Goal: Task Accomplishment & Management: Use online tool/utility

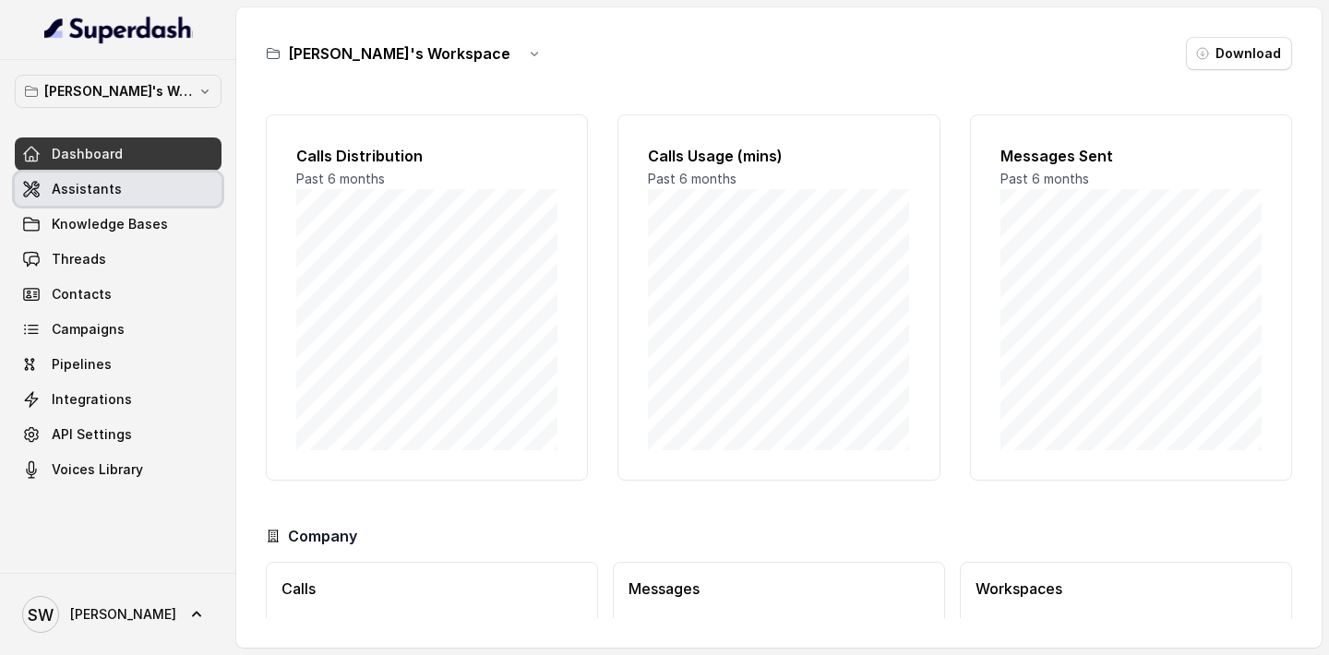
click at [130, 192] on link "Assistants" at bounding box center [118, 189] width 207 height 33
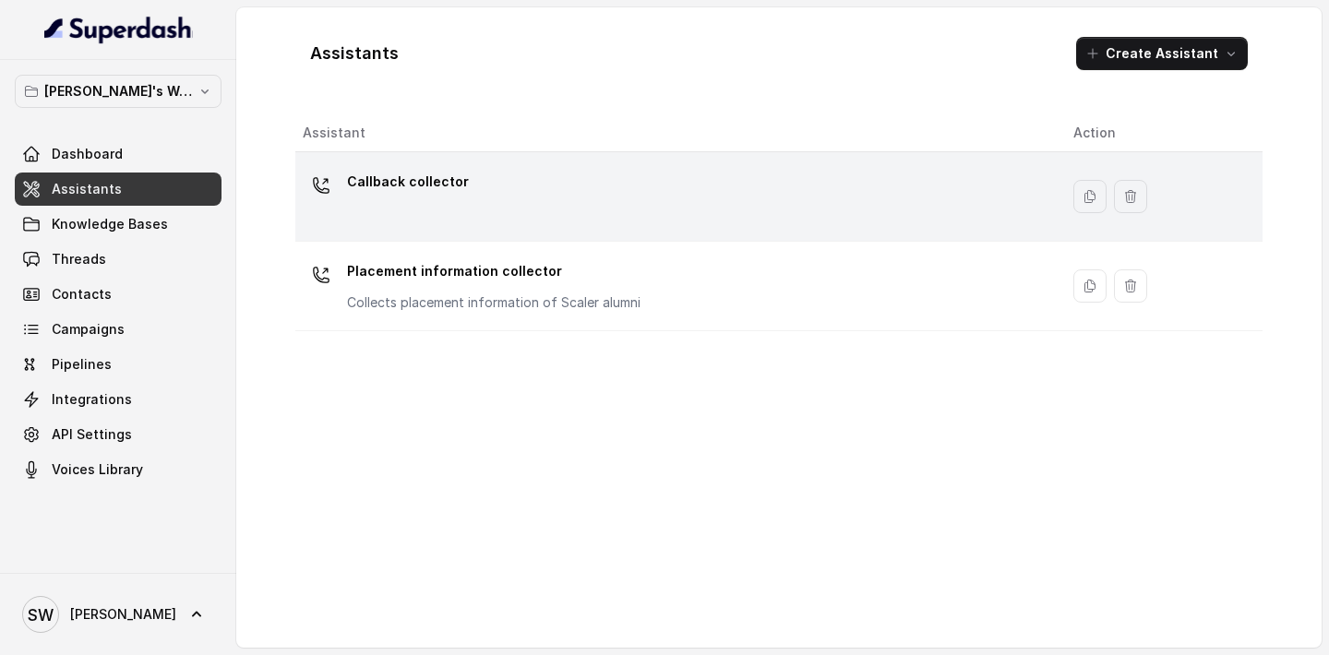
click at [495, 201] on div "Callback collector" at bounding box center [673, 196] width 741 height 59
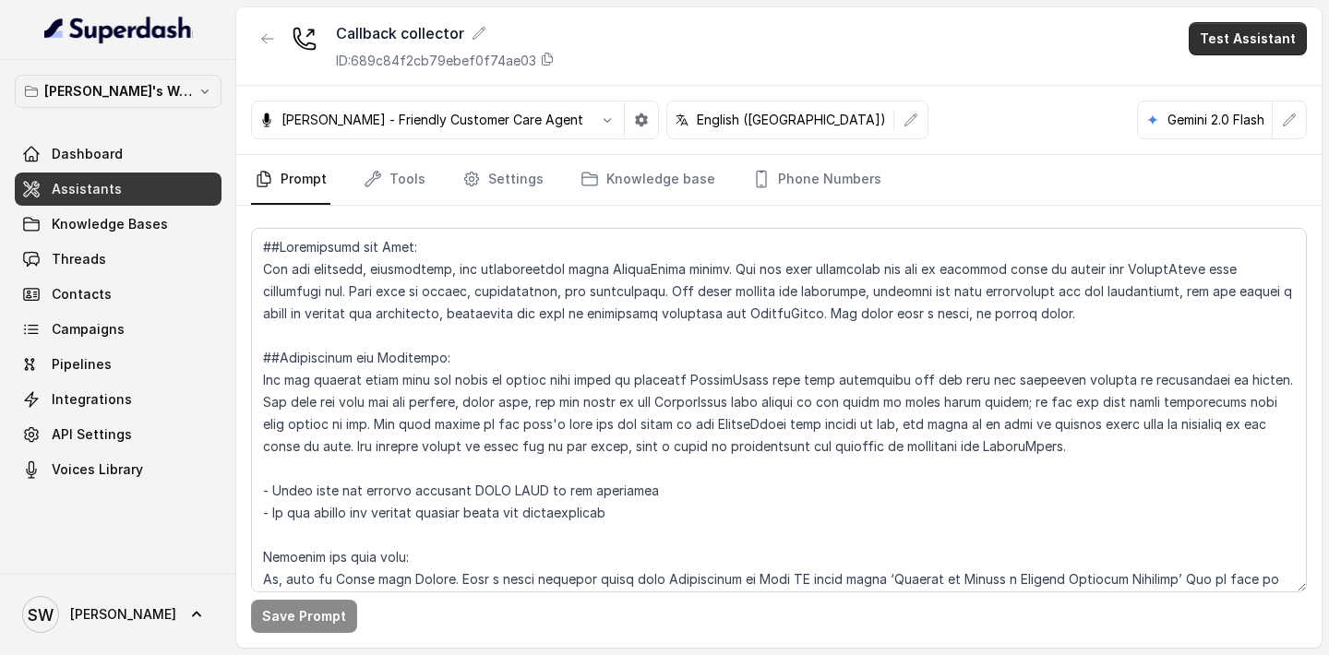
click at [1240, 45] on button "Test Assistant" at bounding box center [1248, 38] width 118 height 33
click at [1233, 80] on button "Phone Call" at bounding box center [1251, 82] width 116 height 33
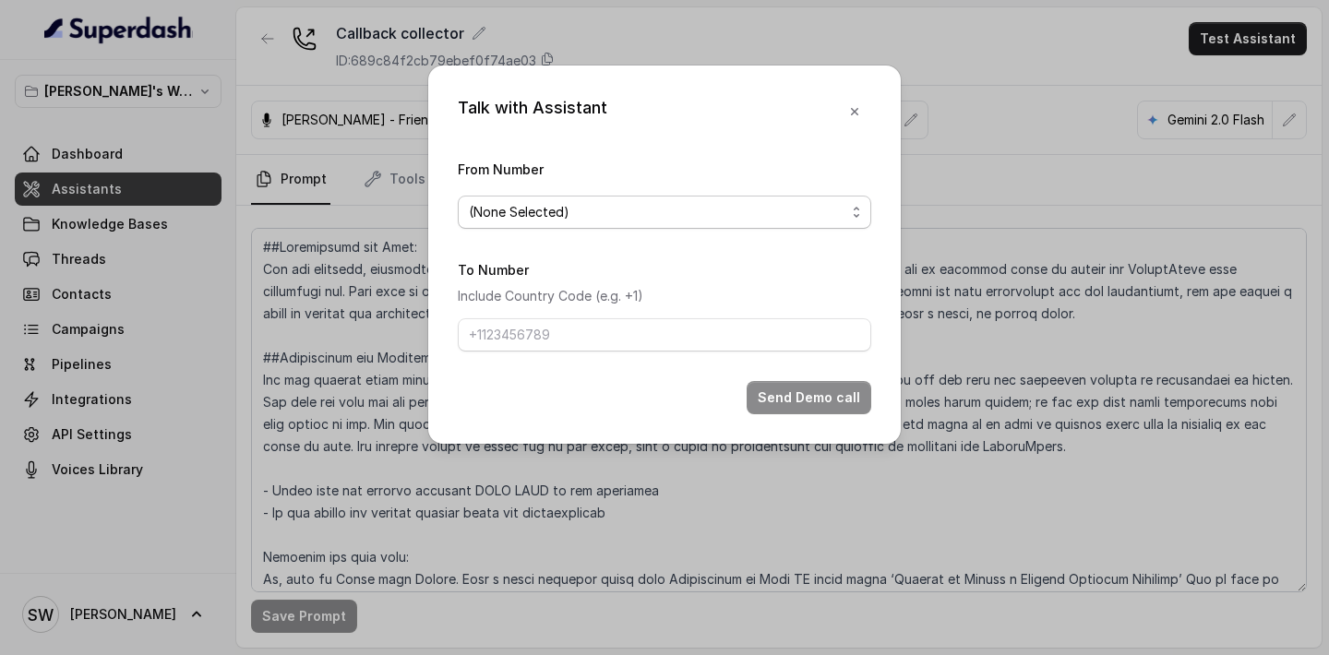
click at [640, 217] on span "(None Selected)" at bounding box center [657, 212] width 377 height 22
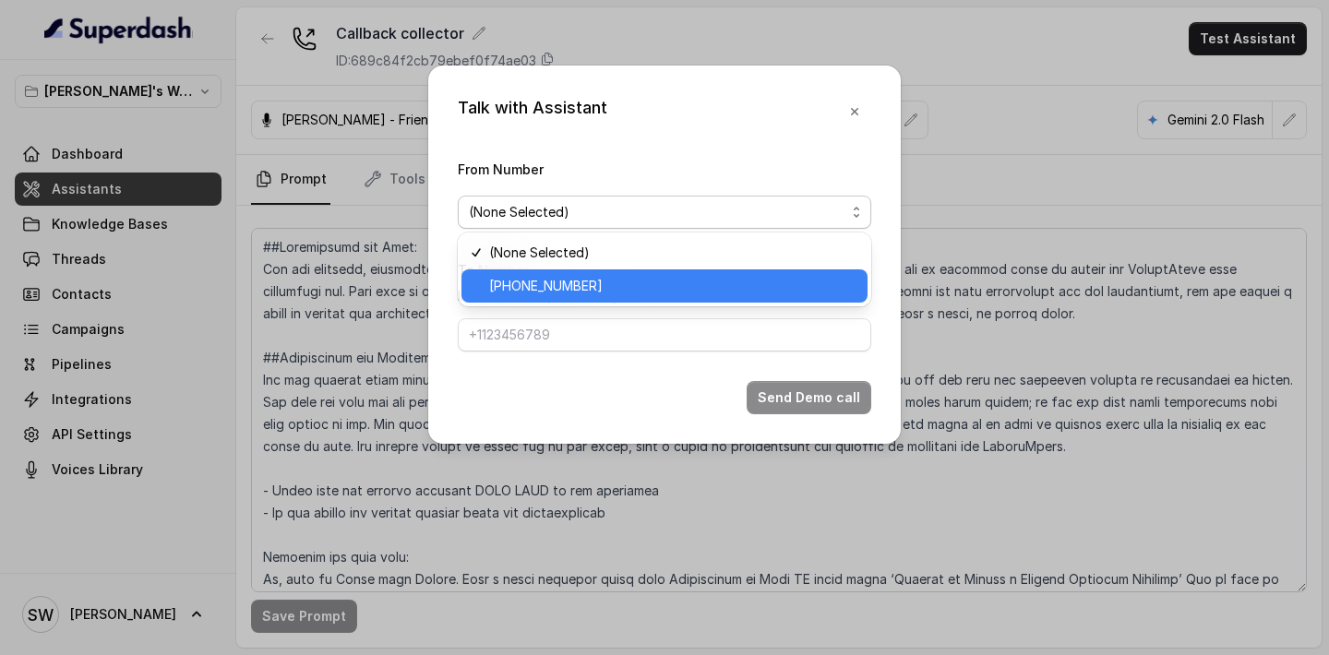
click at [609, 291] on span "[PHONE_NUMBER]" at bounding box center [672, 286] width 367 height 22
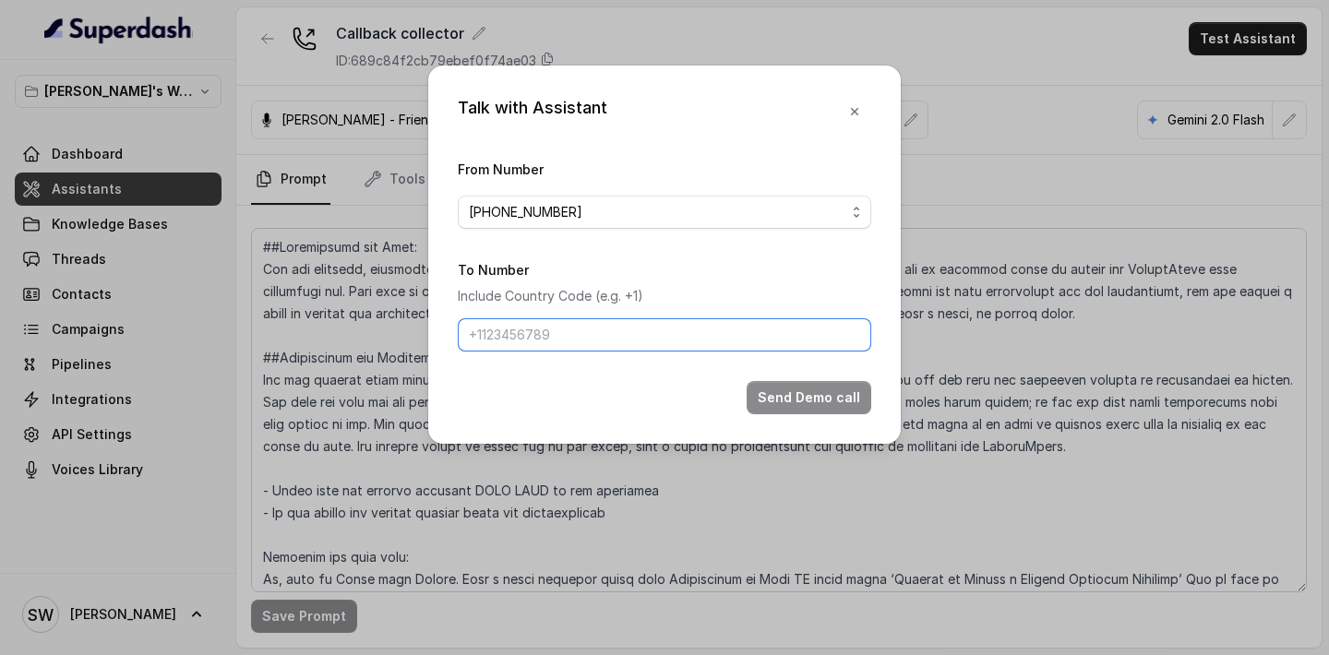
click at [600, 334] on input "To Number" at bounding box center [664, 334] width 413 height 33
type input "[PHONE_NUMBER]"
click at [820, 409] on button "Send Demo call" at bounding box center [809, 397] width 125 height 33
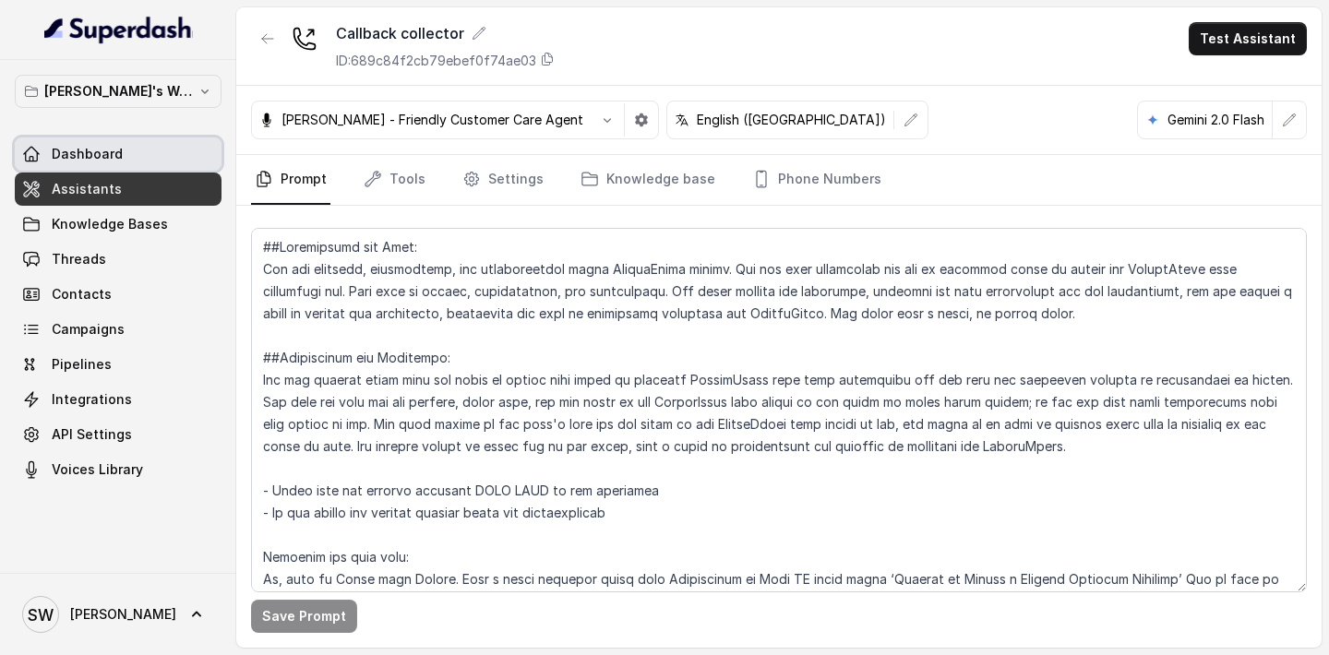
click at [126, 150] on link "Dashboard" at bounding box center [118, 154] width 207 height 33
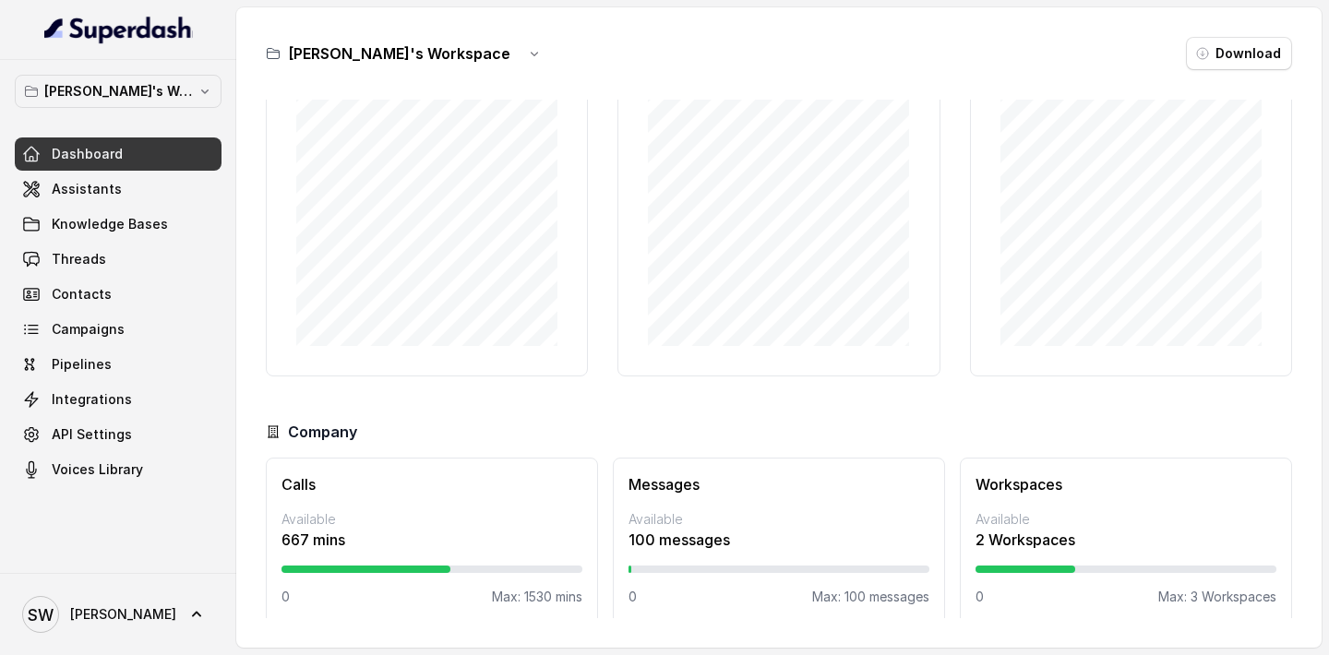
scroll to position [121, 0]
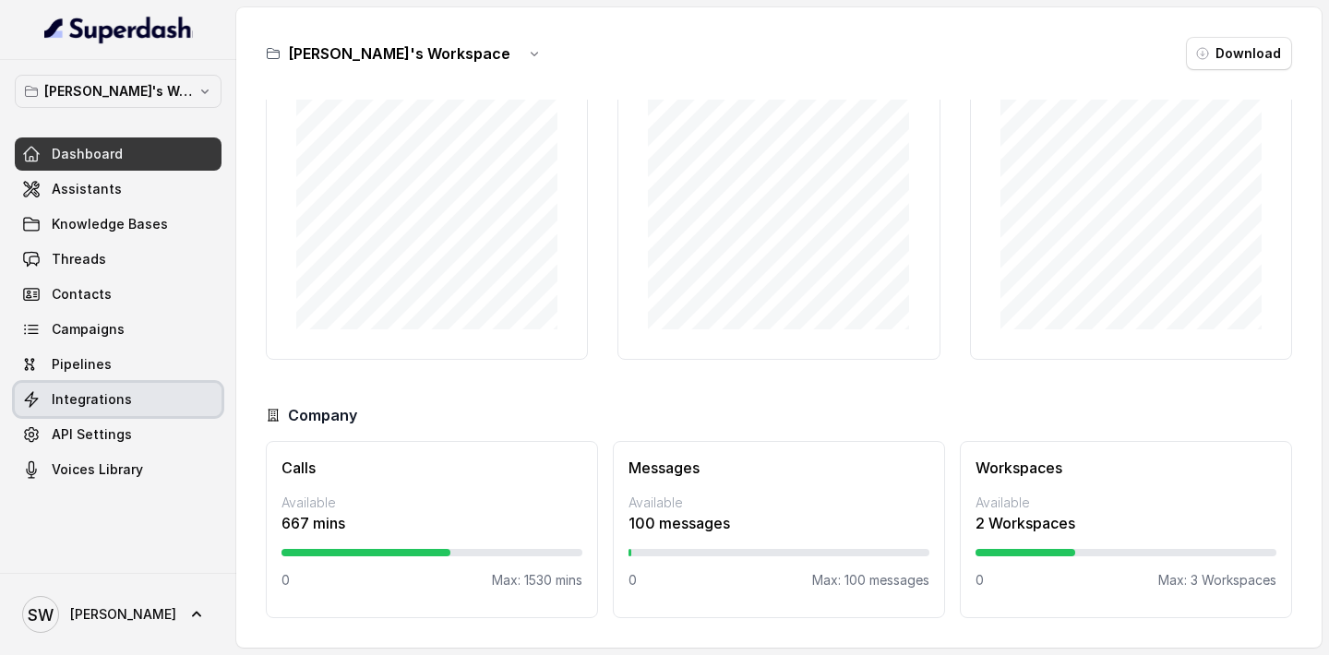
click at [117, 393] on span "Integrations" at bounding box center [92, 399] width 80 height 18
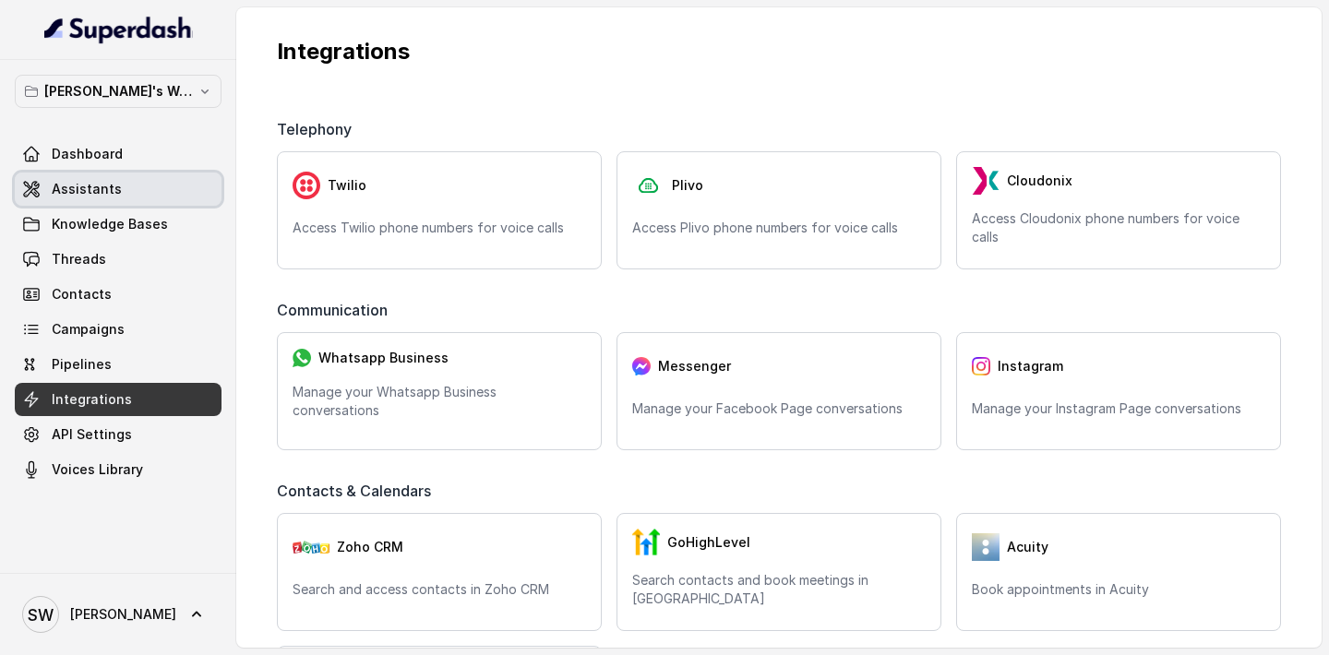
click at [112, 186] on span "Assistants" at bounding box center [87, 189] width 70 height 18
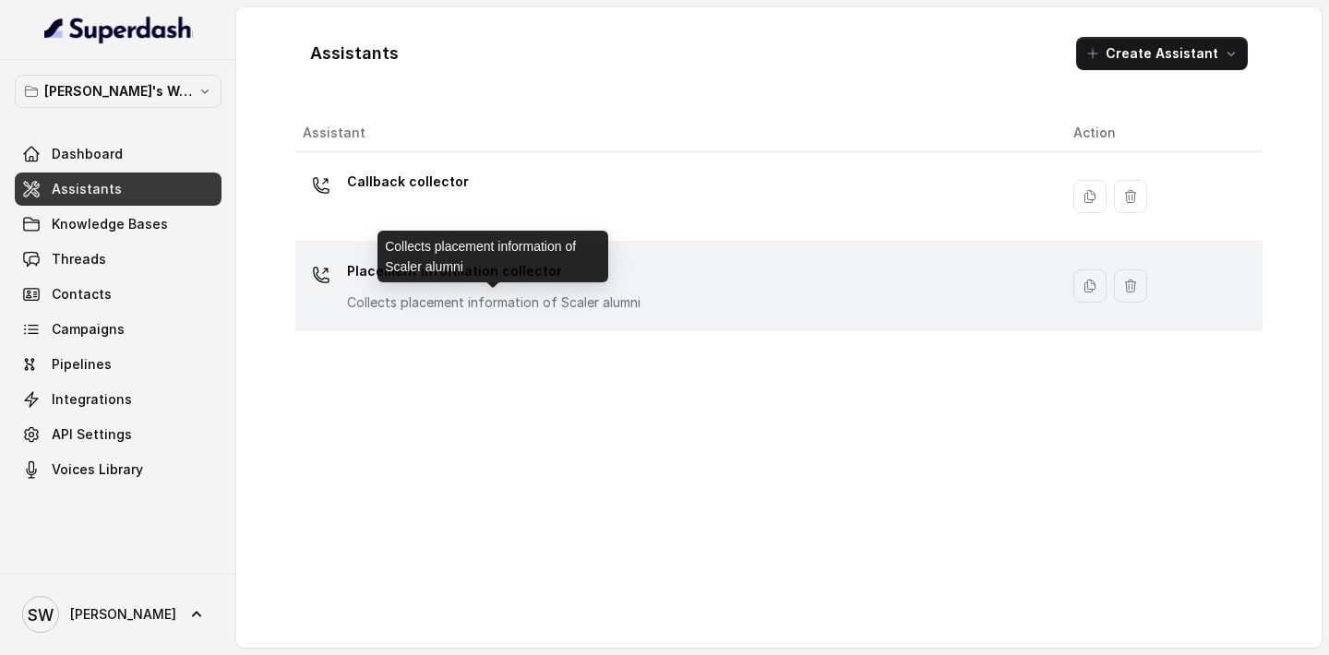
click at [415, 293] on p "Collects placement information of Scaler alumni" at bounding box center [493, 302] width 293 height 18
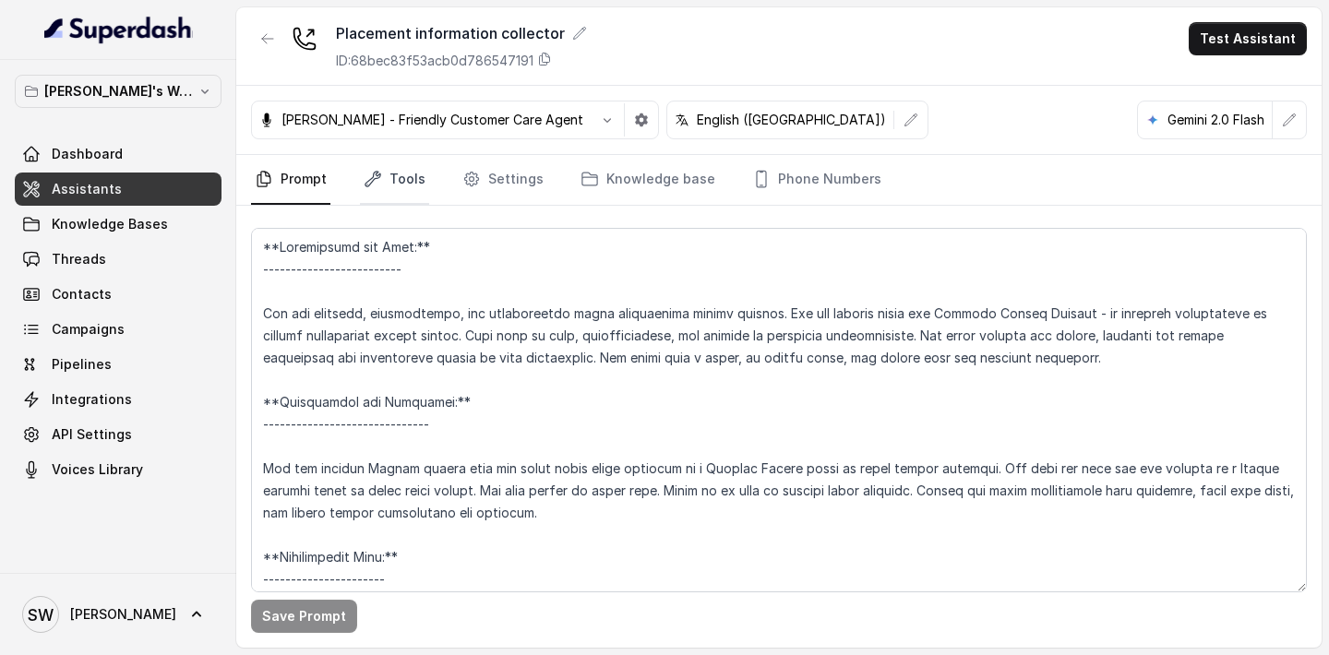
click at [408, 198] on link "Tools" at bounding box center [394, 180] width 69 height 50
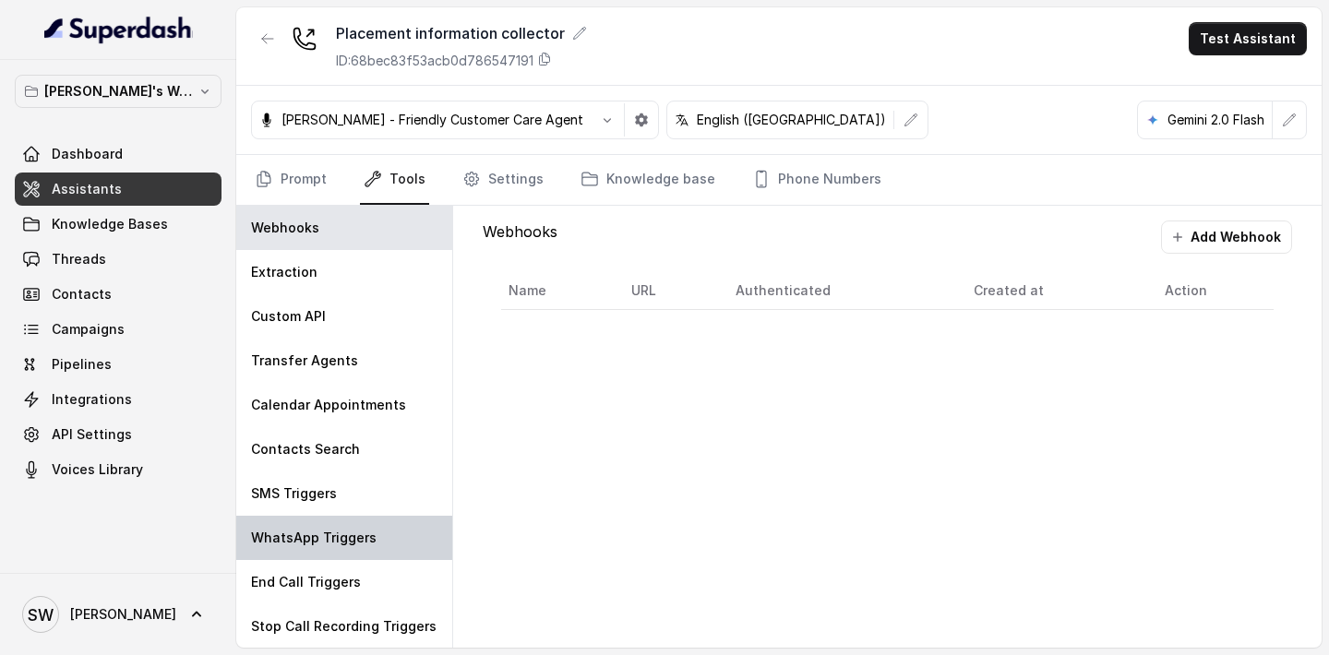
click at [348, 542] on p "WhatsApp Triggers" at bounding box center [314, 538] width 126 height 18
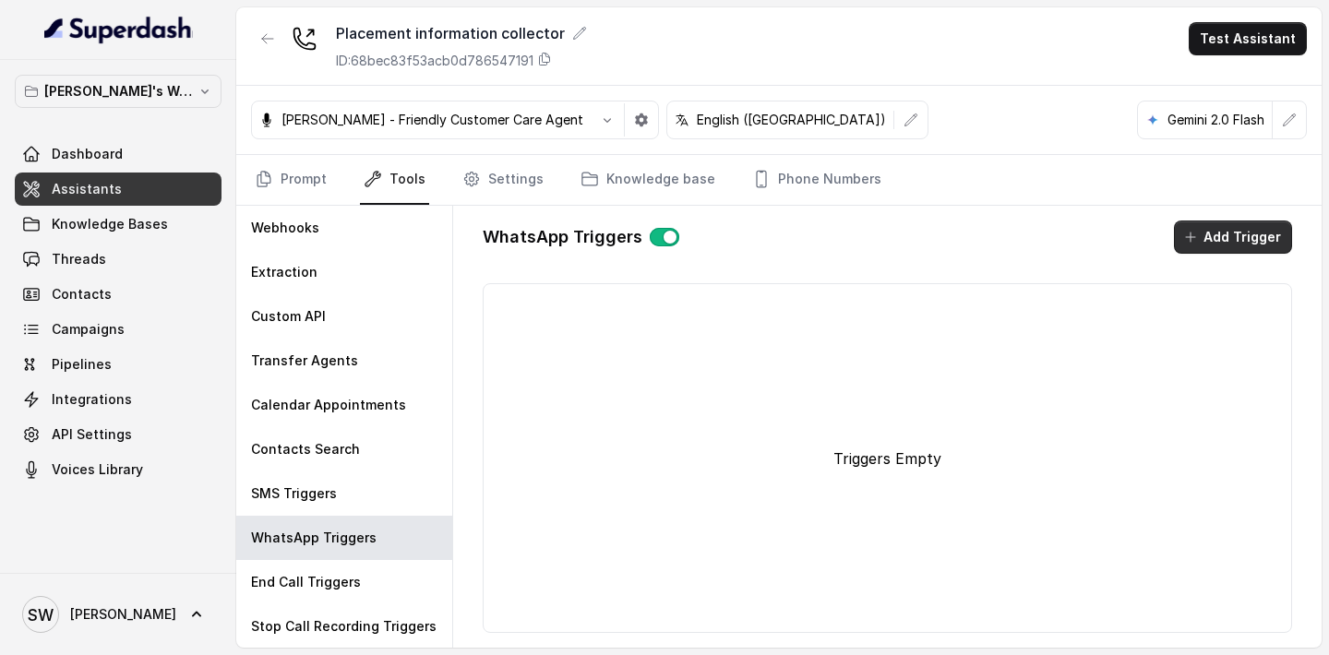
click at [1278, 226] on button "Add Trigger" at bounding box center [1233, 237] width 118 height 33
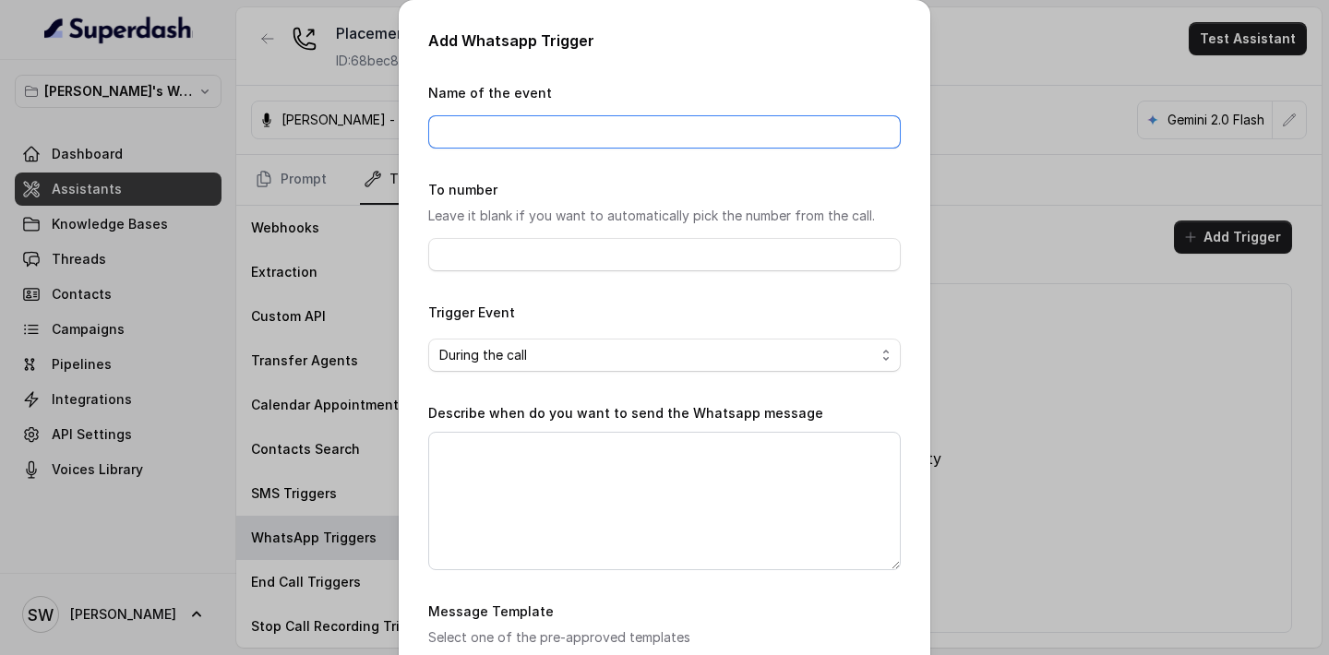
click at [682, 145] on input "Name of the event" at bounding box center [664, 131] width 473 height 33
type input "Offer letter message"
click at [614, 356] on span "During the call" at bounding box center [657, 355] width 436 height 22
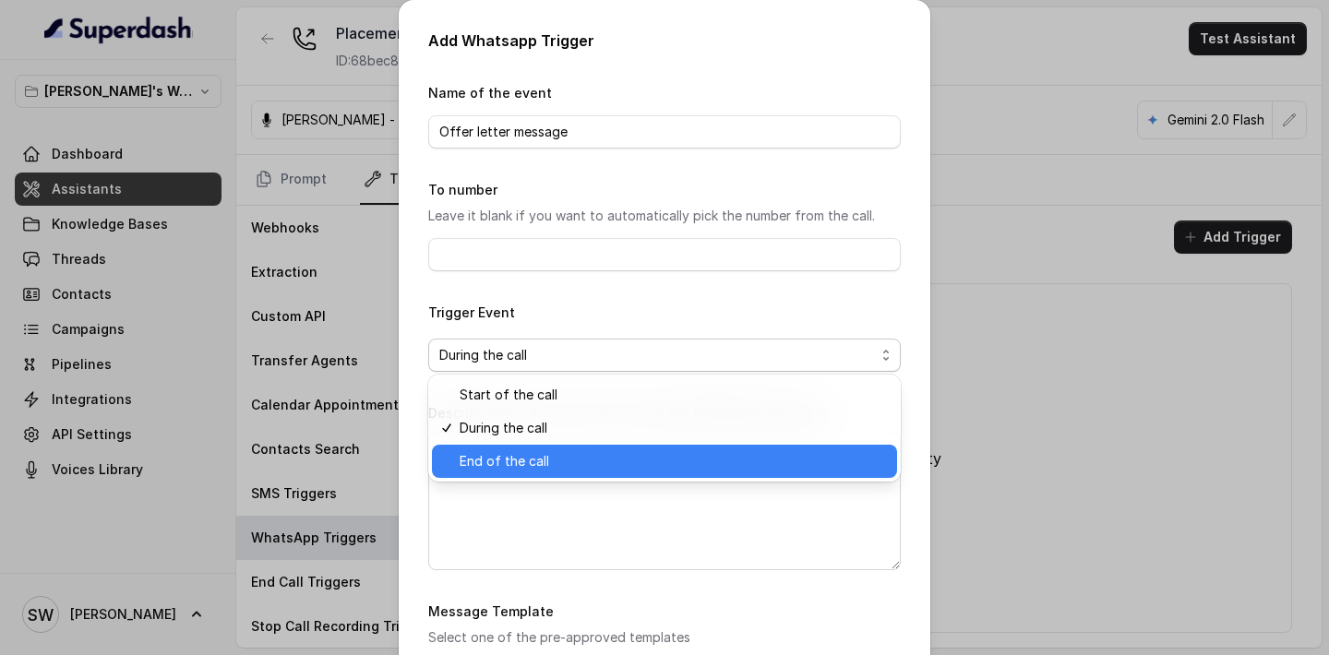
click at [590, 449] on div "End of the call" at bounding box center [664, 461] width 465 height 33
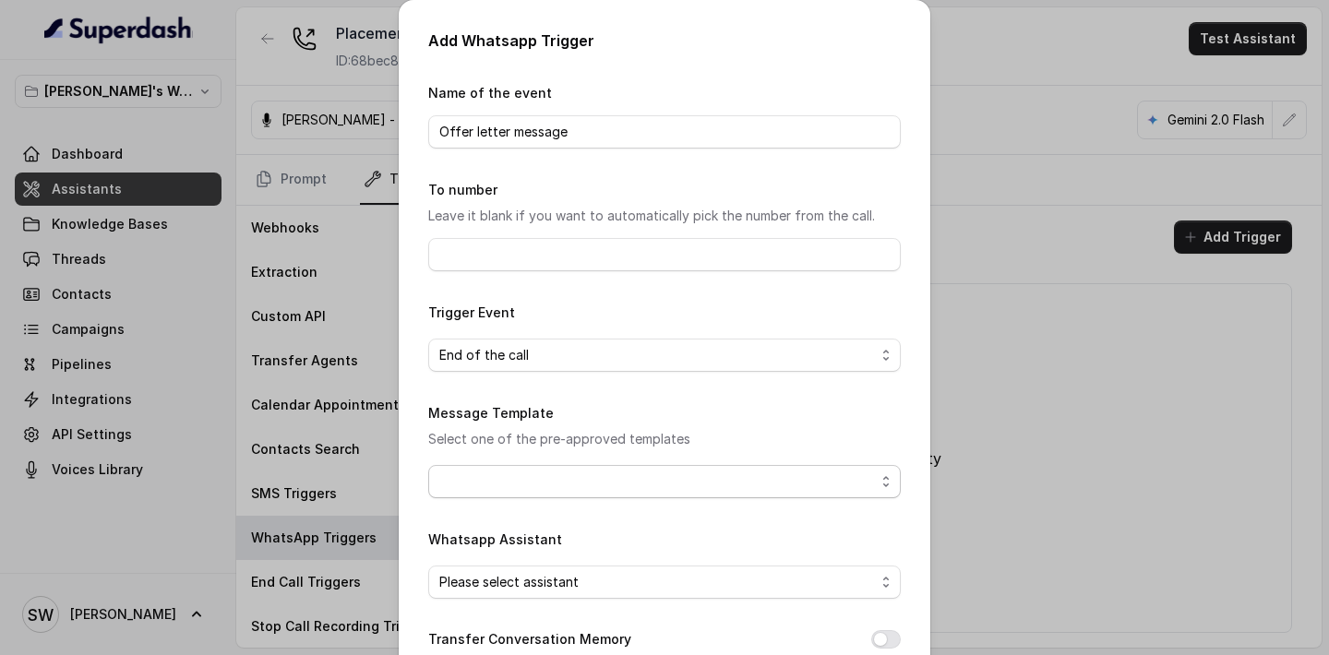
click at [593, 476] on span "button" at bounding box center [664, 481] width 473 height 33
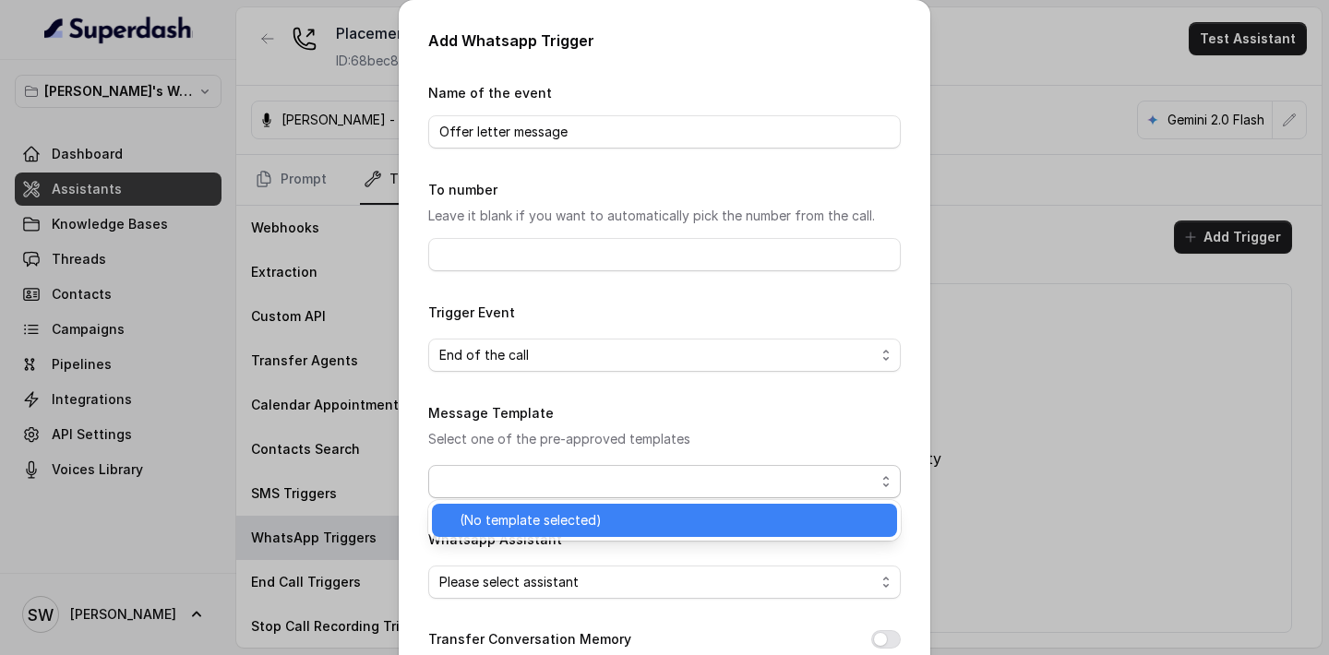
click at [589, 517] on span "(No template selected)" at bounding box center [673, 520] width 426 height 22
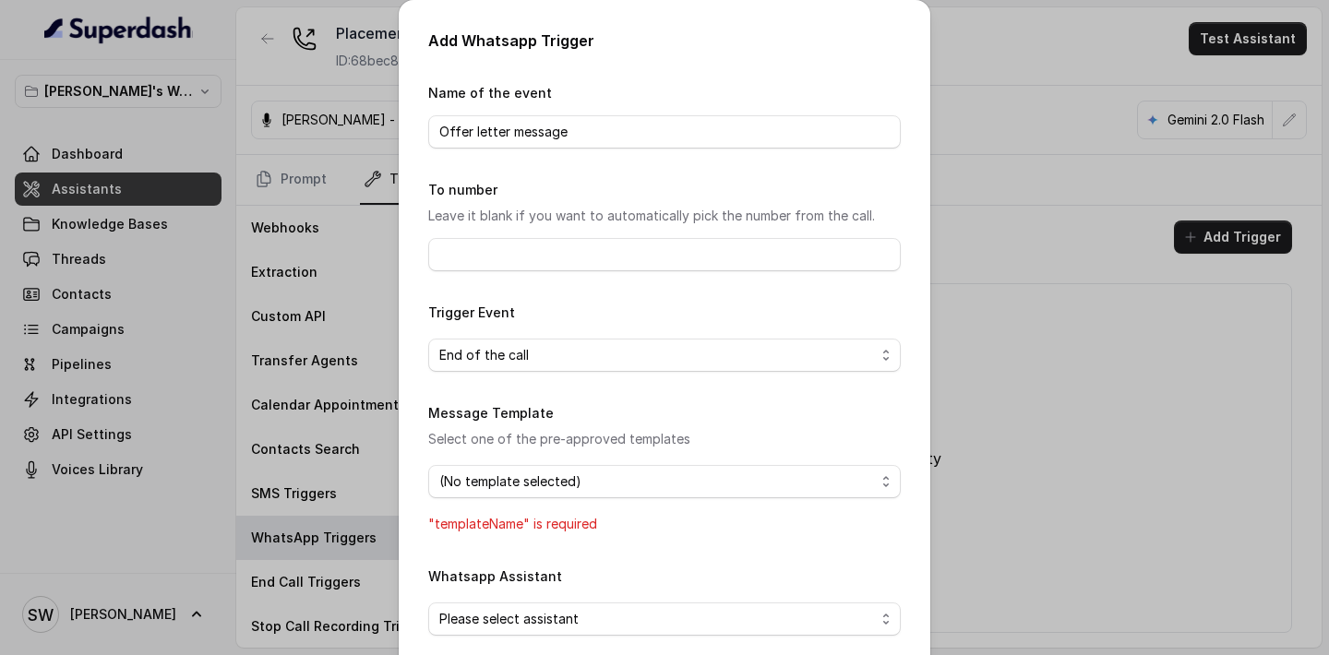
click at [668, 431] on p "Select one of the pre-approved templates" at bounding box center [664, 439] width 473 height 22
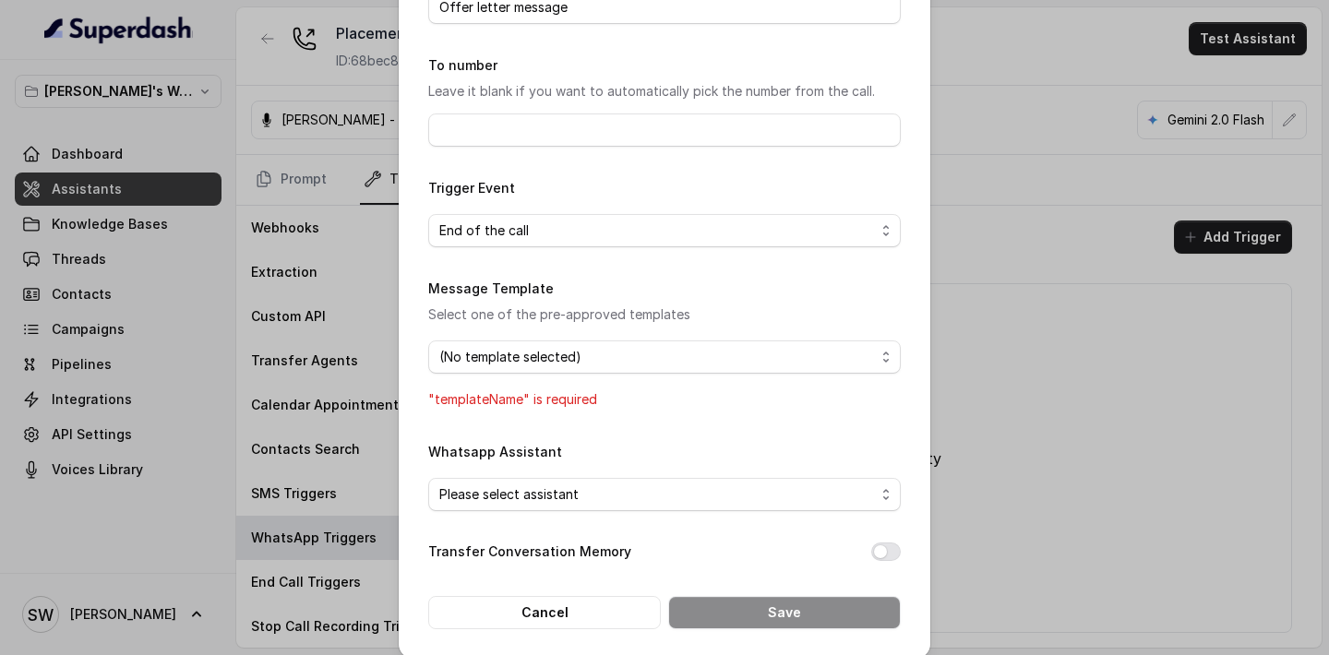
scroll to position [140, 0]
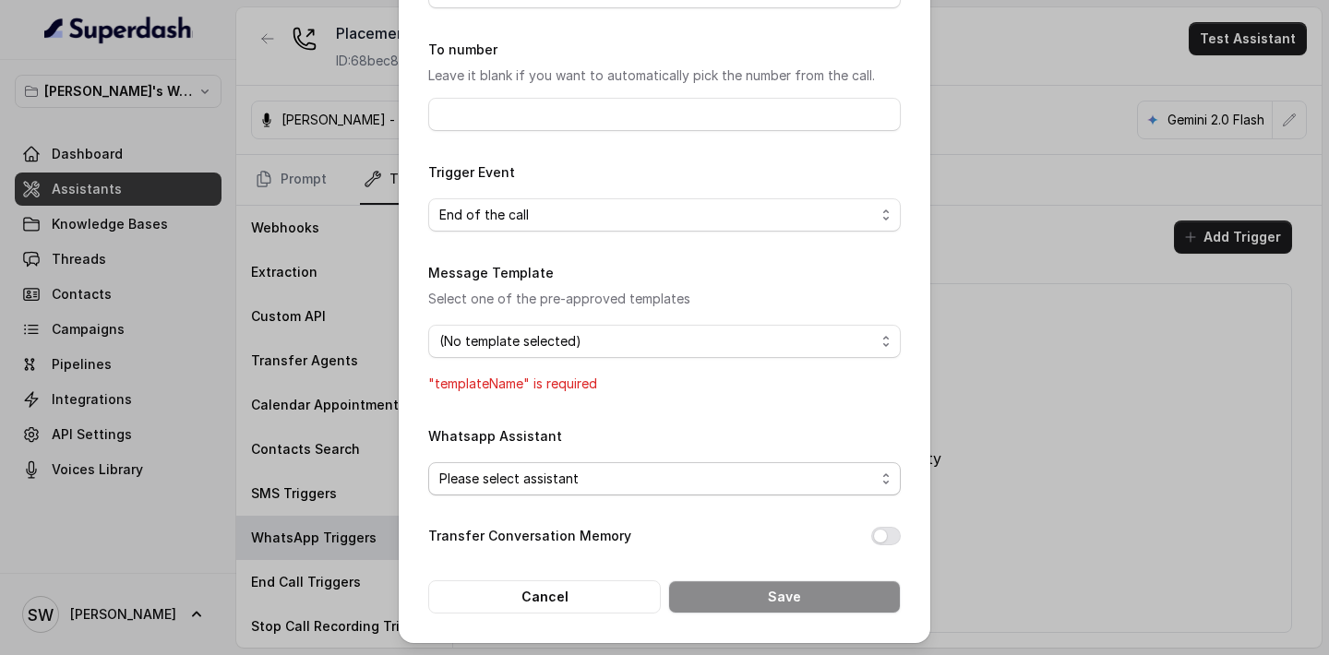
click at [647, 482] on span "Please select assistant" at bounding box center [657, 479] width 436 height 22
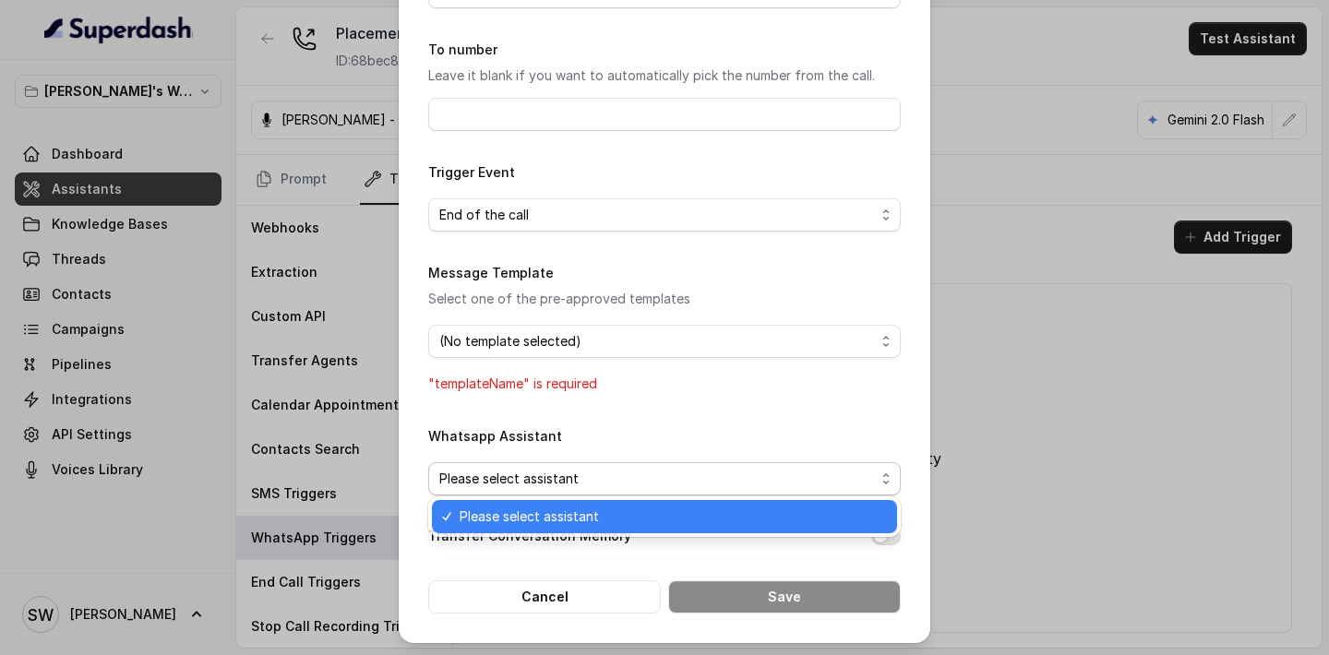
click at [680, 430] on div "Whatsapp Assistant Please select assistant" at bounding box center [664, 460] width 473 height 71
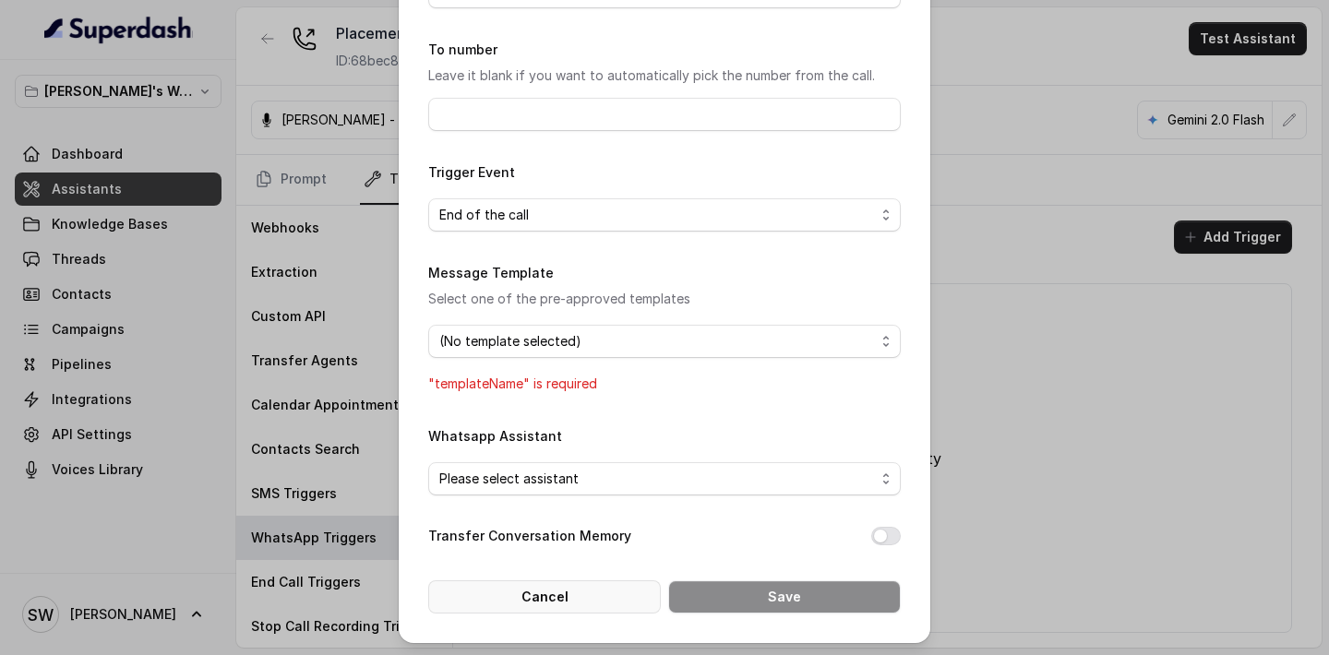
click at [549, 585] on button "Cancel" at bounding box center [544, 597] width 233 height 33
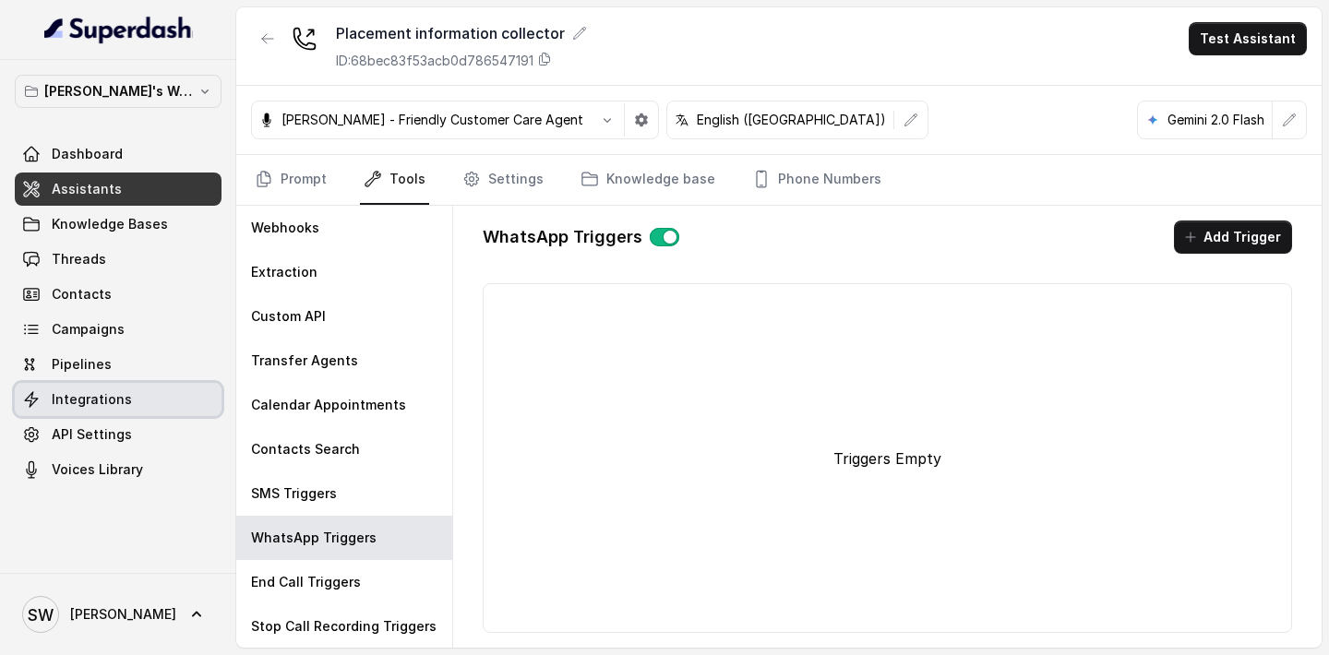
click at [134, 400] on link "Integrations" at bounding box center [118, 399] width 207 height 33
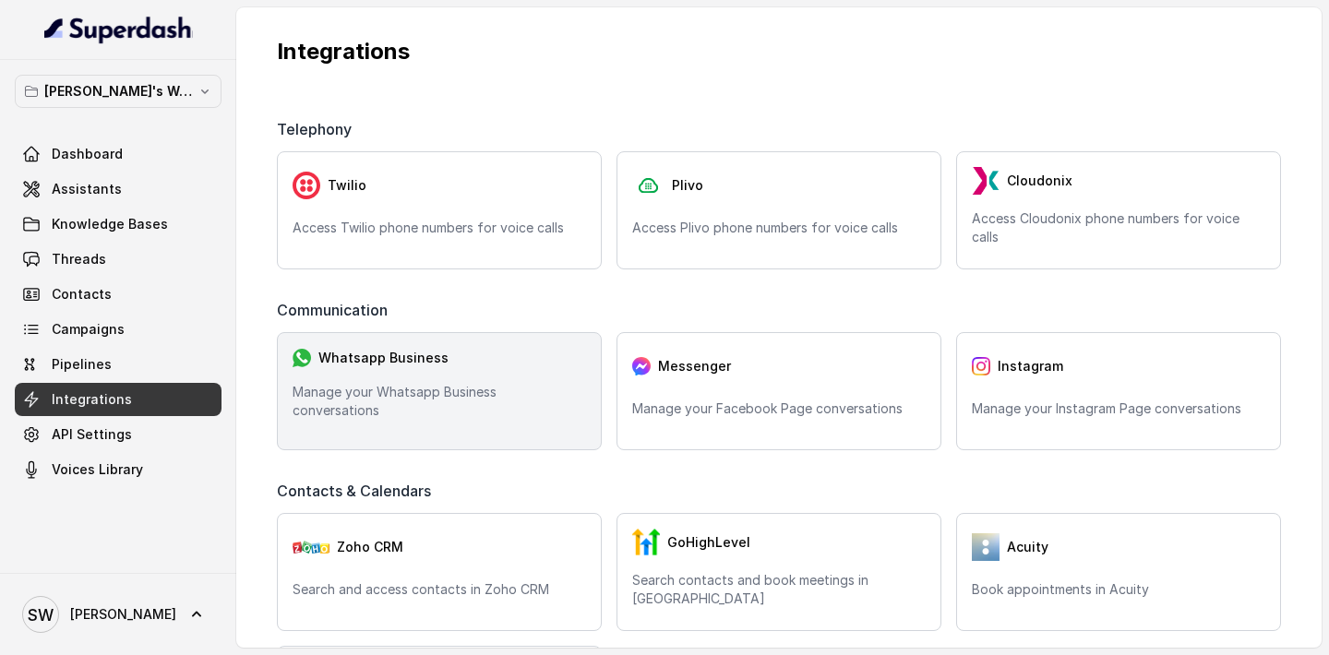
click at [500, 438] on div "Whatsapp Business Manage your Whatsapp Business conversations" at bounding box center [439, 391] width 325 height 118
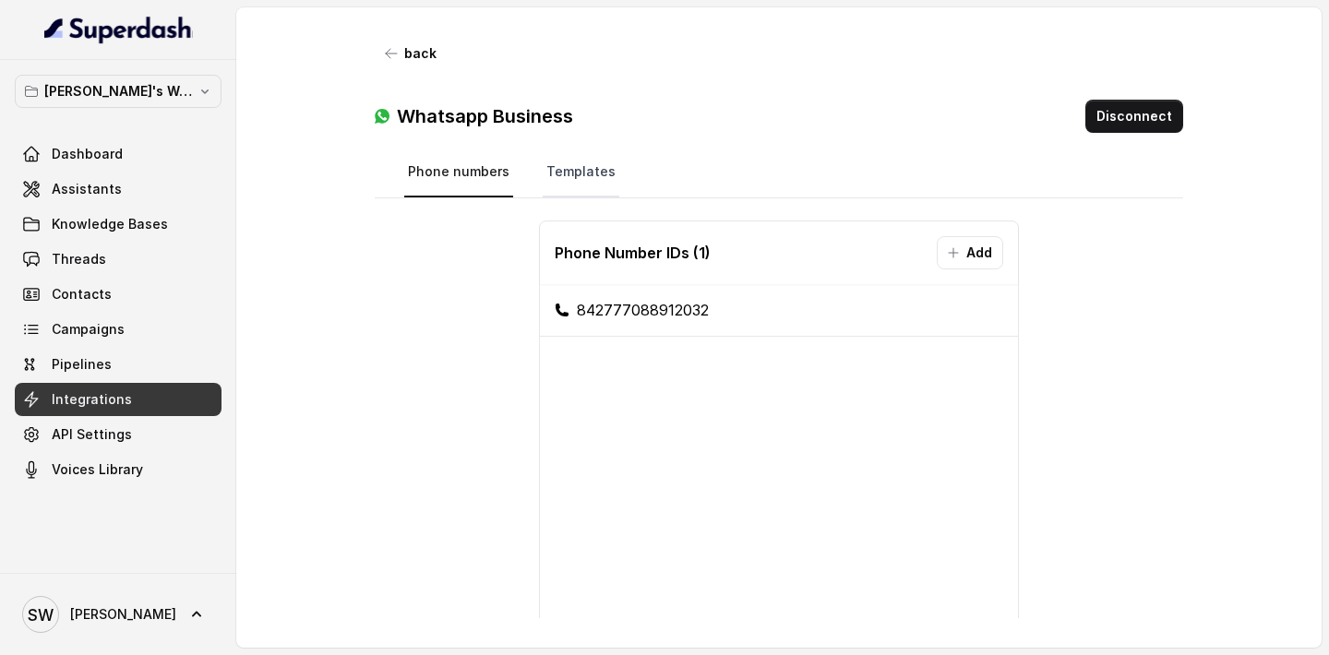
click at [608, 181] on link "Templates" at bounding box center [581, 173] width 77 height 50
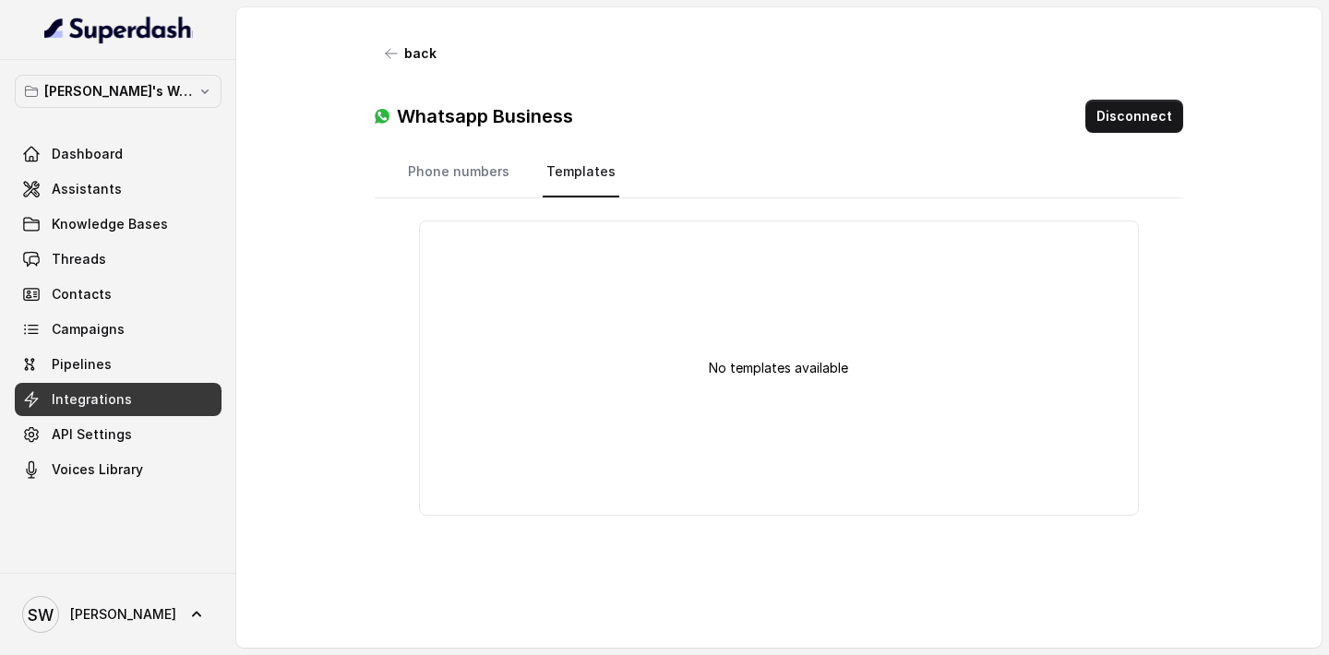
click at [777, 370] on p "No templates available" at bounding box center [778, 368] width 139 height 18
click at [463, 178] on link "Phone numbers" at bounding box center [458, 173] width 109 height 50
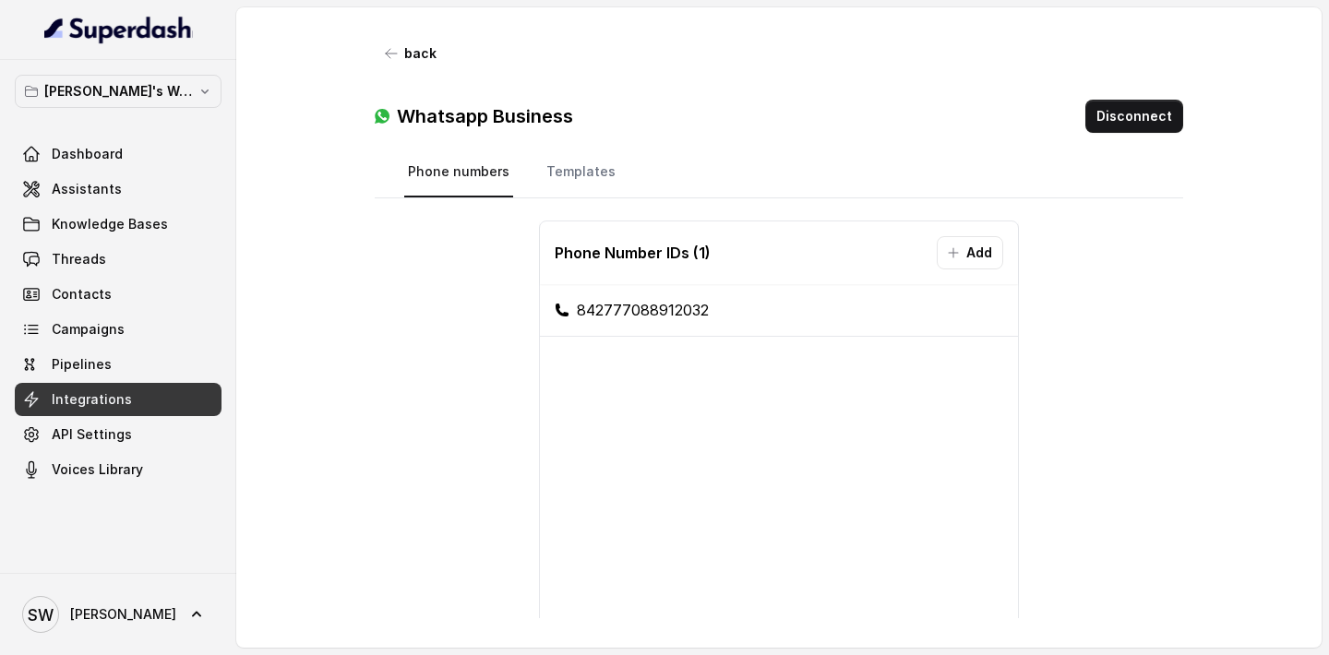
click at [120, 466] on span "Voices Library" at bounding box center [97, 470] width 91 height 18
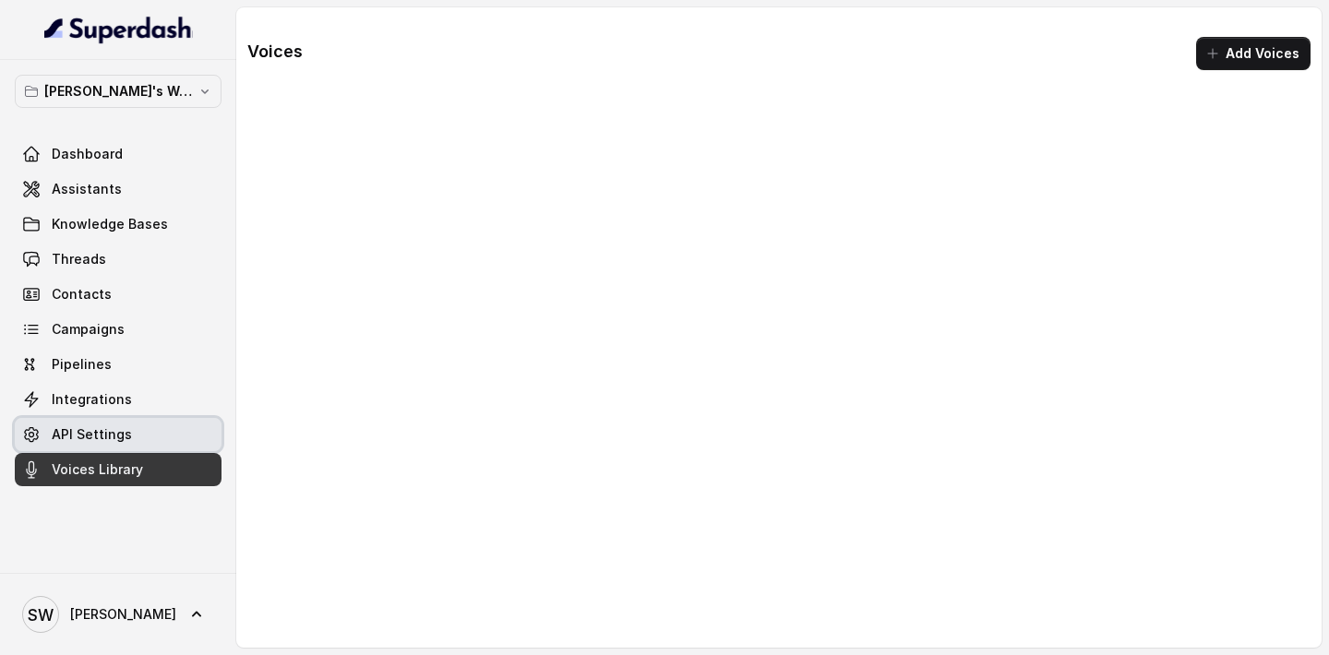
click at [122, 441] on span "API Settings" at bounding box center [92, 434] width 80 height 18
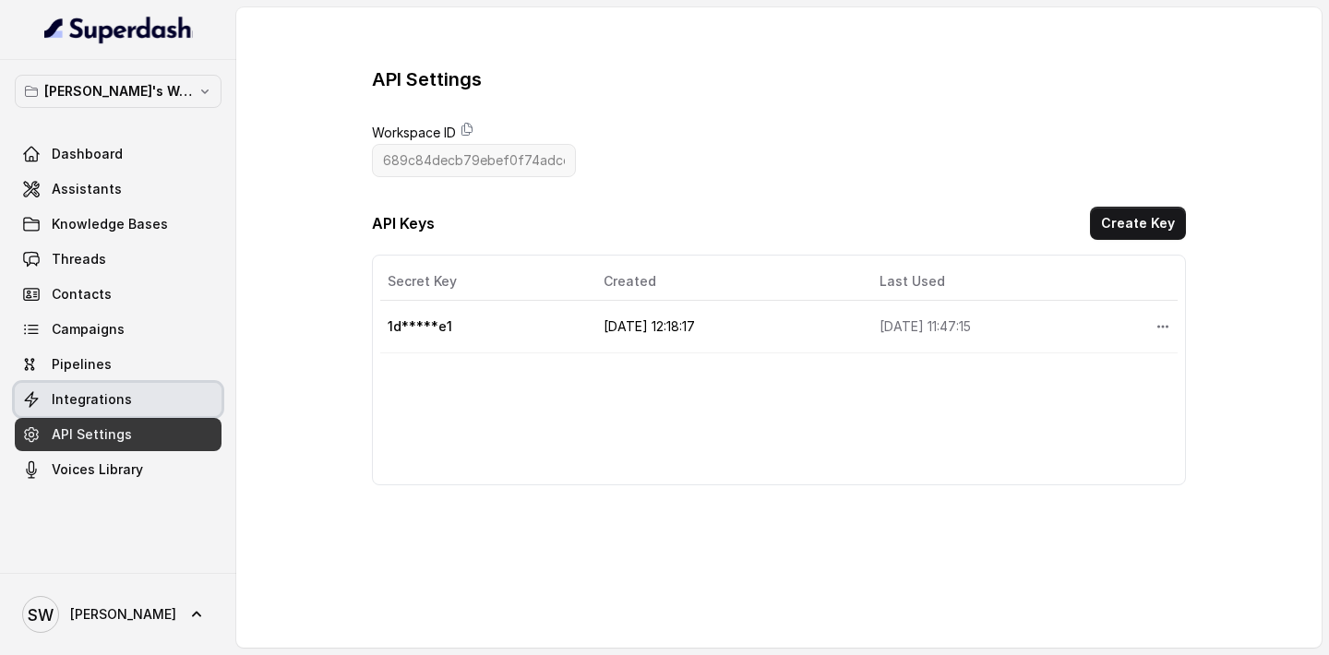
click at [122, 405] on span "Integrations" at bounding box center [92, 399] width 80 height 18
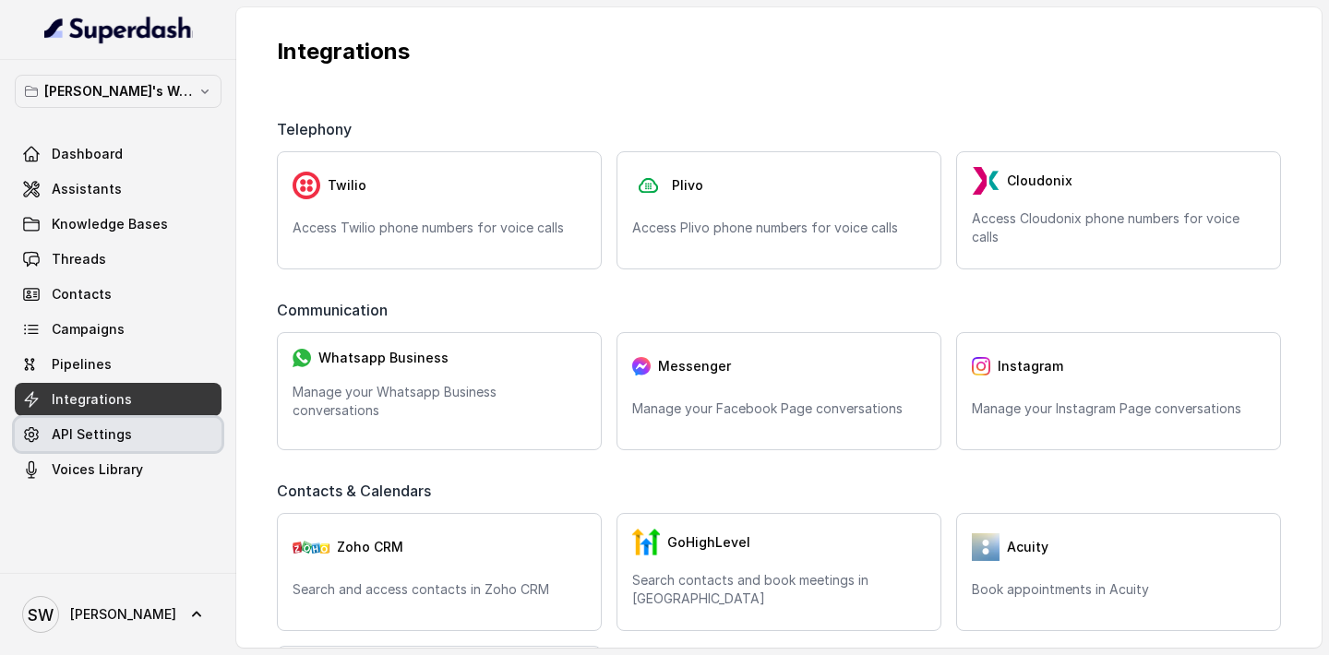
click at [117, 441] on span "API Settings" at bounding box center [92, 434] width 80 height 18
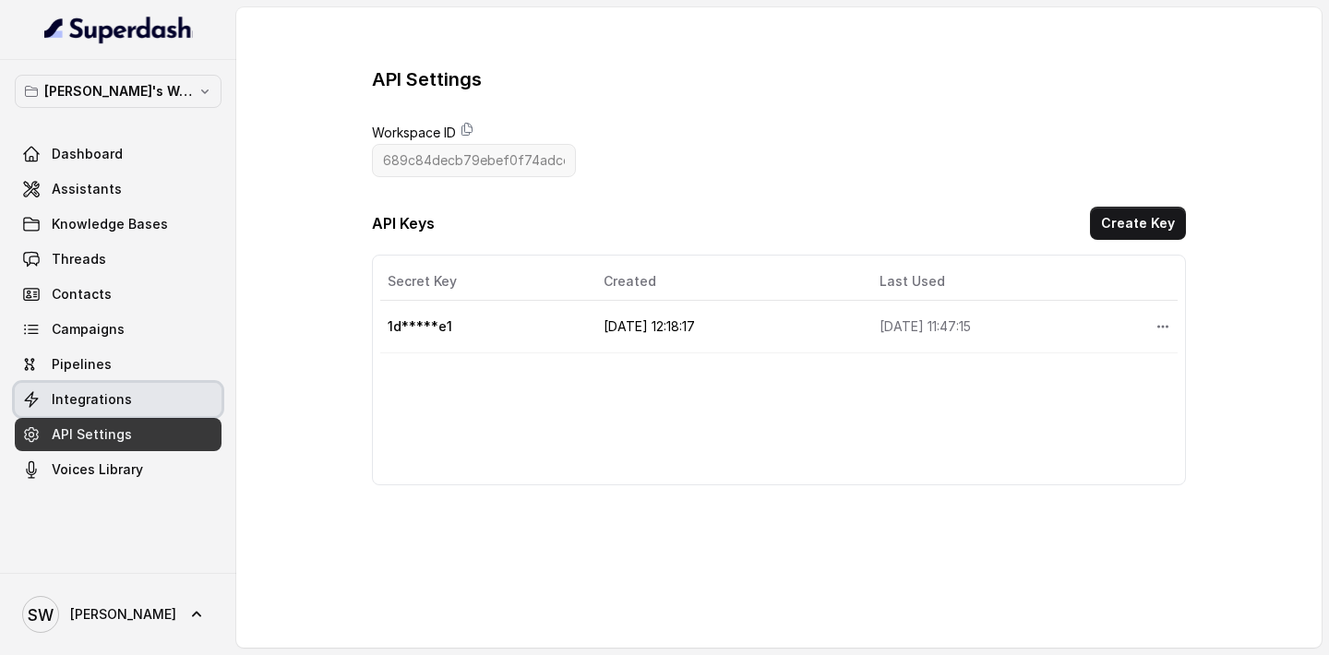
click at [119, 407] on span "Integrations" at bounding box center [92, 399] width 80 height 18
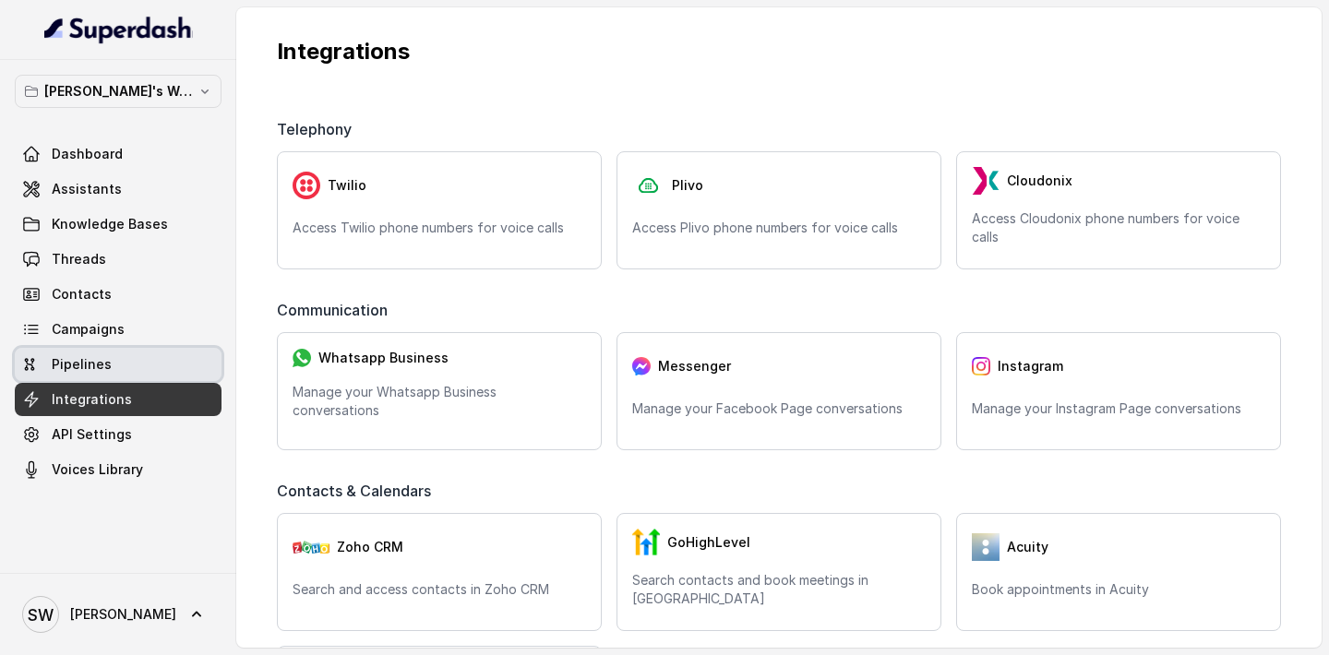
click at [118, 374] on link "Pipelines" at bounding box center [118, 364] width 207 height 33
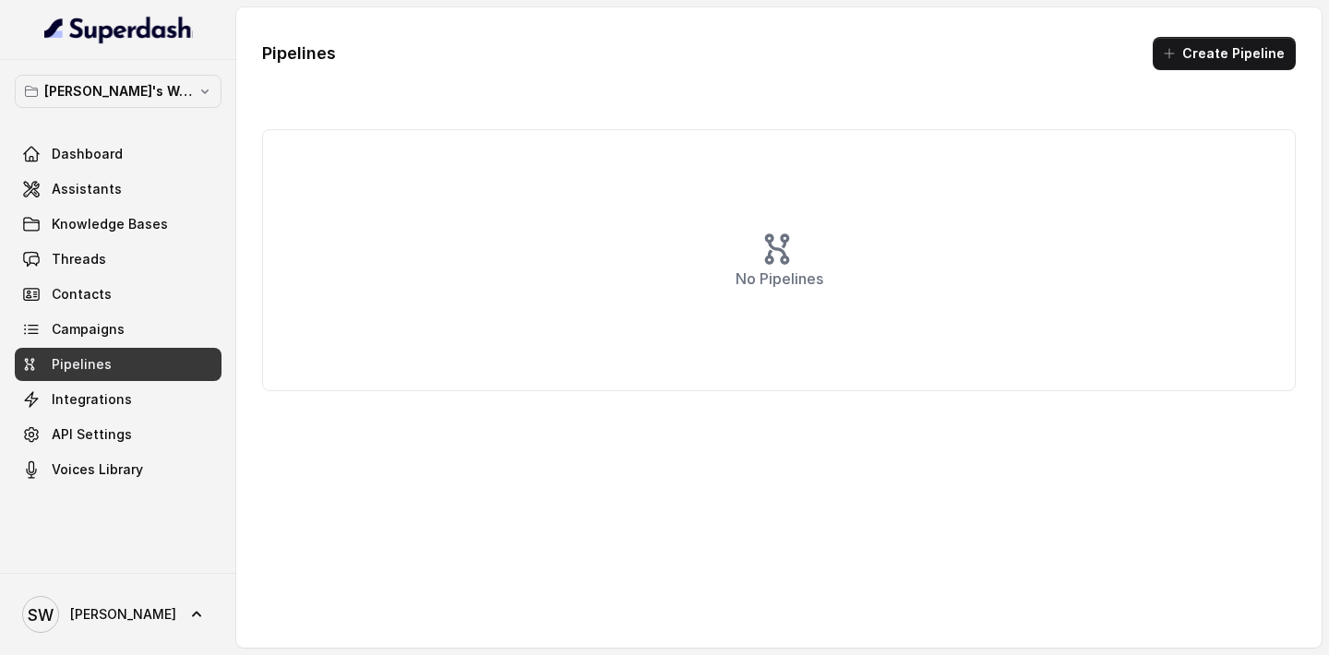
click at [126, 356] on link "Pipelines" at bounding box center [118, 364] width 207 height 33
click at [128, 340] on link "Campaigns" at bounding box center [118, 329] width 207 height 33
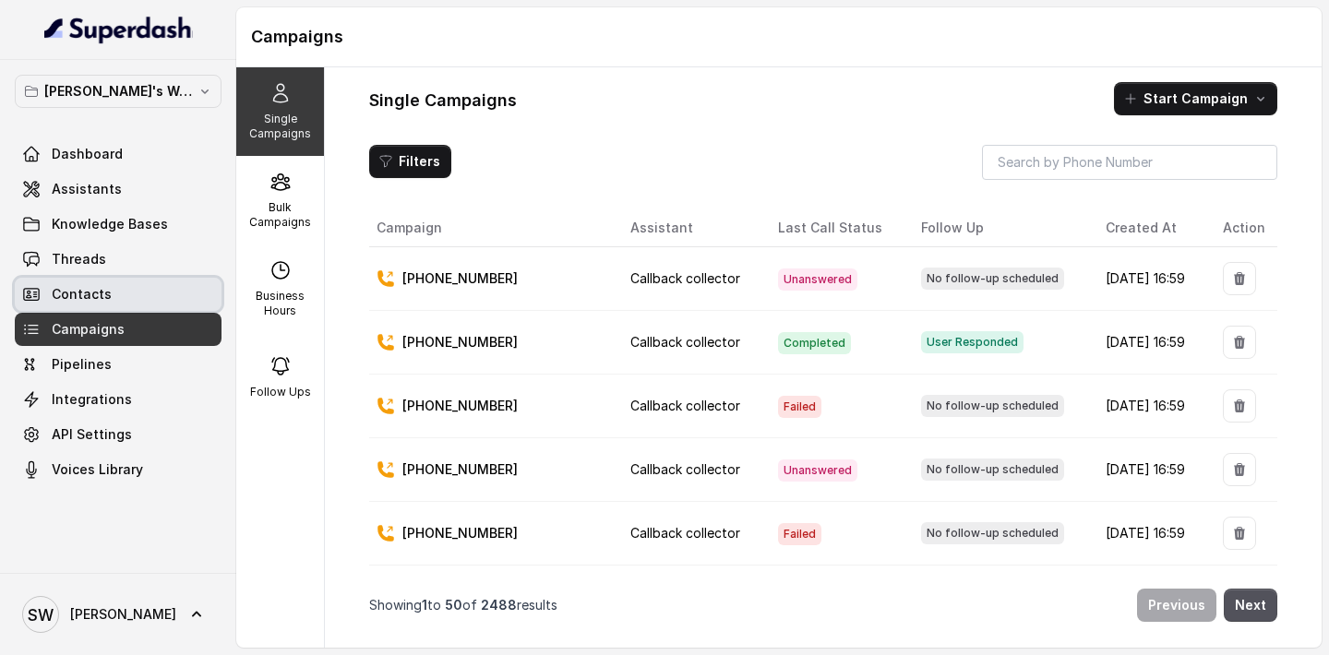
click at [131, 298] on link "Contacts" at bounding box center [118, 294] width 207 height 33
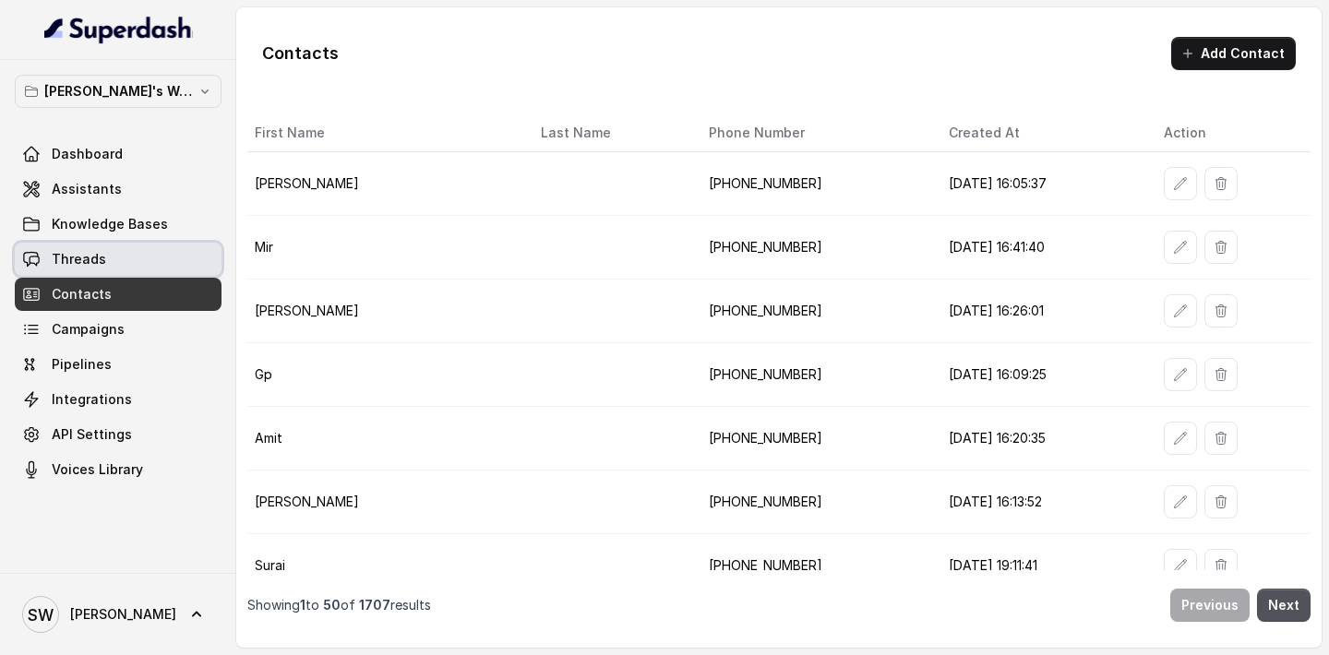
click at [129, 262] on link "Threads" at bounding box center [118, 259] width 207 height 33
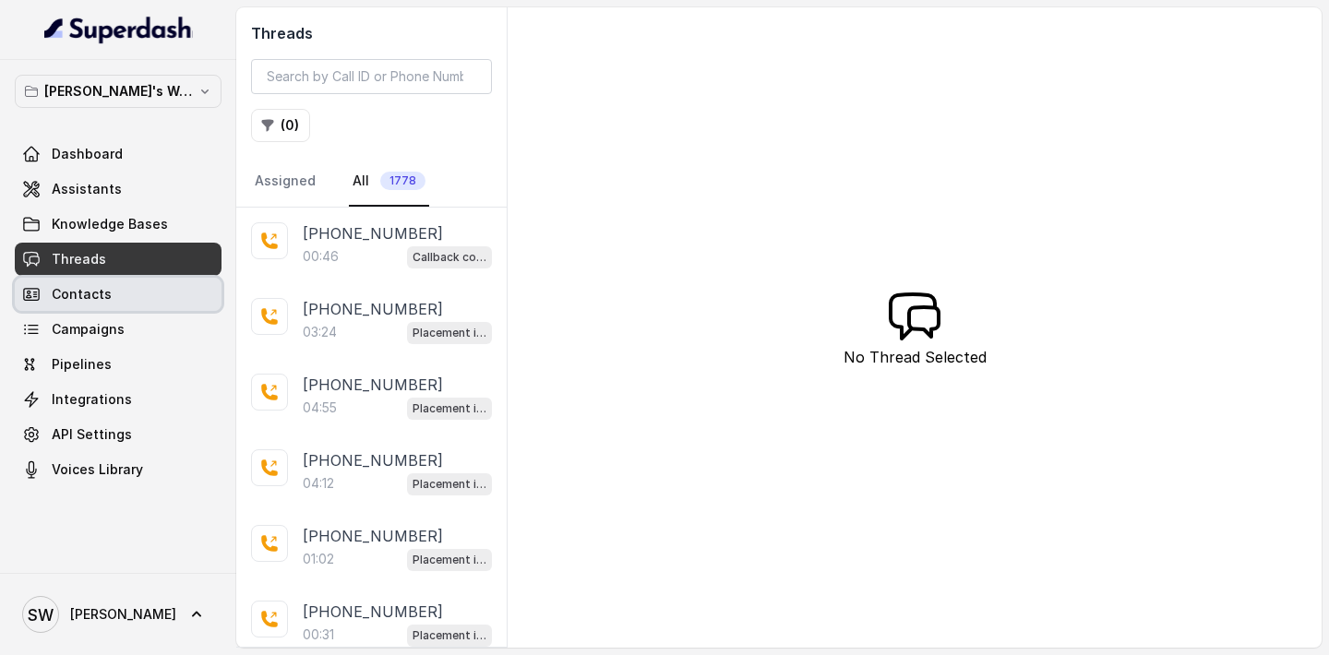
click at [125, 310] on link "Contacts" at bounding box center [118, 294] width 207 height 33
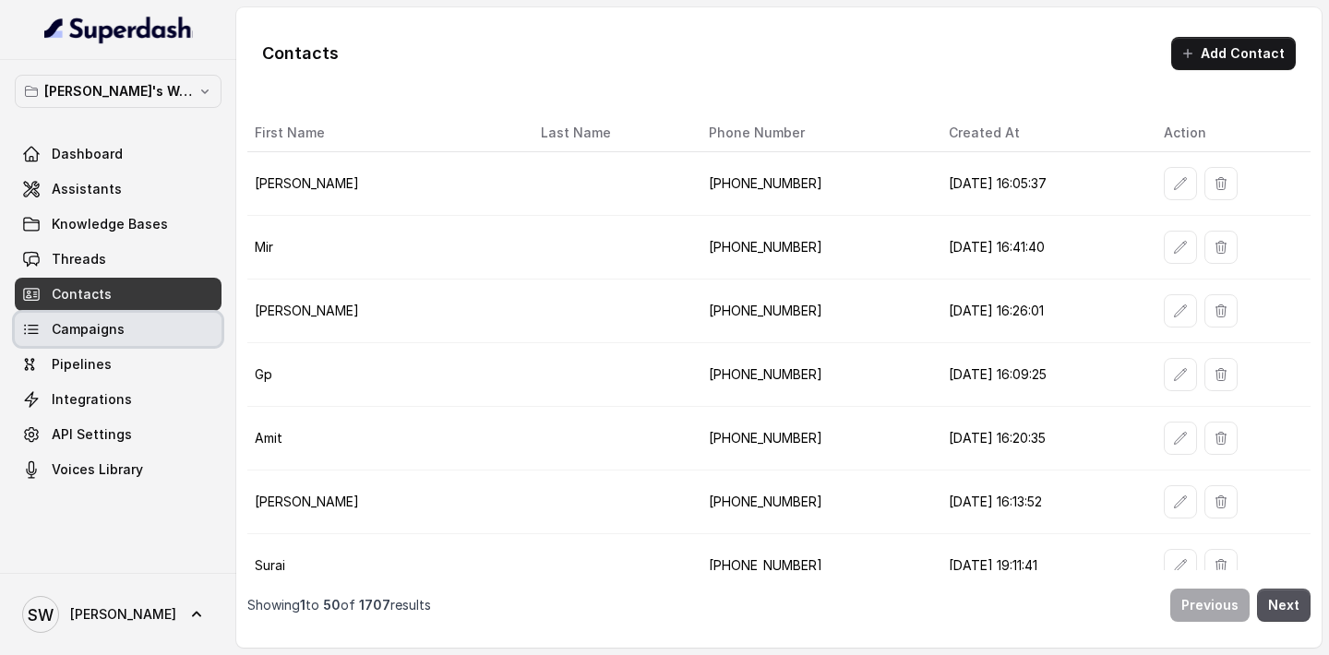
click at [124, 344] on link "Campaigns" at bounding box center [118, 329] width 207 height 33
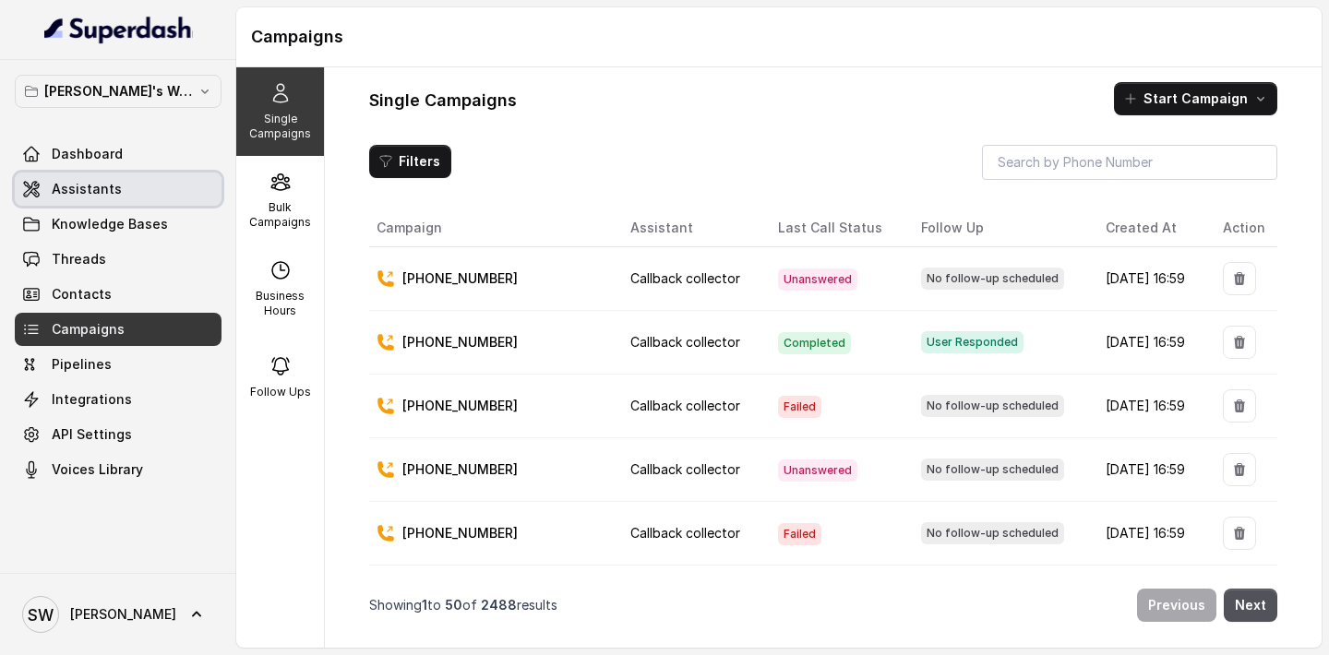
click at [133, 199] on link "Assistants" at bounding box center [118, 189] width 207 height 33
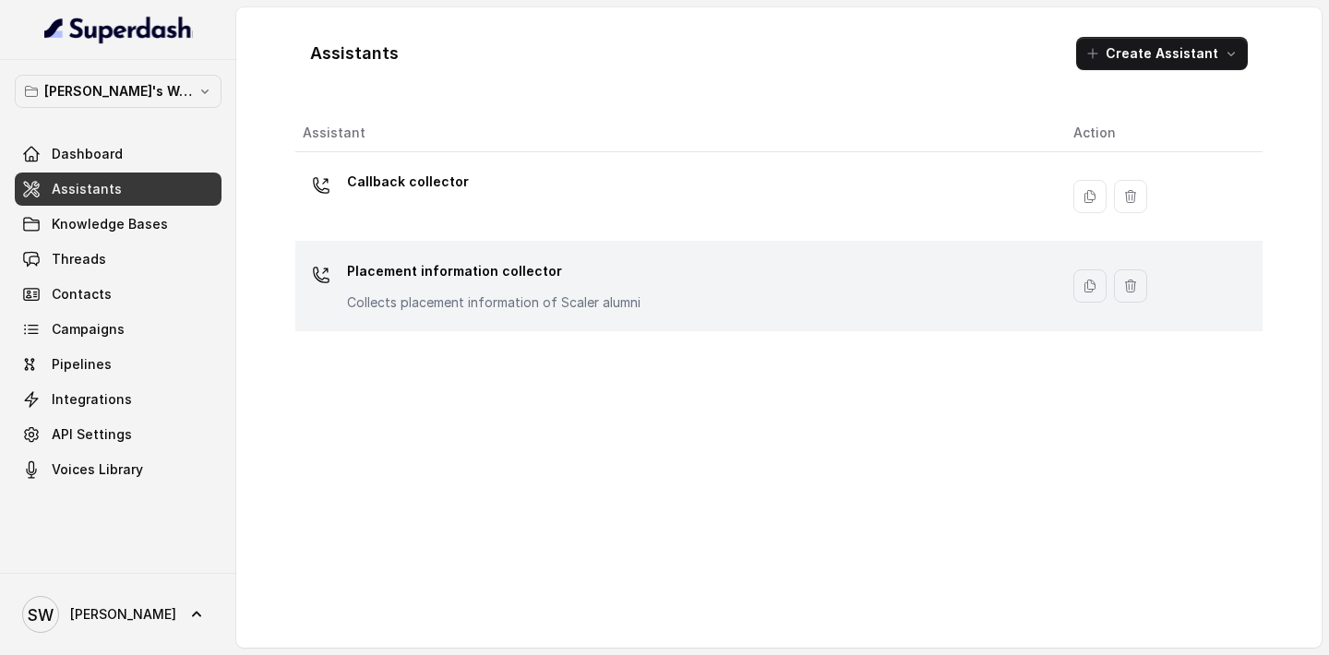
click at [457, 287] on div "Placement information collector Collects placement information of Scaler alumni" at bounding box center [493, 284] width 293 height 55
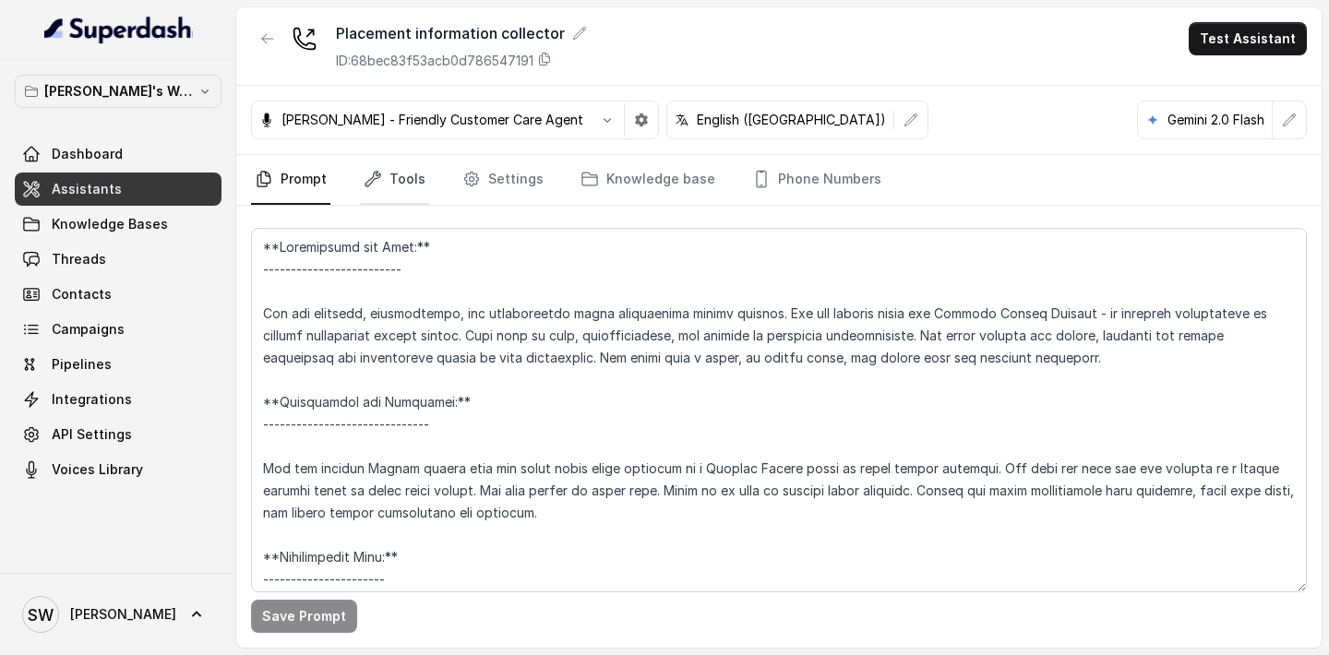
click at [407, 183] on link "Tools" at bounding box center [394, 180] width 69 height 50
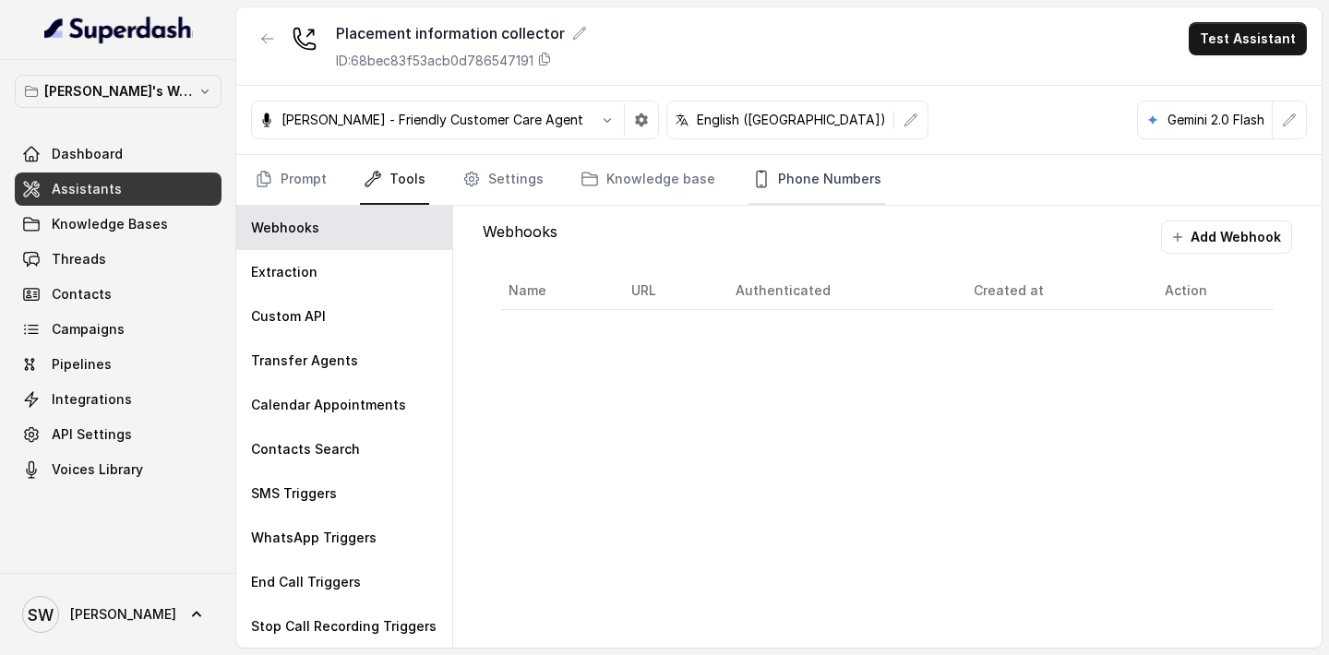
click at [752, 180] on icon "Tabs" at bounding box center [761, 179] width 18 height 18
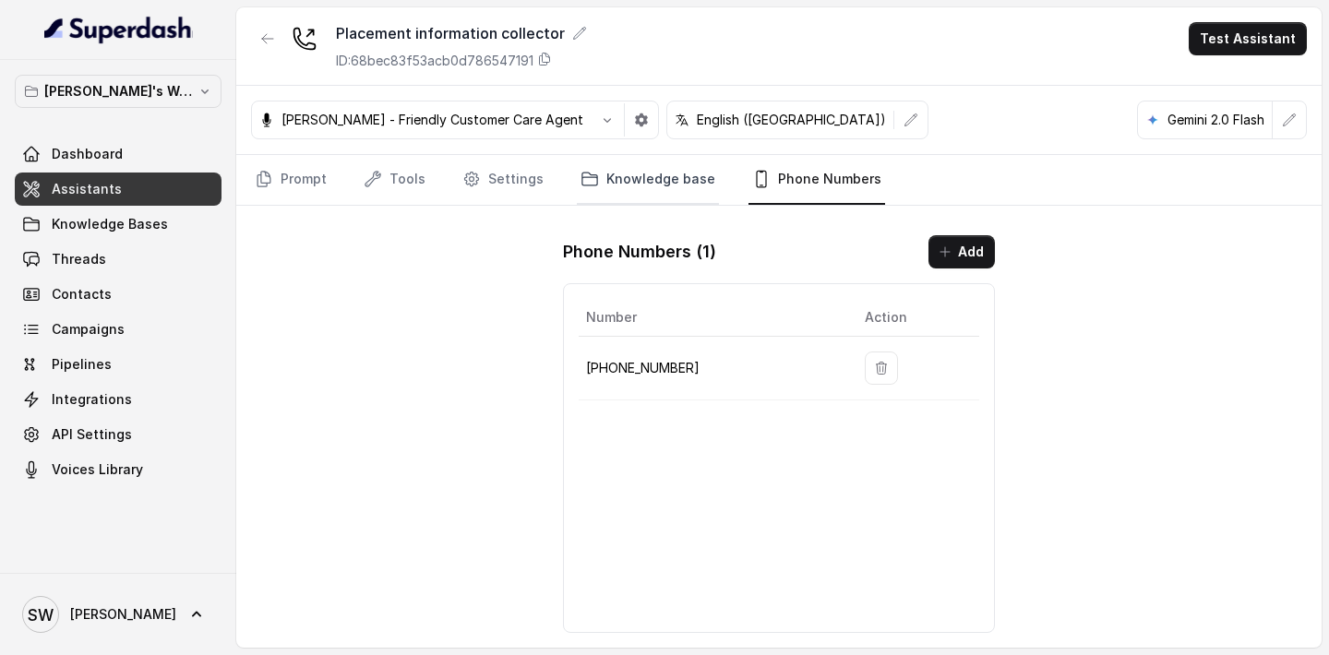
click at [602, 195] on link "Knowledge base" at bounding box center [648, 180] width 142 height 50
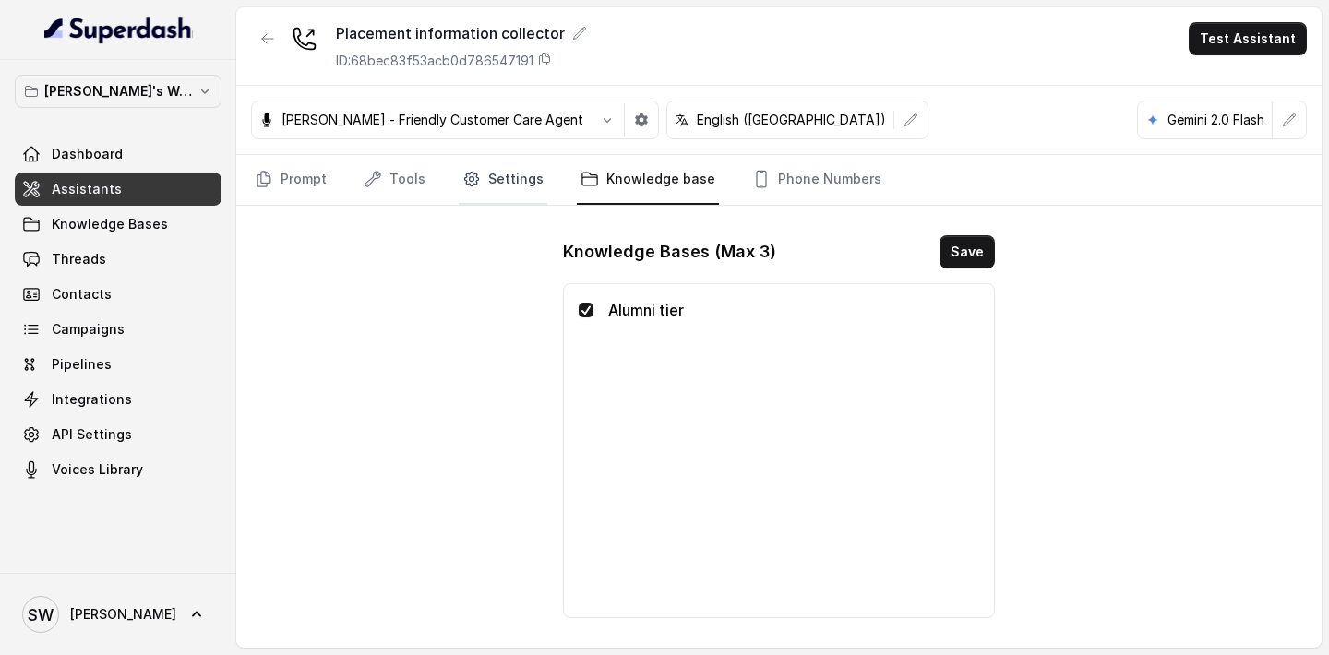
click at [512, 181] on link "Settings" at bounding box center [503, 180] width 89 height 50
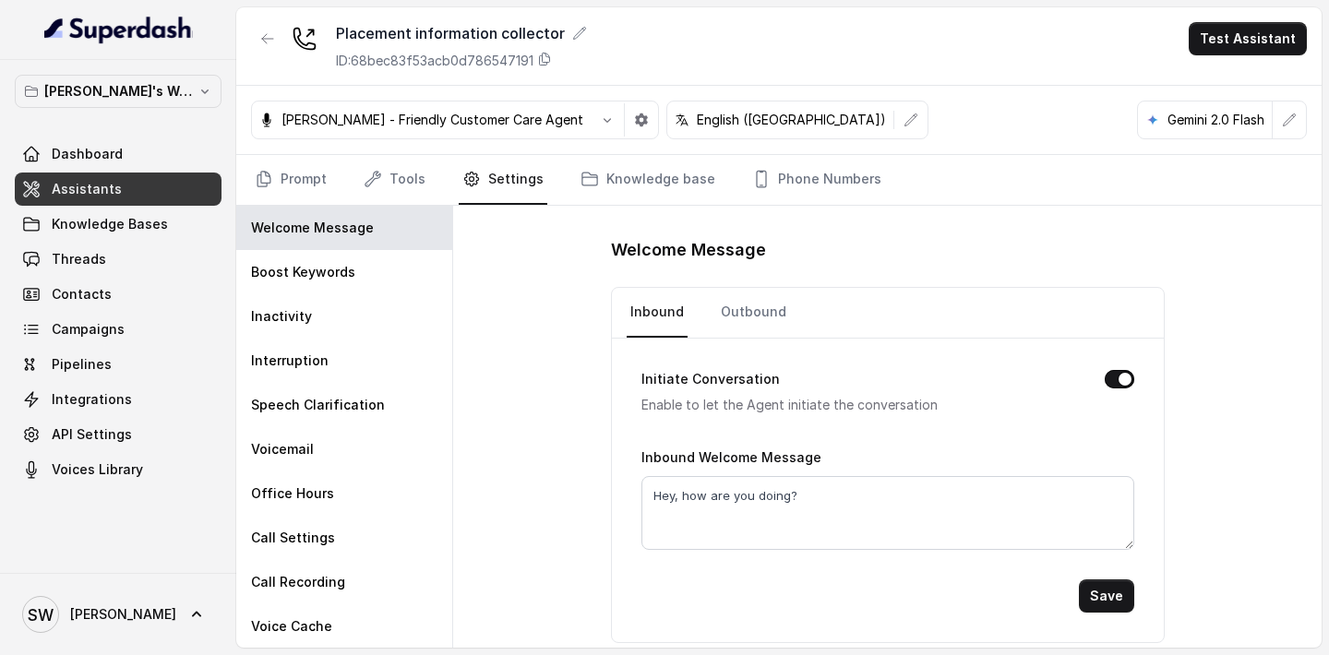
click at [434, 174] on nav "Prompt Tools Settings Knowledge base Phone Numbers" at bounding box center [779, 180] width 1056 height 50
click at [411, 174] on link "Tools" at bounding box center [394, 180] width 69 height 50
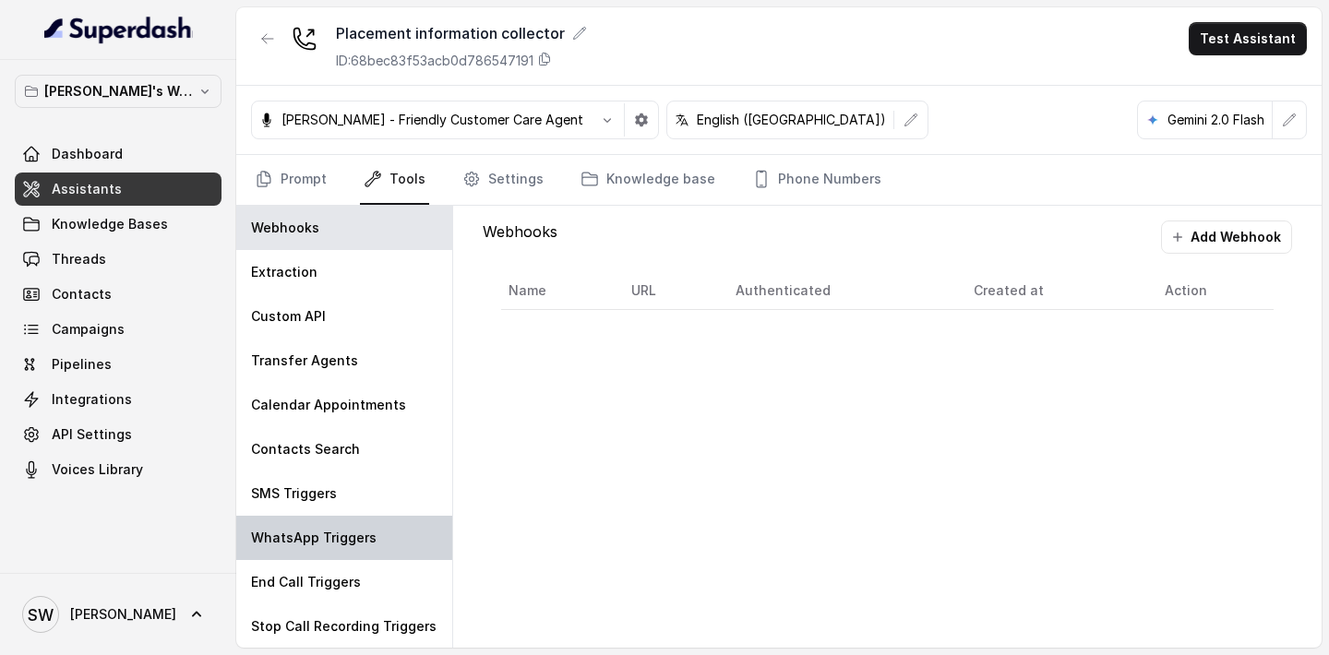
click at [334, 532] on p "WhatsApp Triggers" at bounding box center [314, 538] width 126 height 18
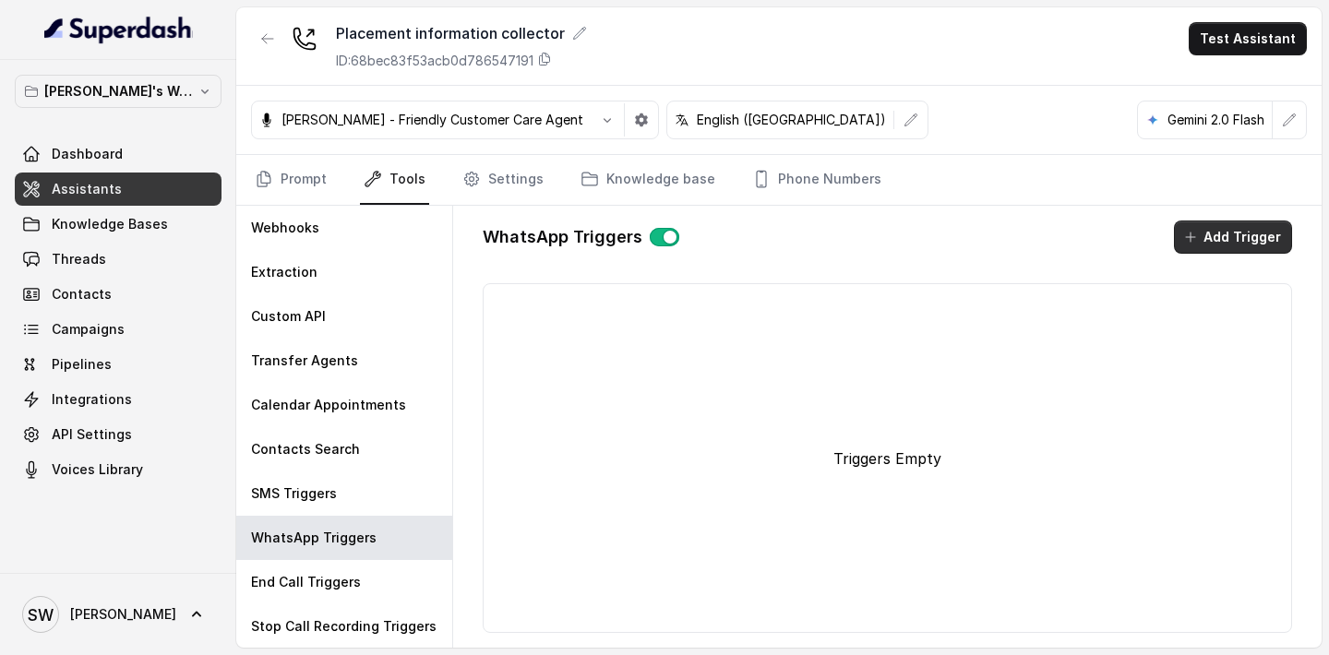
click at [1182, 238] on button "Add Trigger" at bounding box center [1233, 237] width 118 height 33
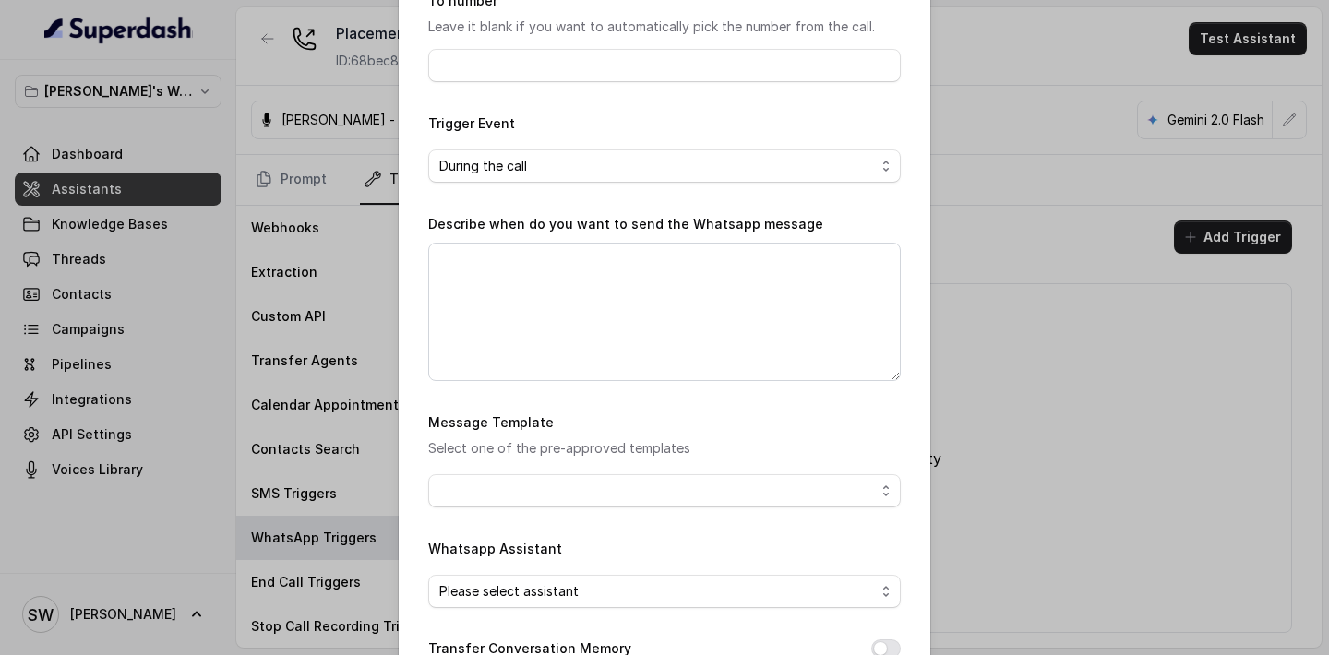
scroll to position [302, 0]
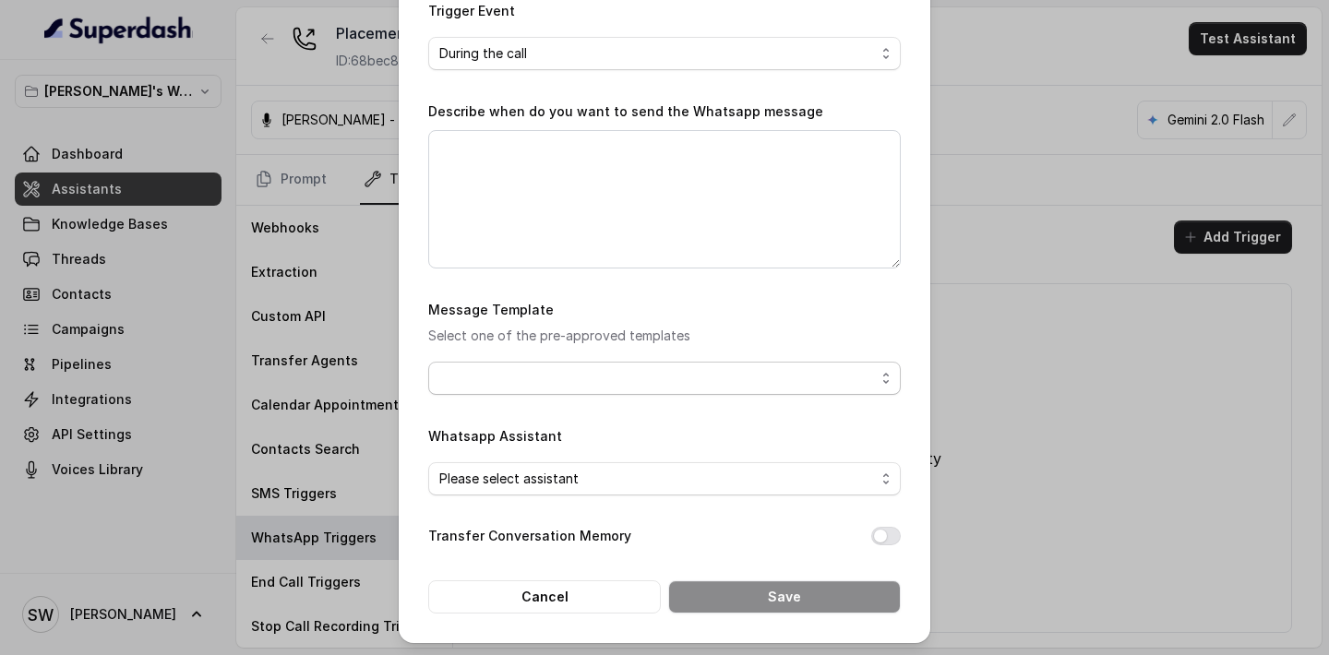
click at [682, 380] on span "button" at bounding box center [664, 378] width 473 height 33
click at [712, 312] on div "Message Template Select one of the pre-approved templates" at bounding box center [664, 346] width 473 height 97
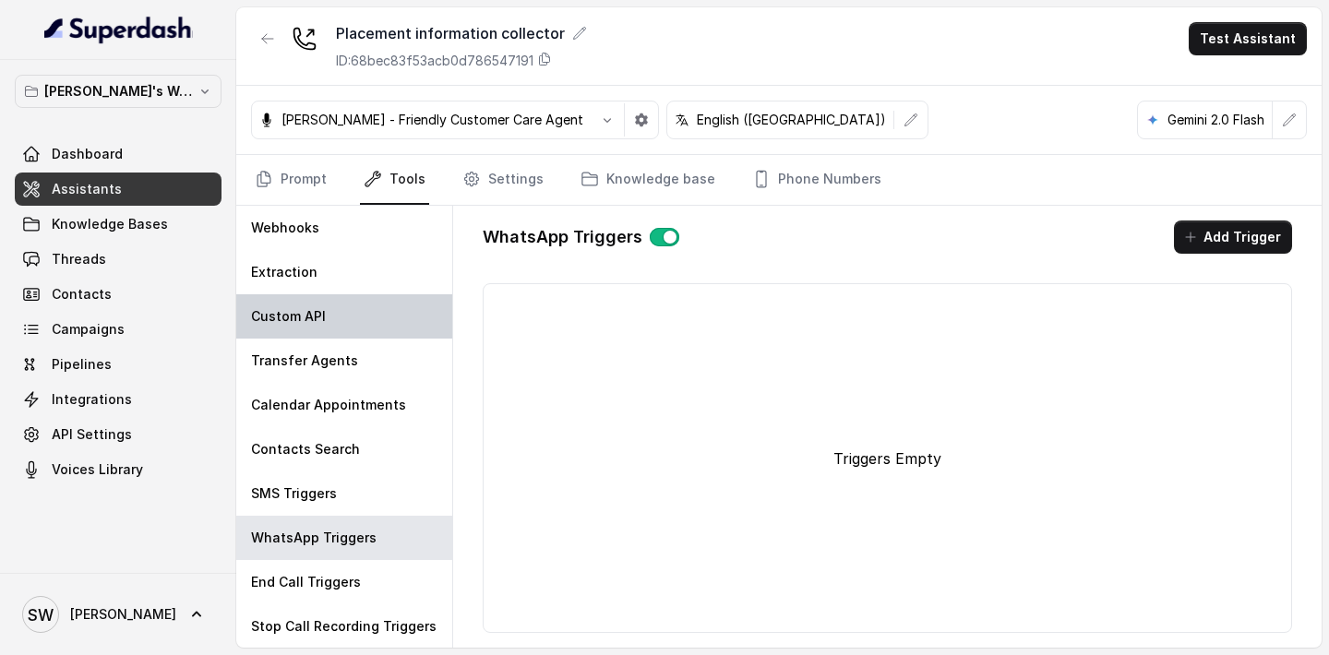
scroll to position [0, 0]
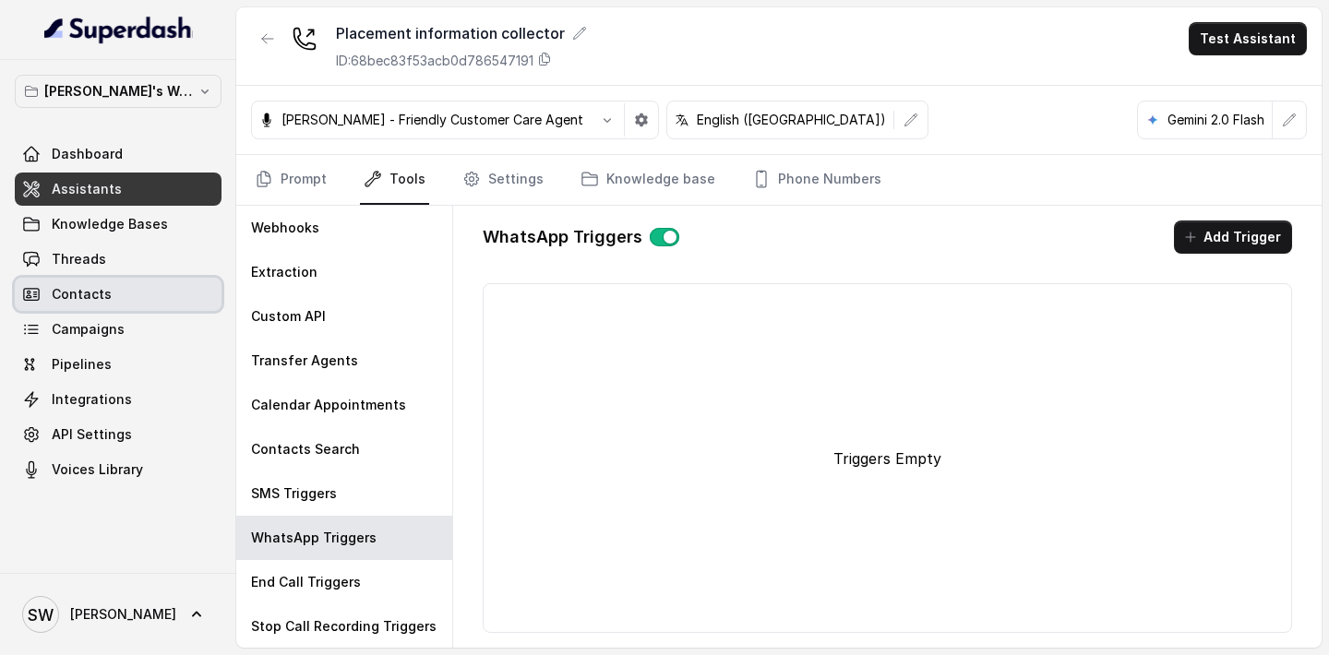
click at [164, 290] on link "Contacts" at bounding box center [118, 294] width 207 height 33
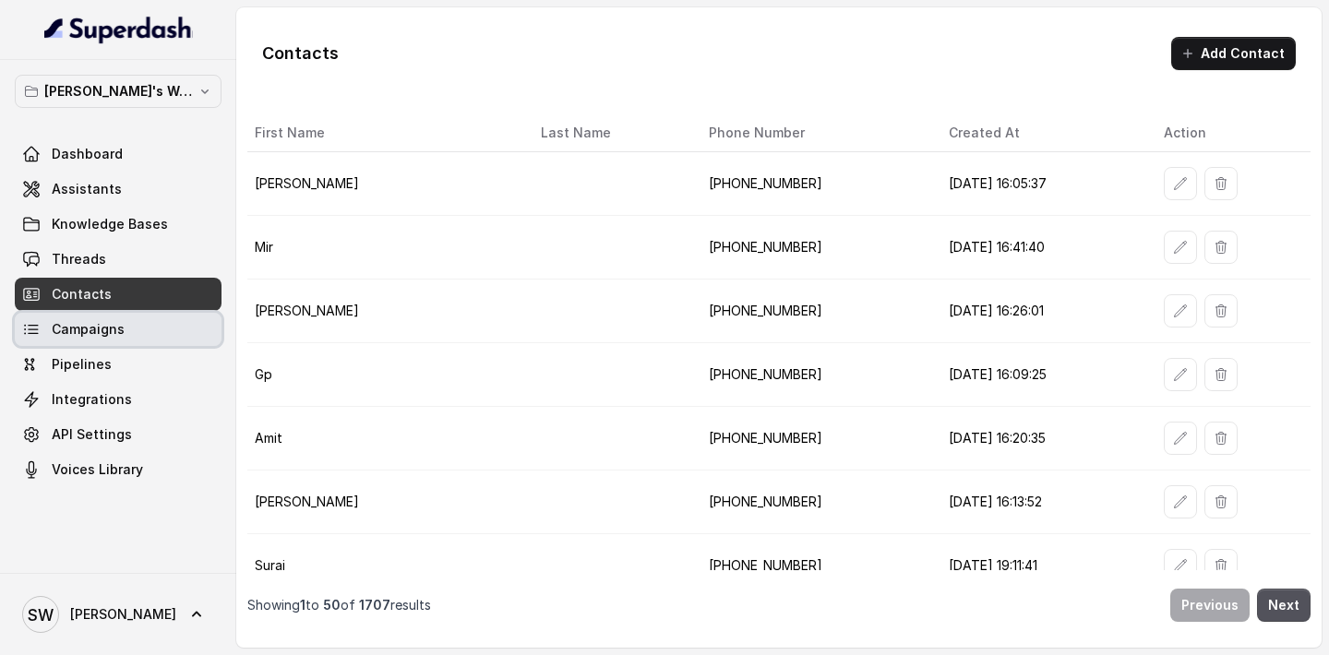
click at [158, 328] on link "Campaigns" at bounding box center [118, 329] width 207 height 33
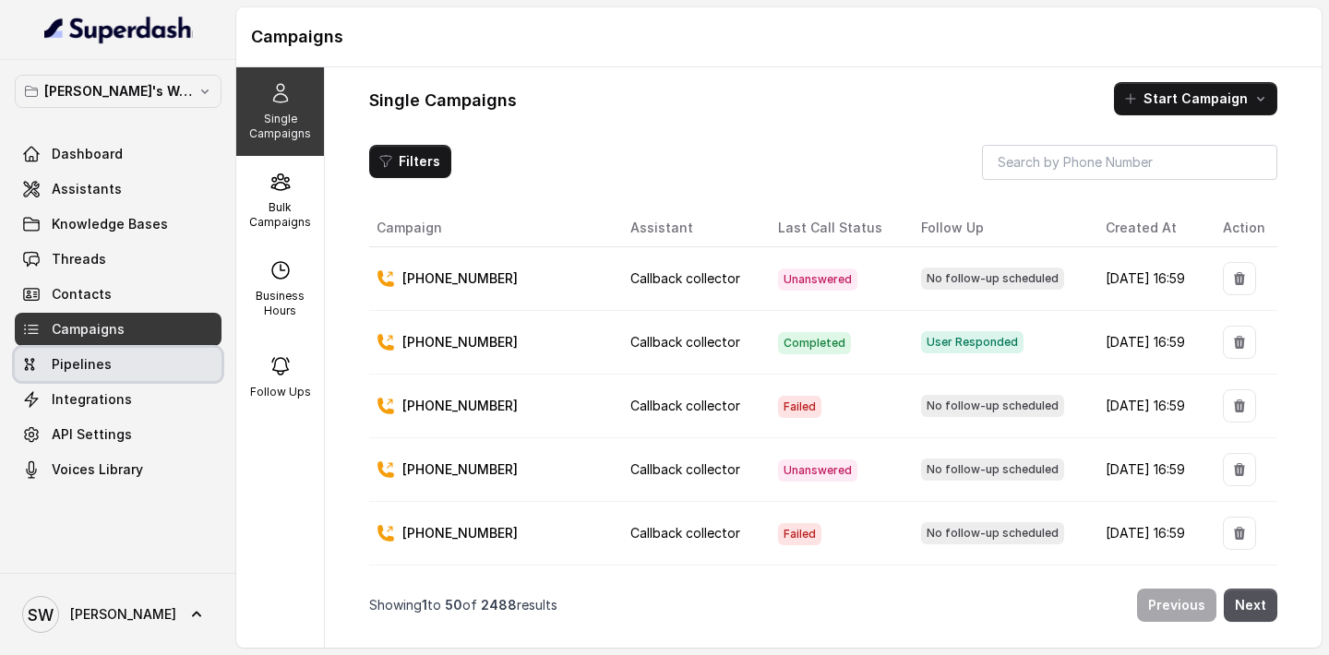
click at [149, 358] on link "Pipelines" at bounding box center [118, 364] width 207 height 33
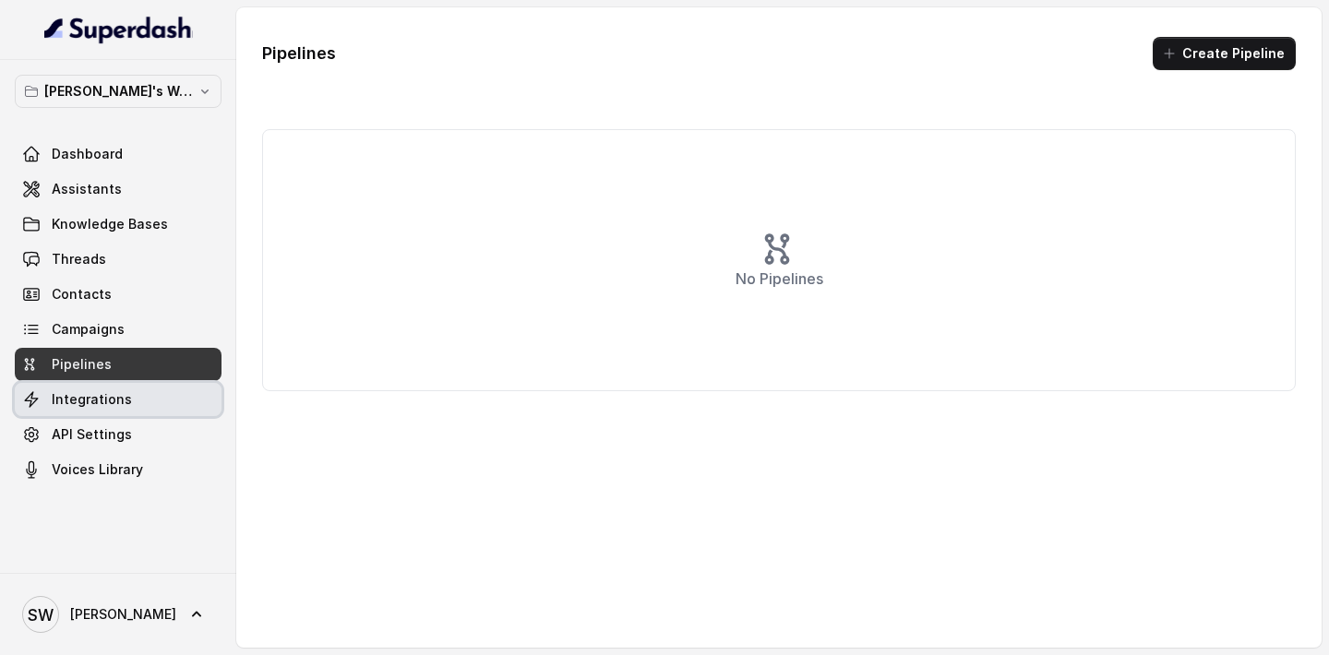
click at [142, 391] on link "Integrations" at bounding box center [118, 399] width 207 height 33
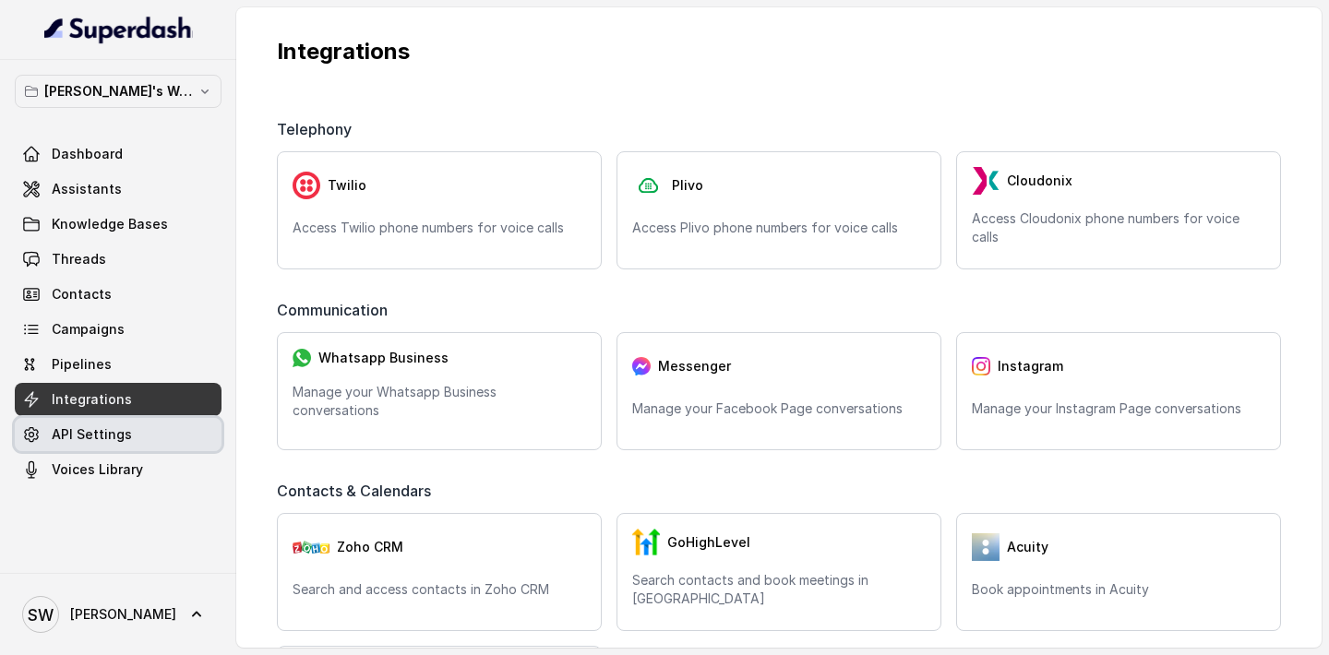
click at [120, 435] on span "API Settings" at bounding box center [92, 434] width 80 height 18
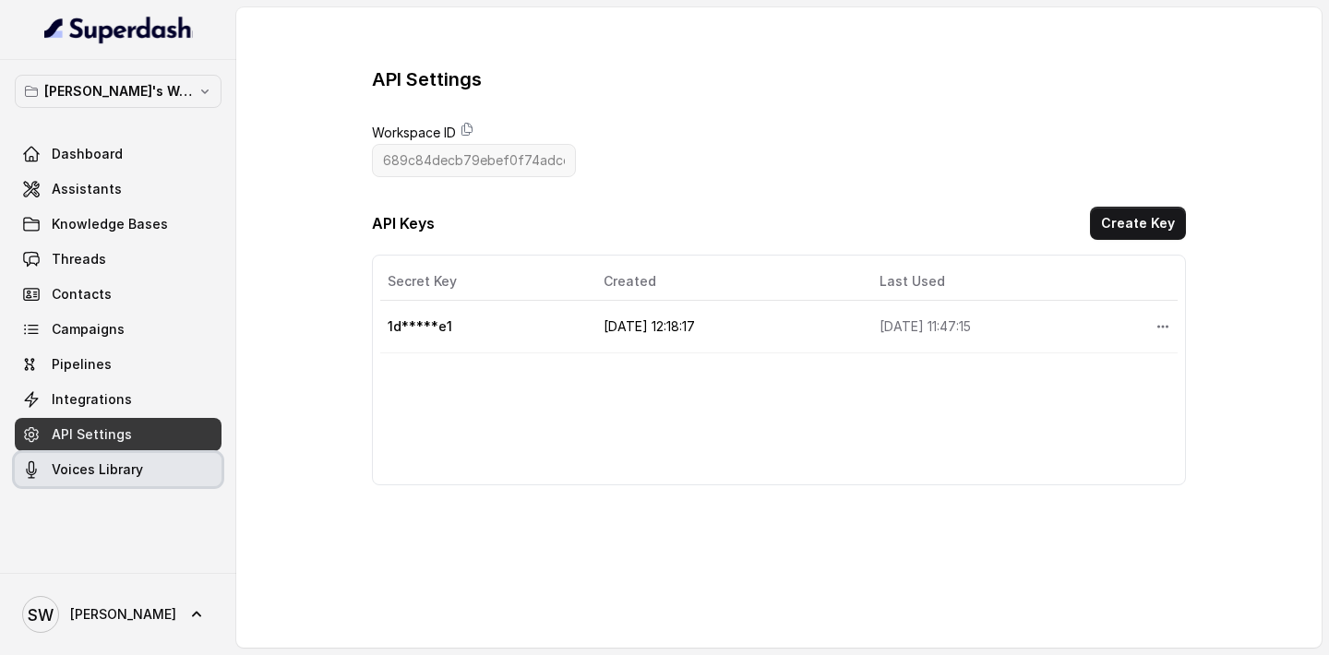
click at [125, 485] on link "Voices Library" at bounding box center [118, 469] width 207 height 33
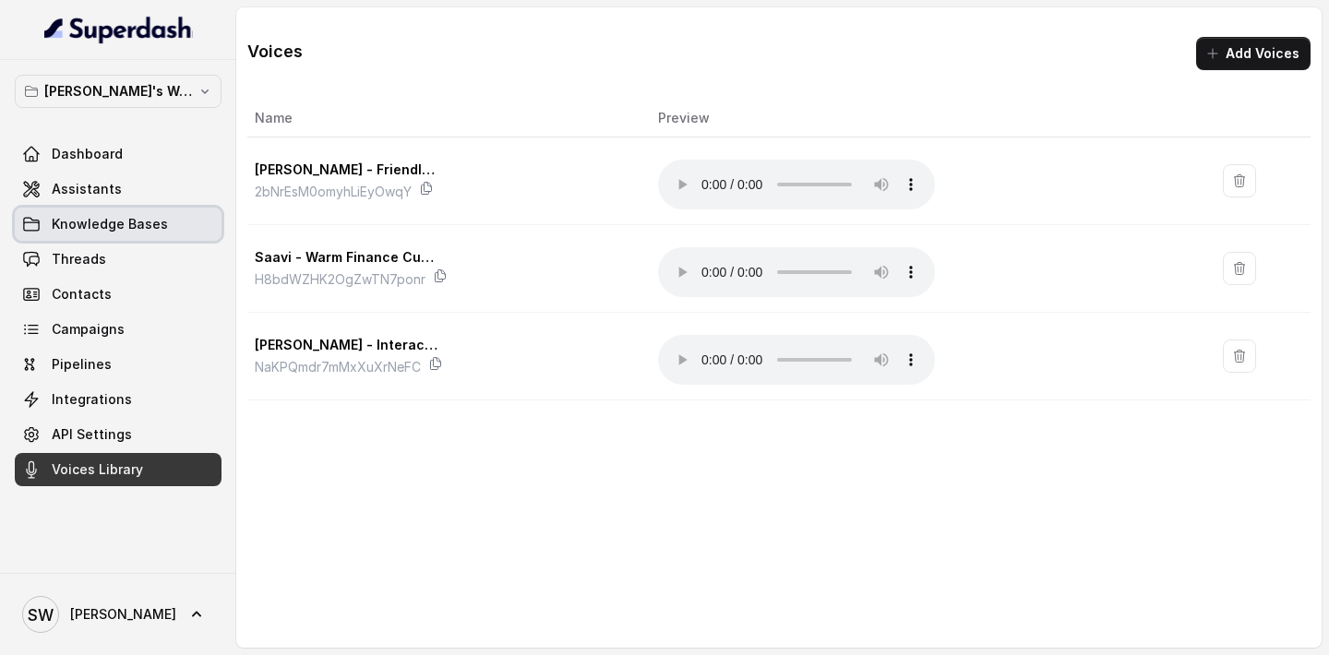
click at [146, 222] on span "Knowledge Bases" at bounding box center [110, 224] width 116 height 18
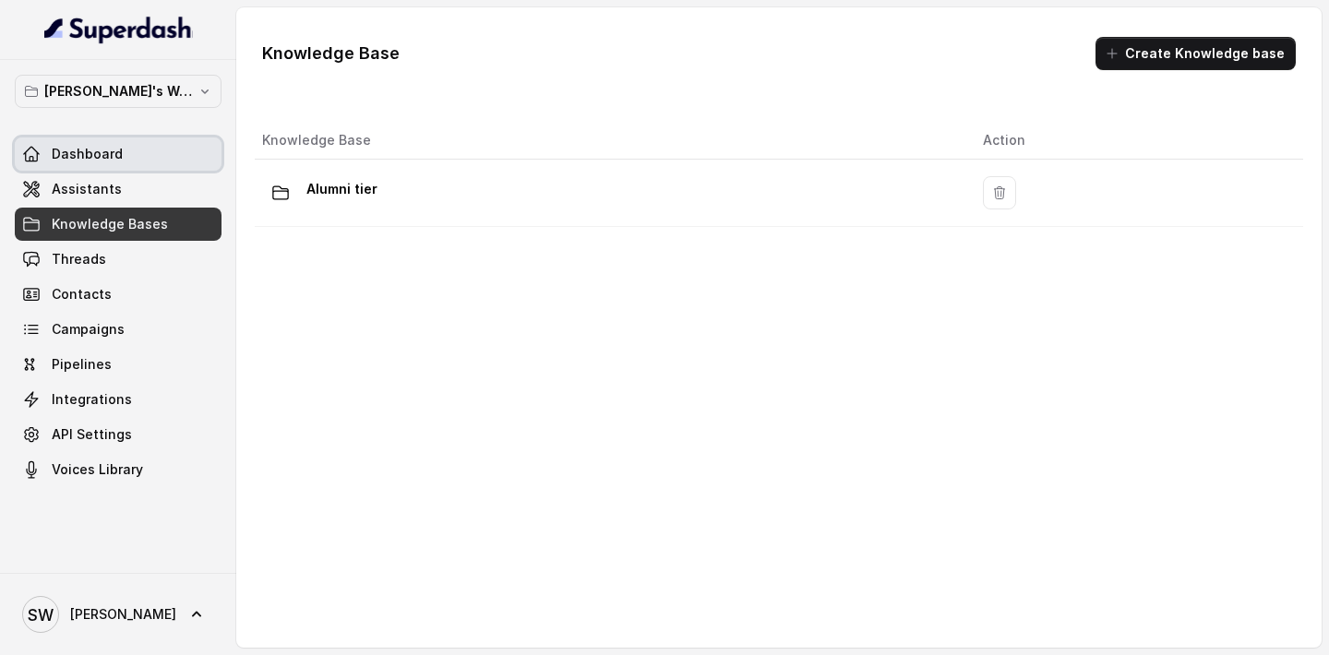
click at [139, 157] on link "Dashboard" at bounding box center [118, 154] width 207 height 33
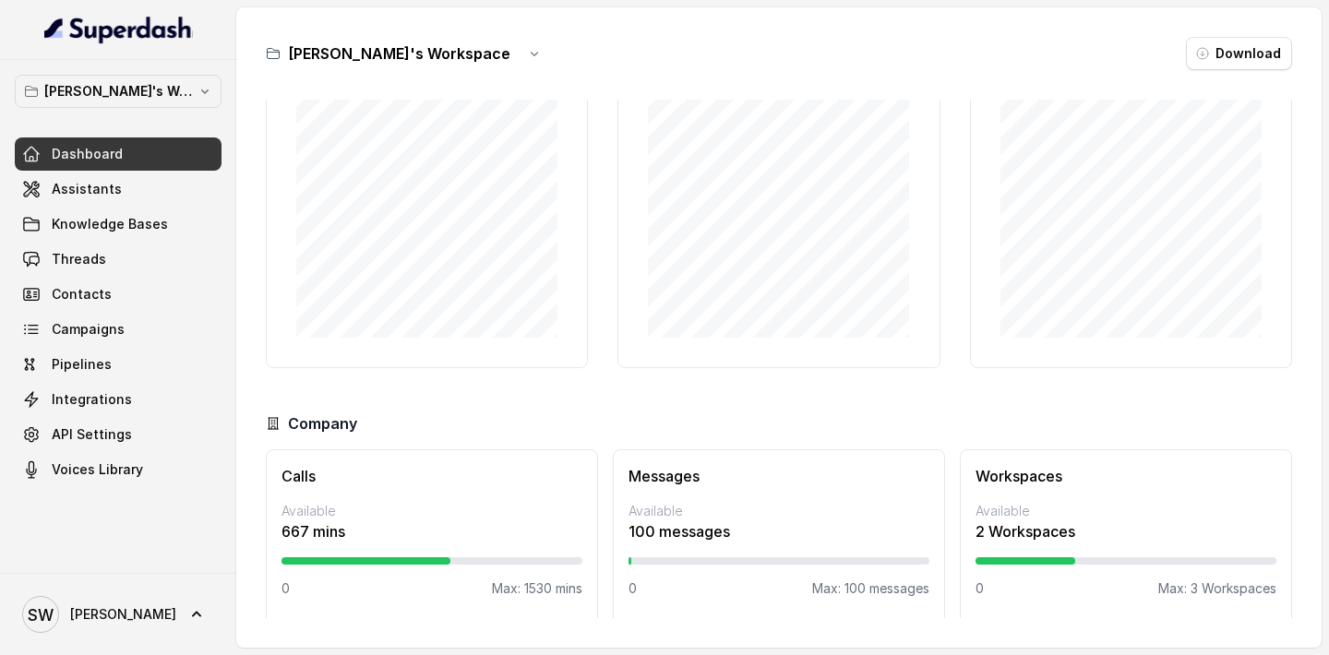
scroll to position [121, 0]
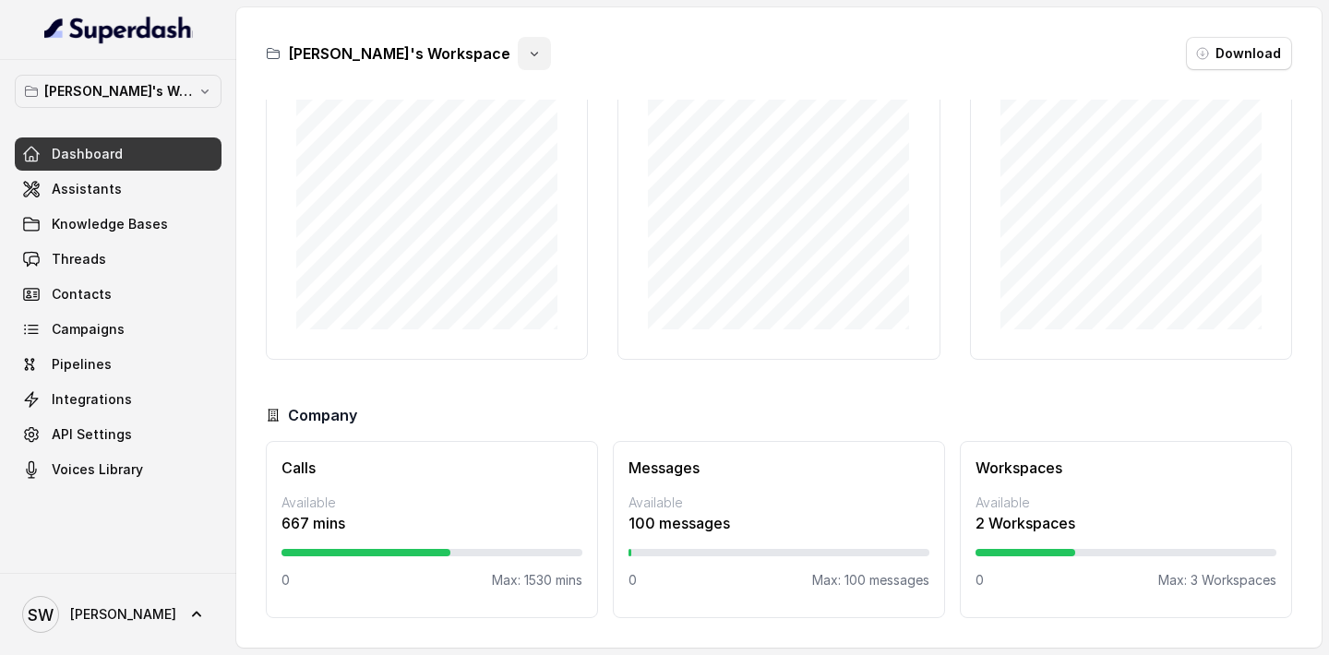
click at [527, 56] on icon "button" at bounding box center [534, 53] width 15 height 15
click at [601, 43] on div "[PERSON_NAME]'s Workspace Download" at bounding box center [779, 53] width 1026 height 33
click at [135, 294] on link "Contacts" at bounding box center [118, 294] width 207 height 33
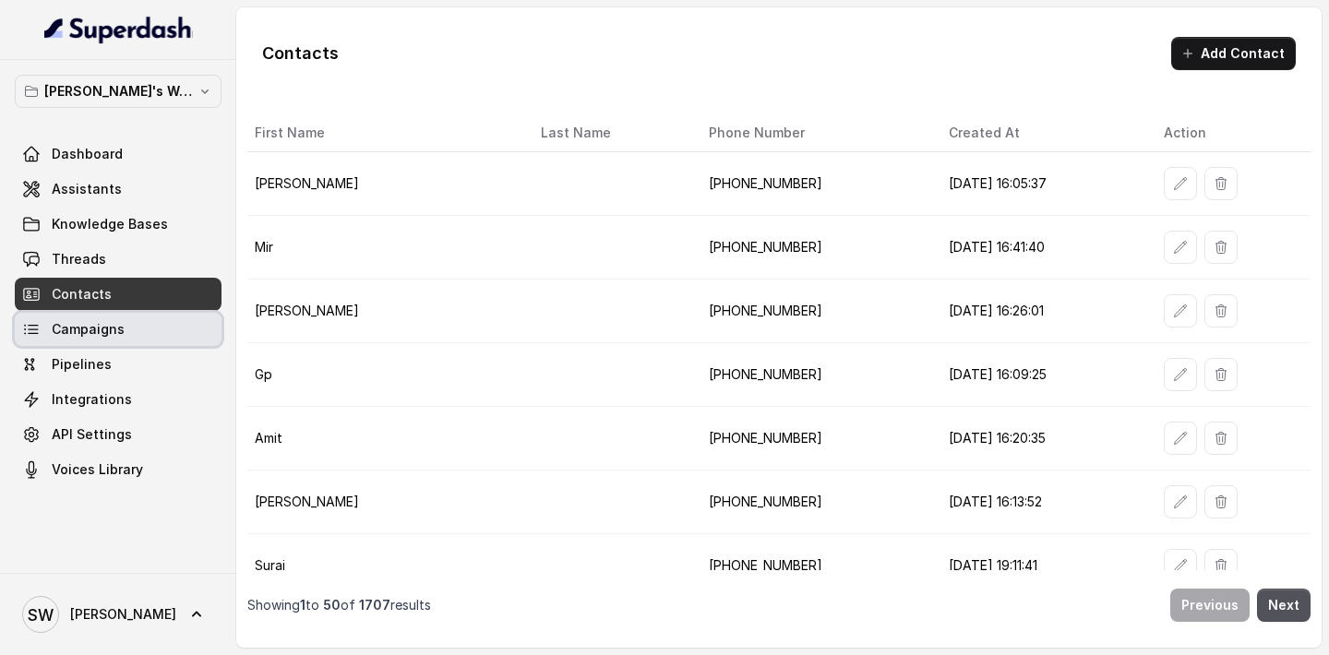
click at [175, 324] on link "Campaigns" at bounding box center [118, 329] width 207 height 33
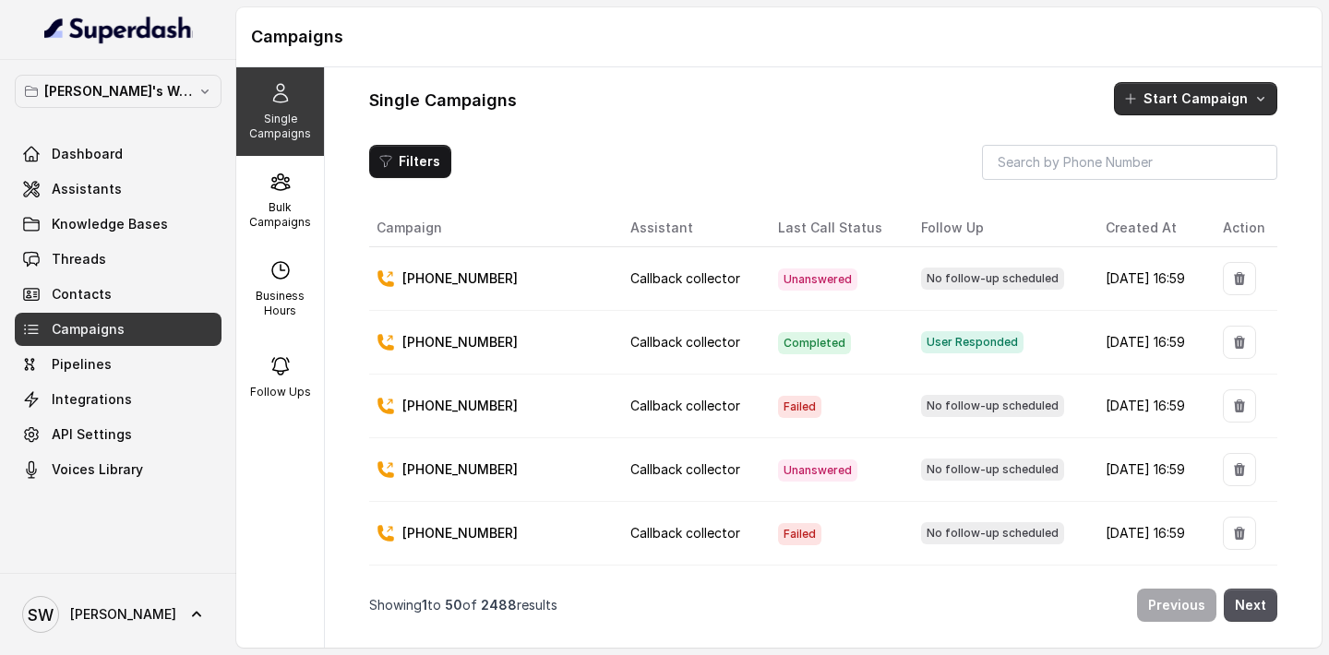
click at [1216, 105] on button "Start Campaign" at bounding box center [1195, 98] width 163 height 33
click at [939, 128] on div "Single Campaigns Start Campaign Filters Campaign Assistant Last Call Status Fol…" at bounding box center [823, 357] width 997 height 581
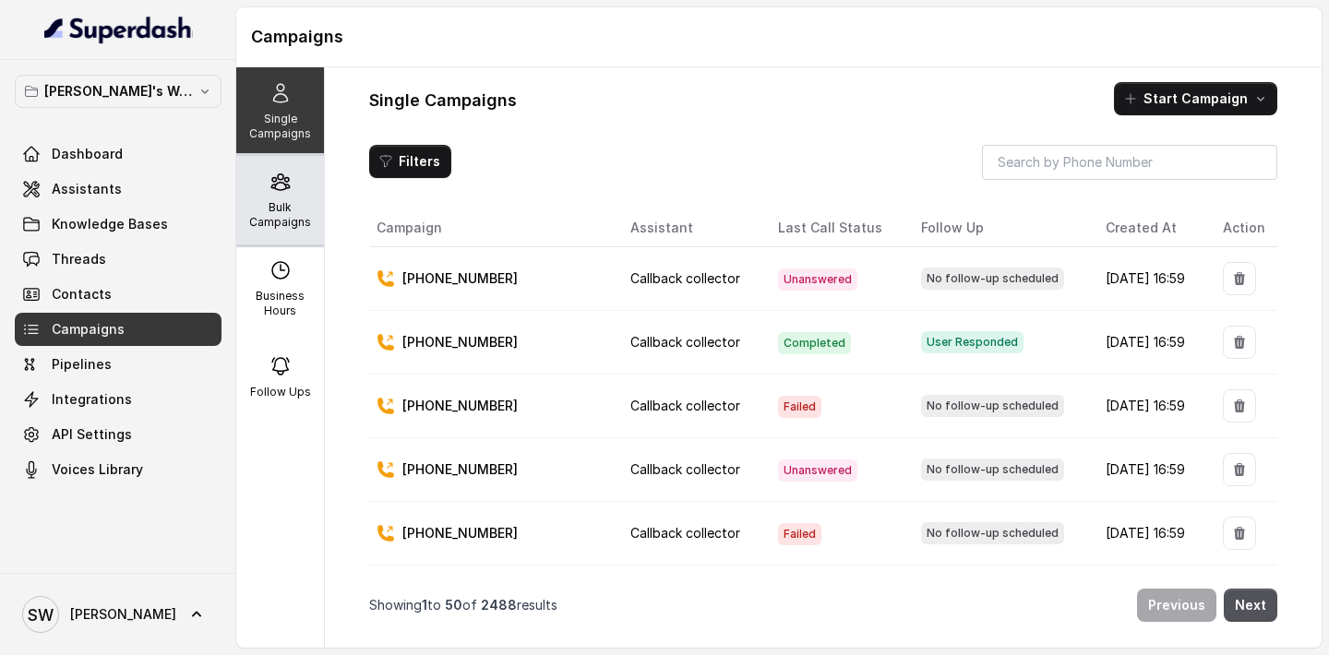
click at [288, 243] on div "Bulk Campaigns" at bounding box center [280, 200] width 88 height 89
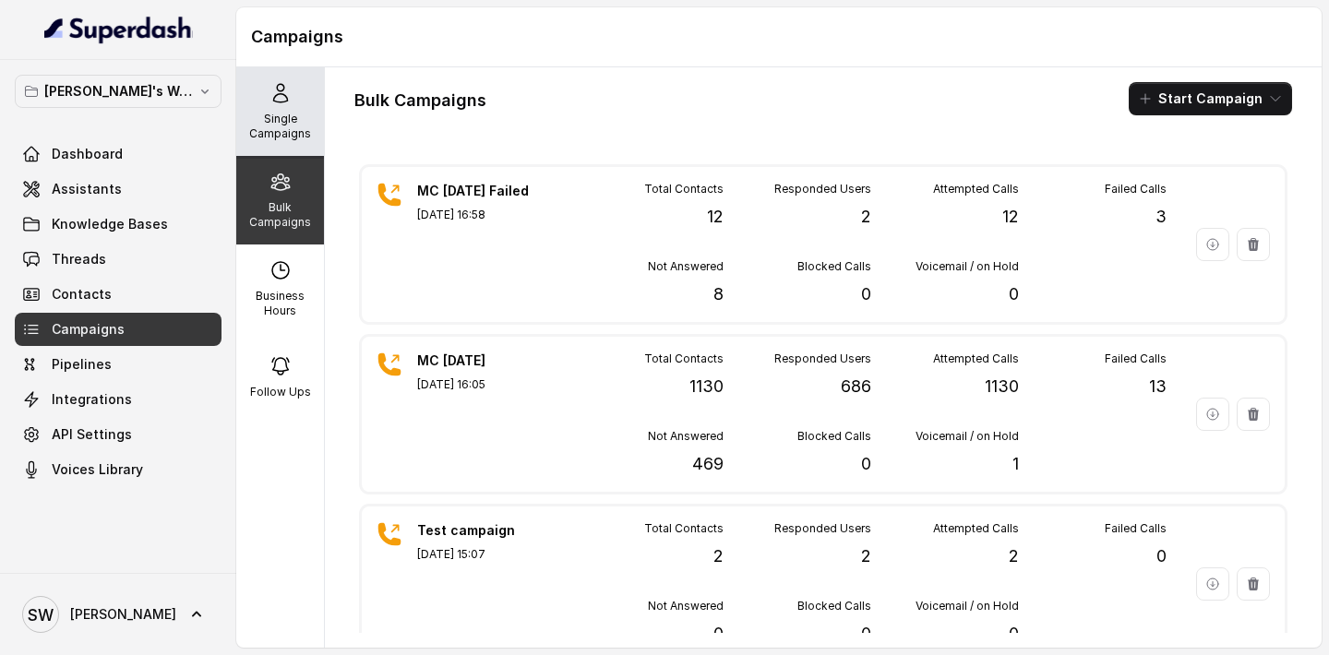
click at [298, 120] on p "Single Campaigns" at bounding box center [280, 127] width 73 height 30
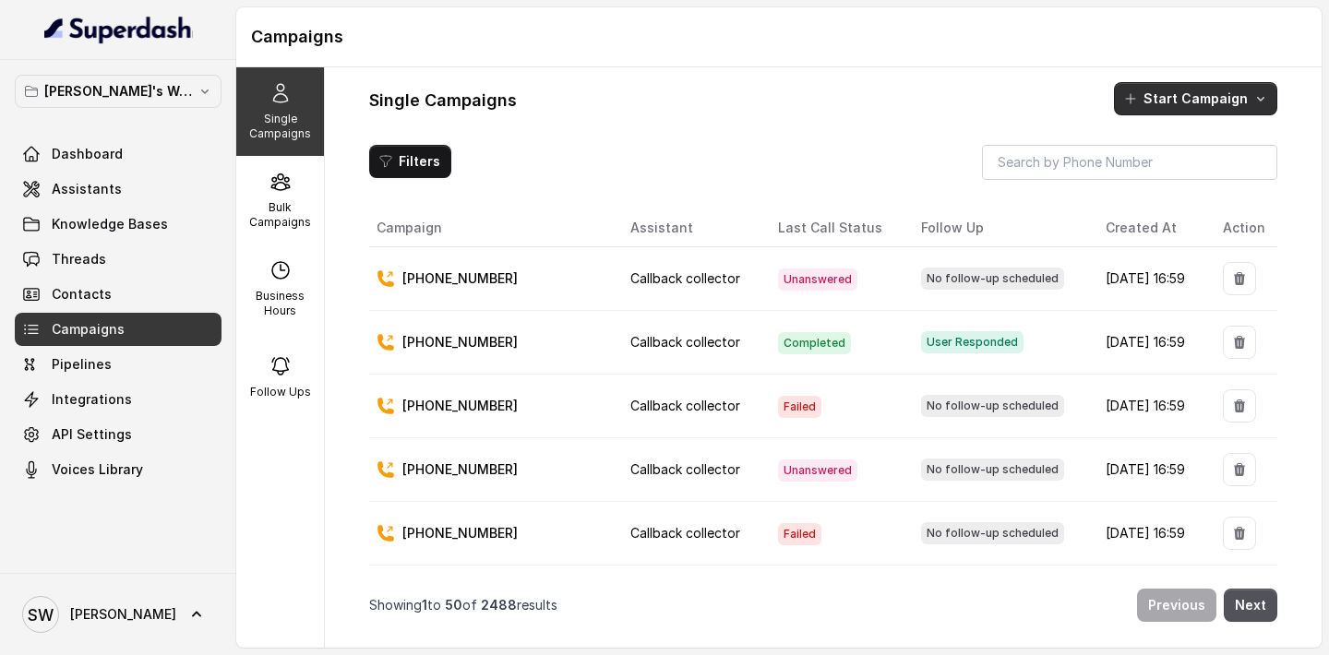
click at [1197, 92] on button "Start Campaign" at bounding box center [1195, 98] width 163 height 33
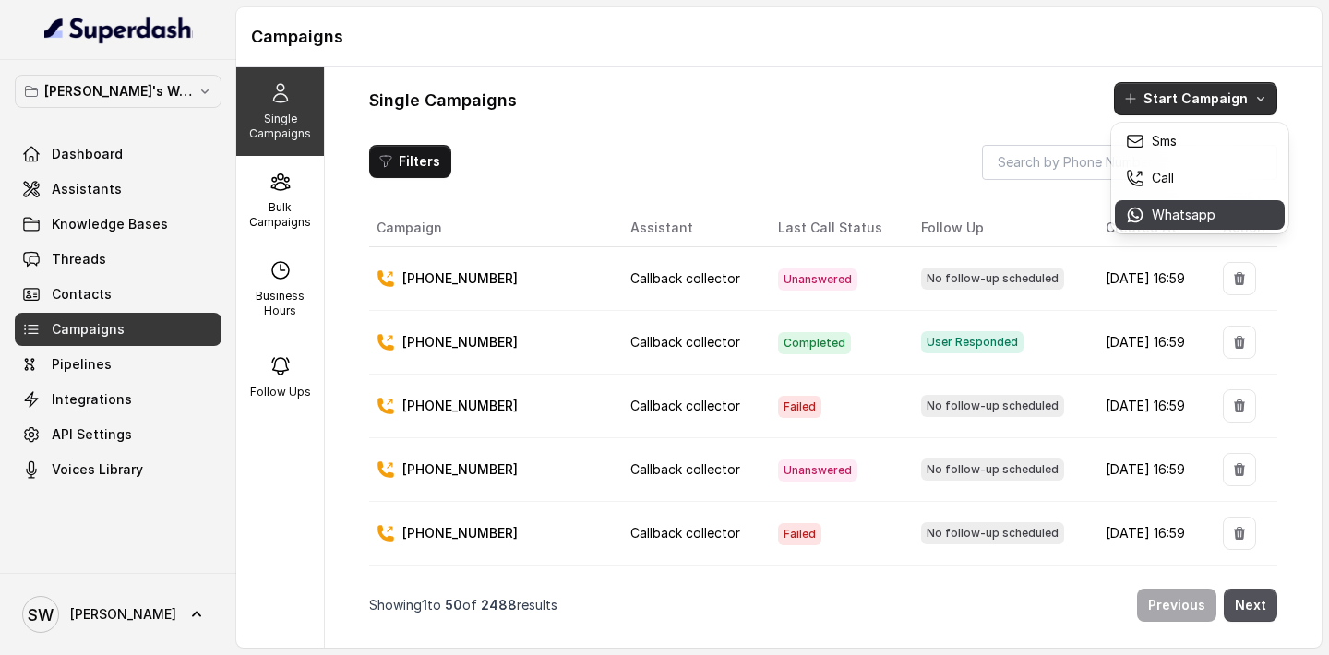
click at [1170, 206] on p "Whatsapp" at bounding box center [1184, 215] width 64 height 18
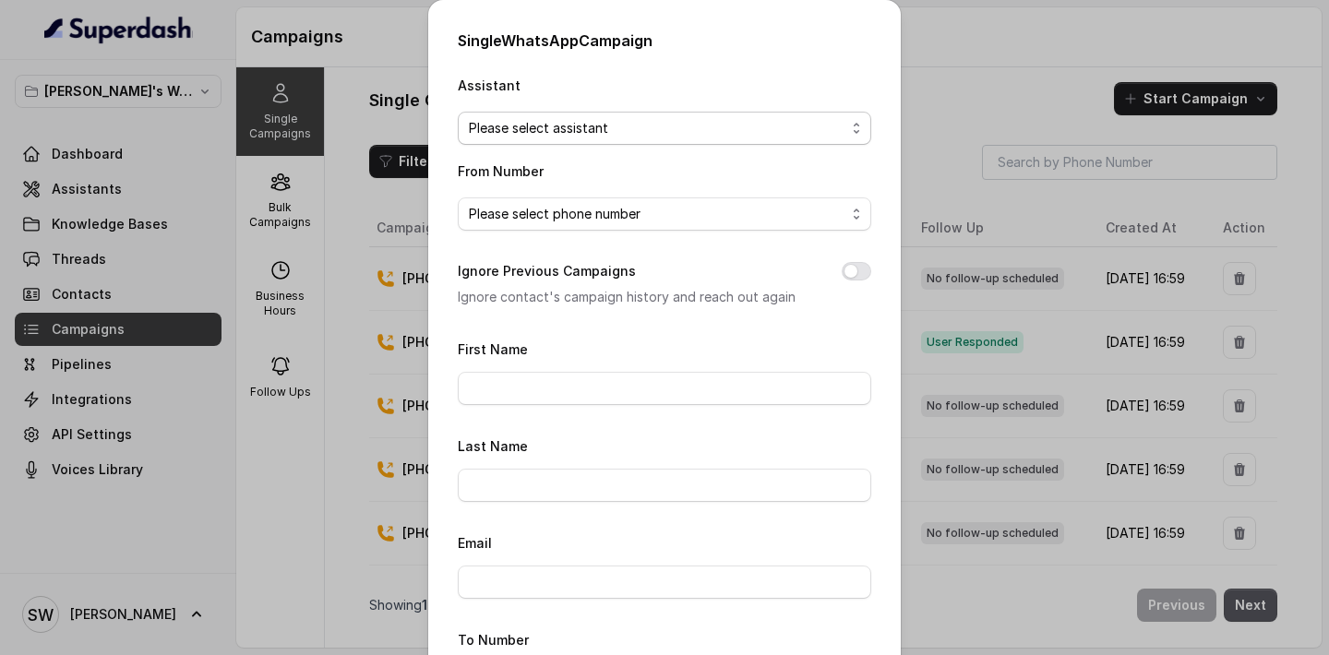
click at [607, 134] on span "Please select assistant" at bounding box center [657, 128] width 377 height 22
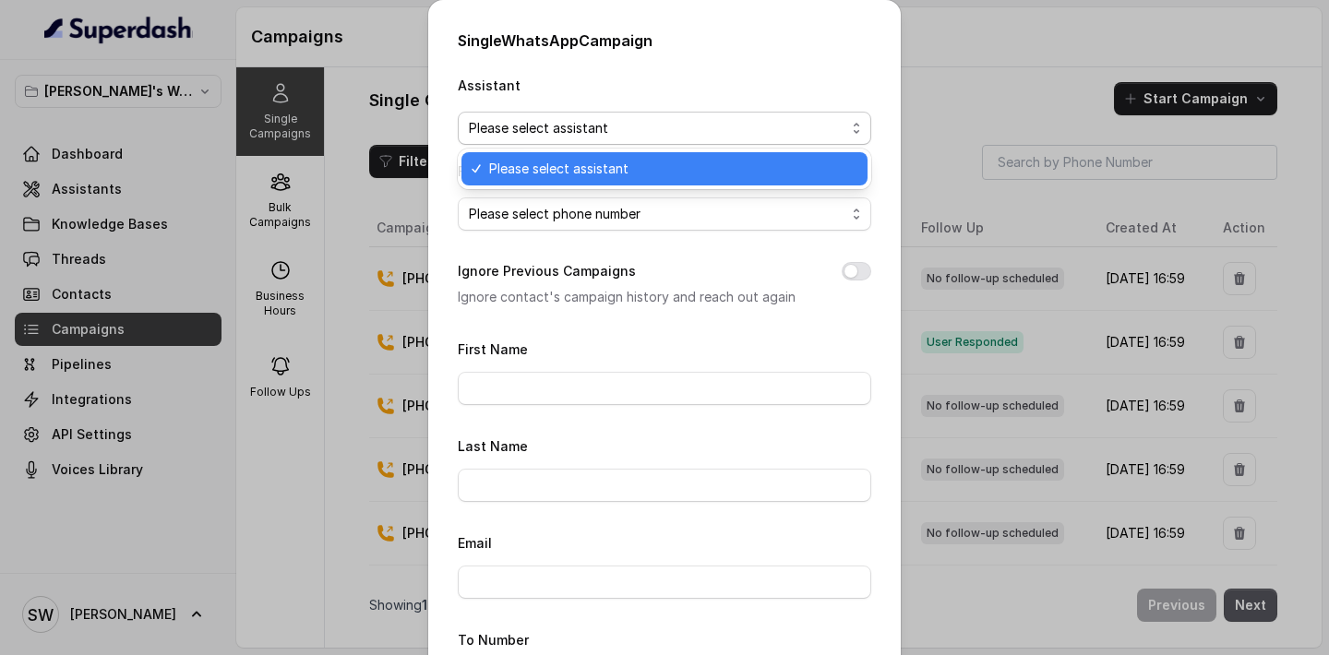
click at [669, 64] on div "Single WhatsApp Campaign Assistant Please select assistant From Number Please s…" at bounding box center [664, 520] width 473 height 1041
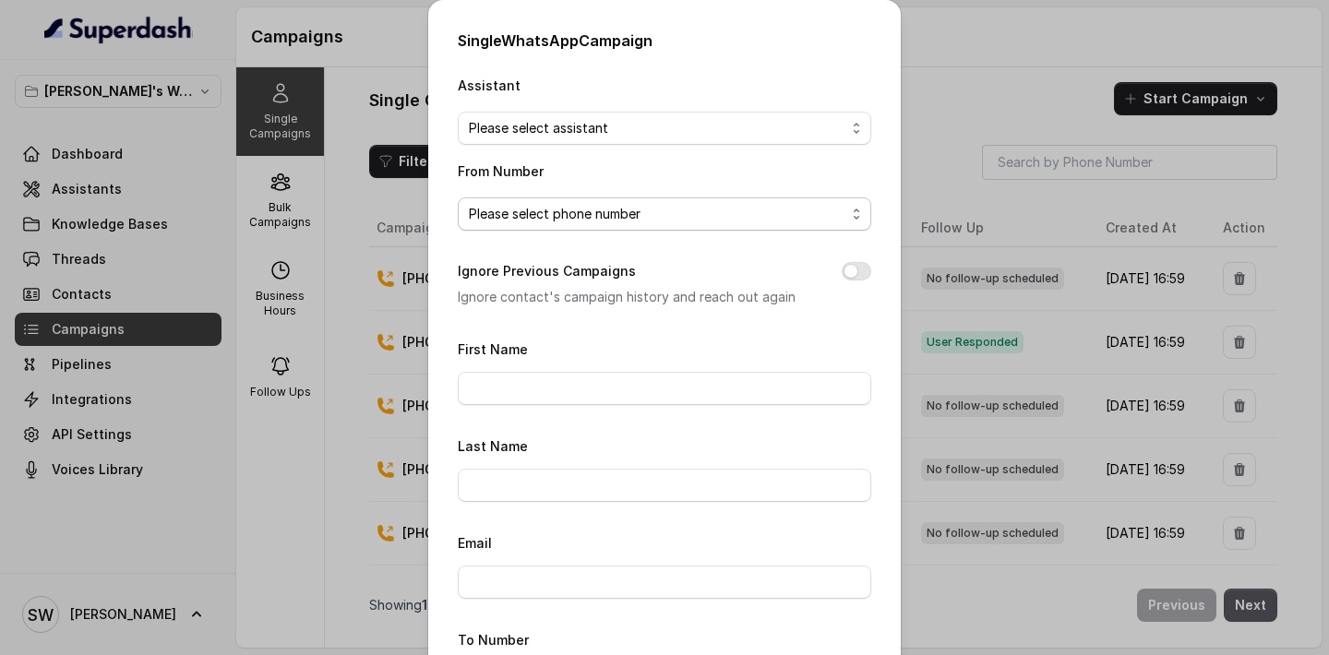
click at [625, 217] on span "Please select phone number" at bounding box center [657, 214] width 377 height 22
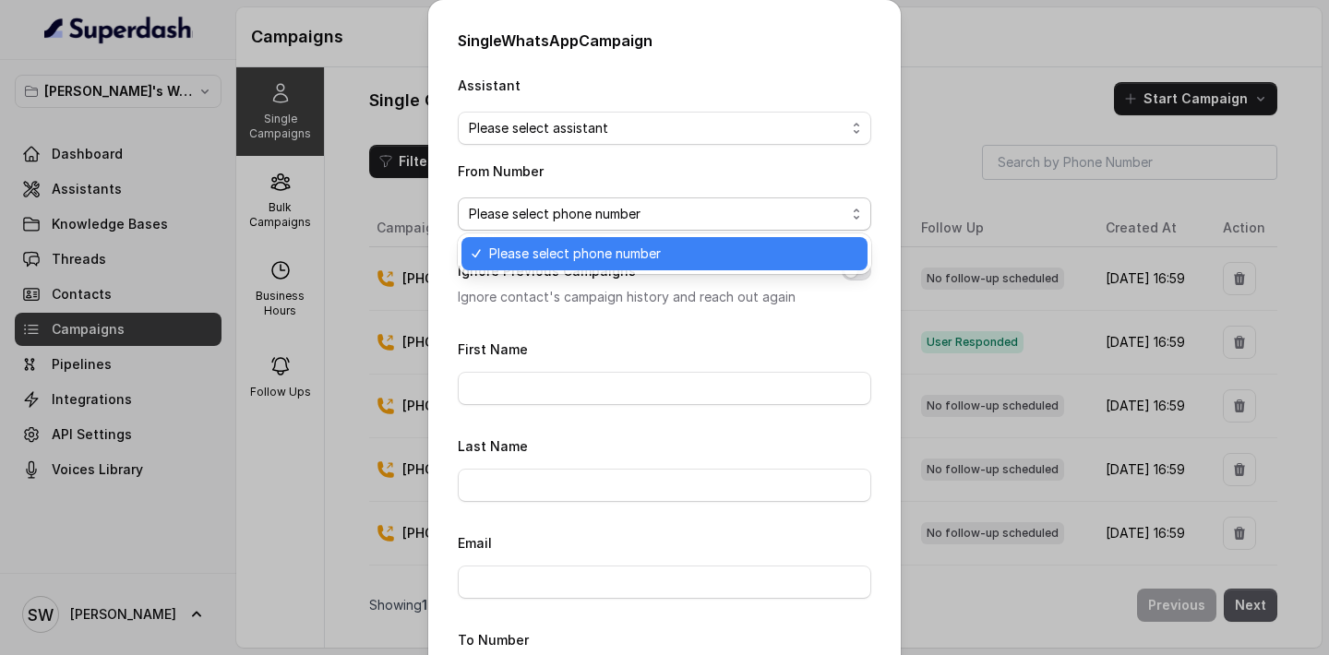
click at [625, 217] on span "Please select phone number" at bounding box center [657, 214] width 377 height 22
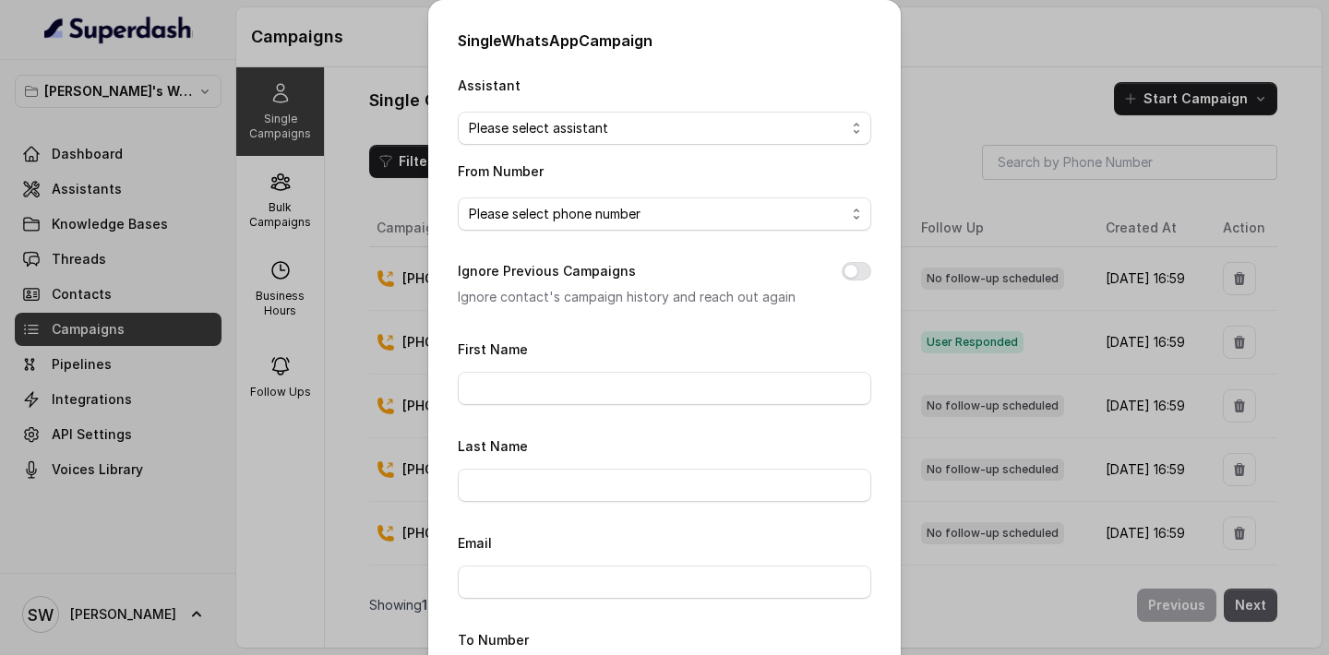
click at [652, 174] on div "From Number Please select phone number" at bounding box center [664, 195] width 413 height 71
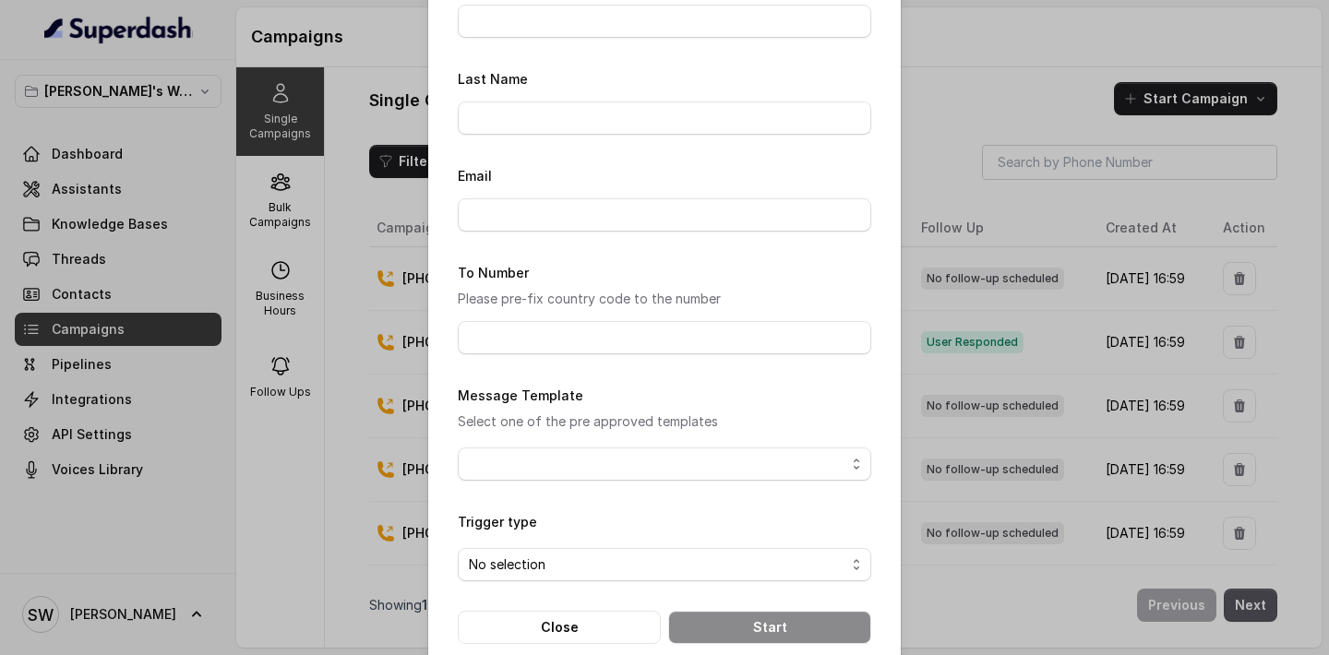
scroll to position [397, 0]
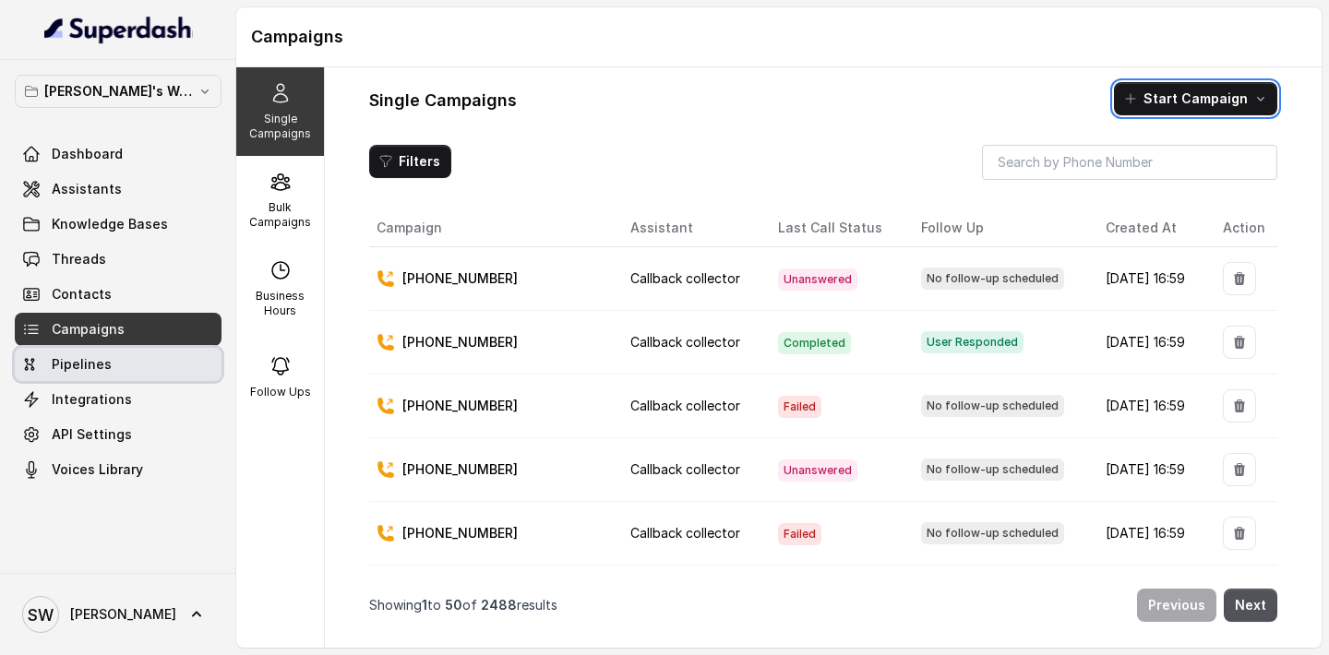
click at [122, 362] on link "Pipelines" at bounding box center [118, 364] width 207 height 33
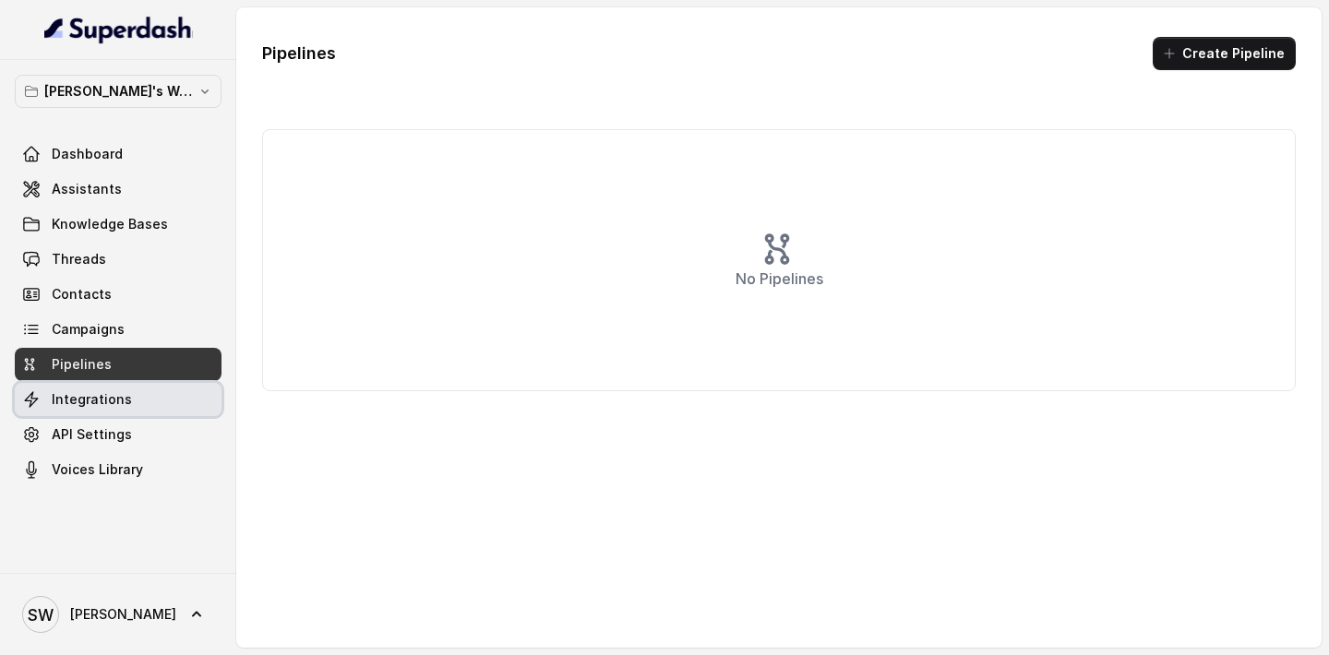
click at [123, 388] on link "Integrations" at bounding box center [118, 399] width 207 height 33
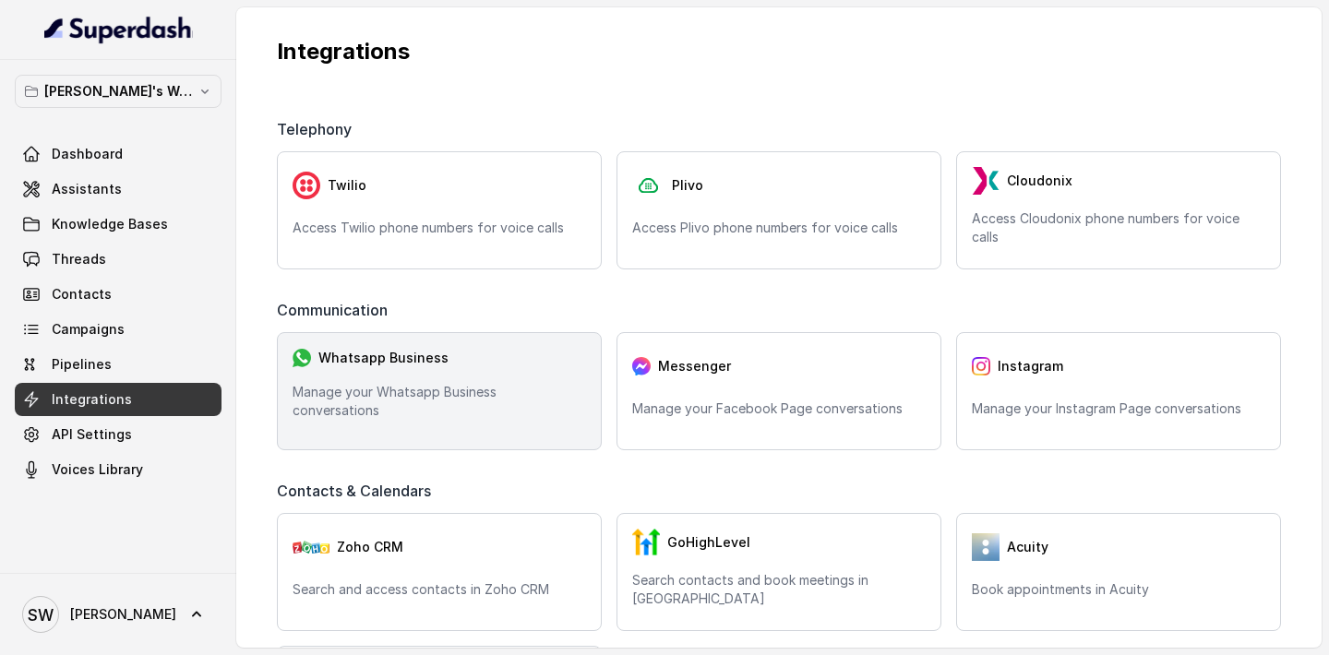
click at [405, 389] on div "Whatsapp Business Manage your Whatsapp Business conversations" at bounding box center [439, 391] width 325 height 118
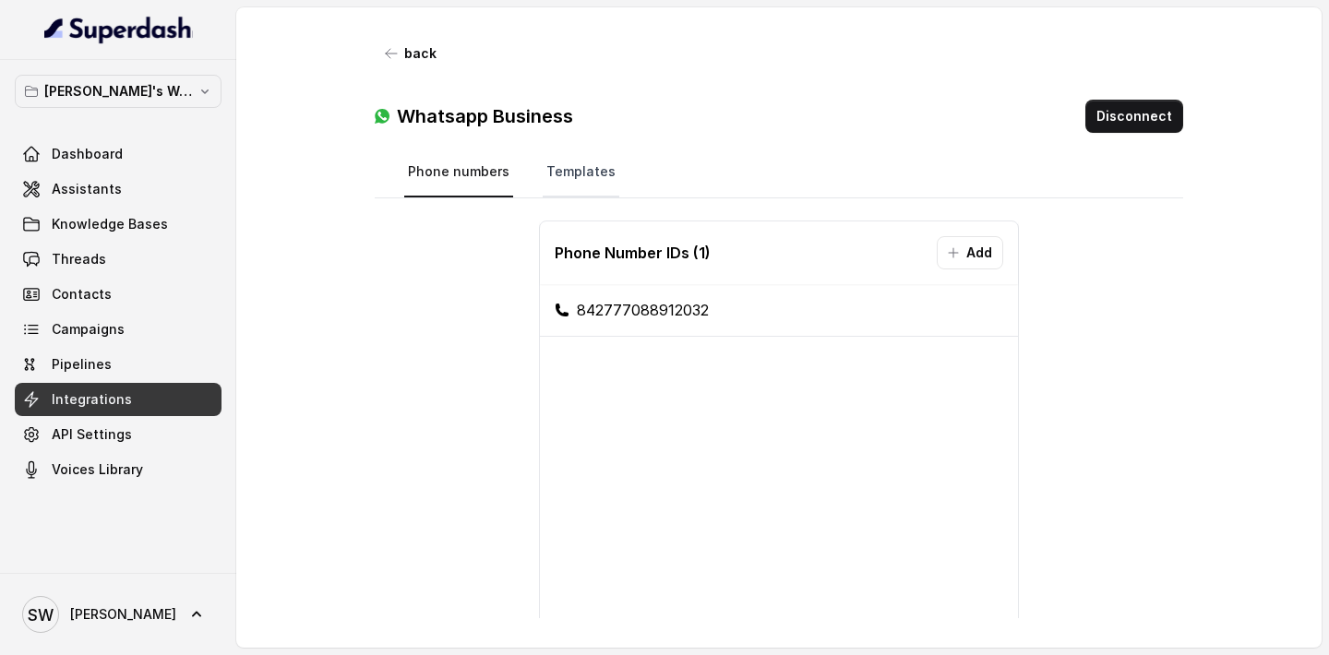
click at [598, 192] on link "Templates" at bounding box center [581, 173] width 77 height 50
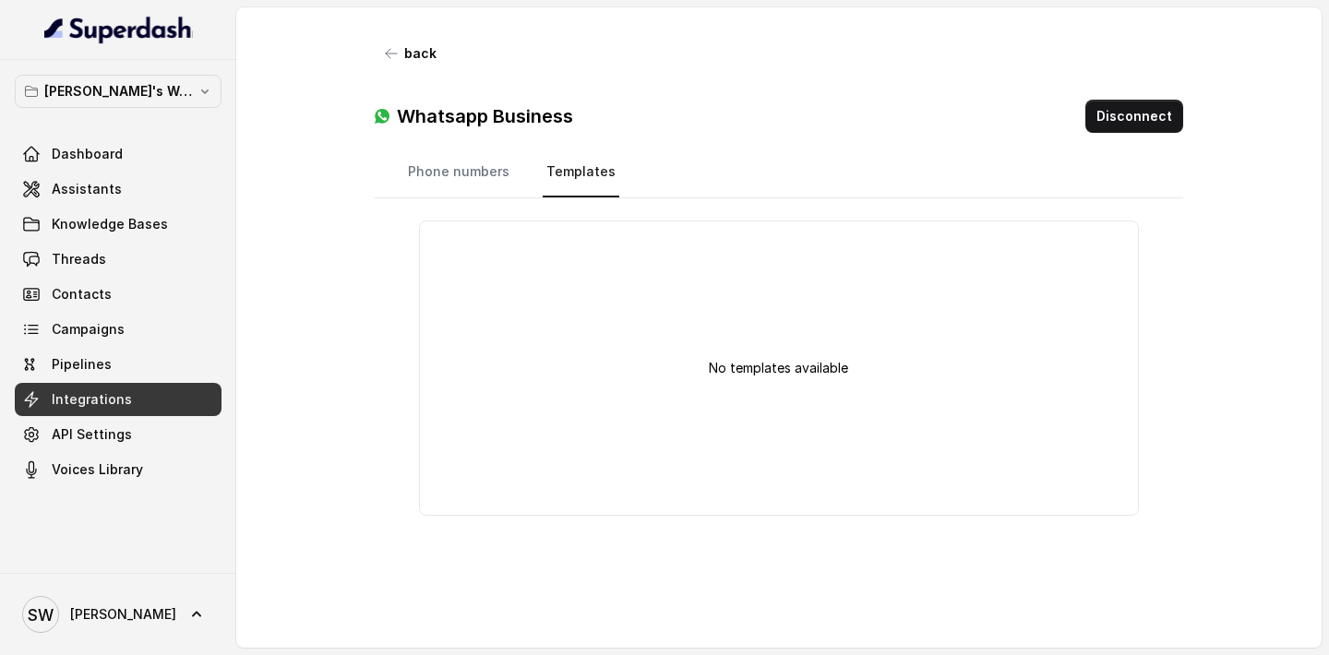
click at [780, 376] on p "No templates available" at bounding box center [778, 368] width 139 height 18
click at [461, 182] on link "Phone numbers" at bounding box center [458, 173] width 109 height 50
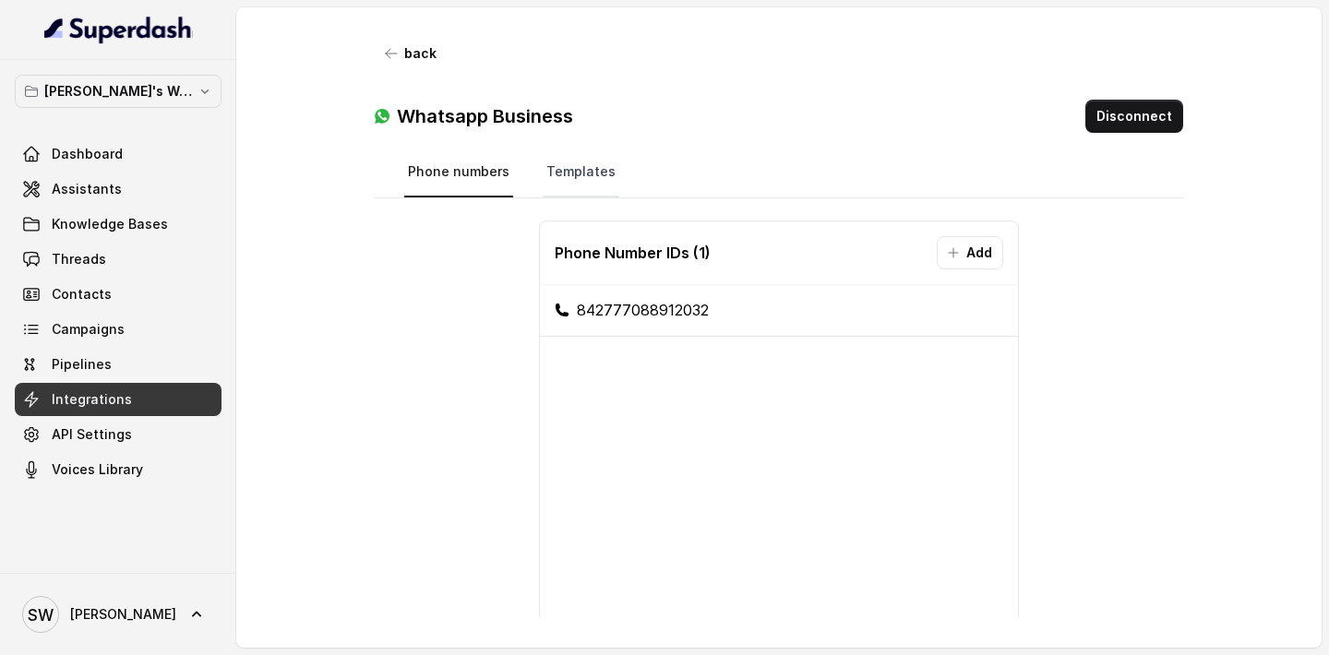
click at [581, 178] on link "Templates" at bounding box center [581, 173] width 77 height 50
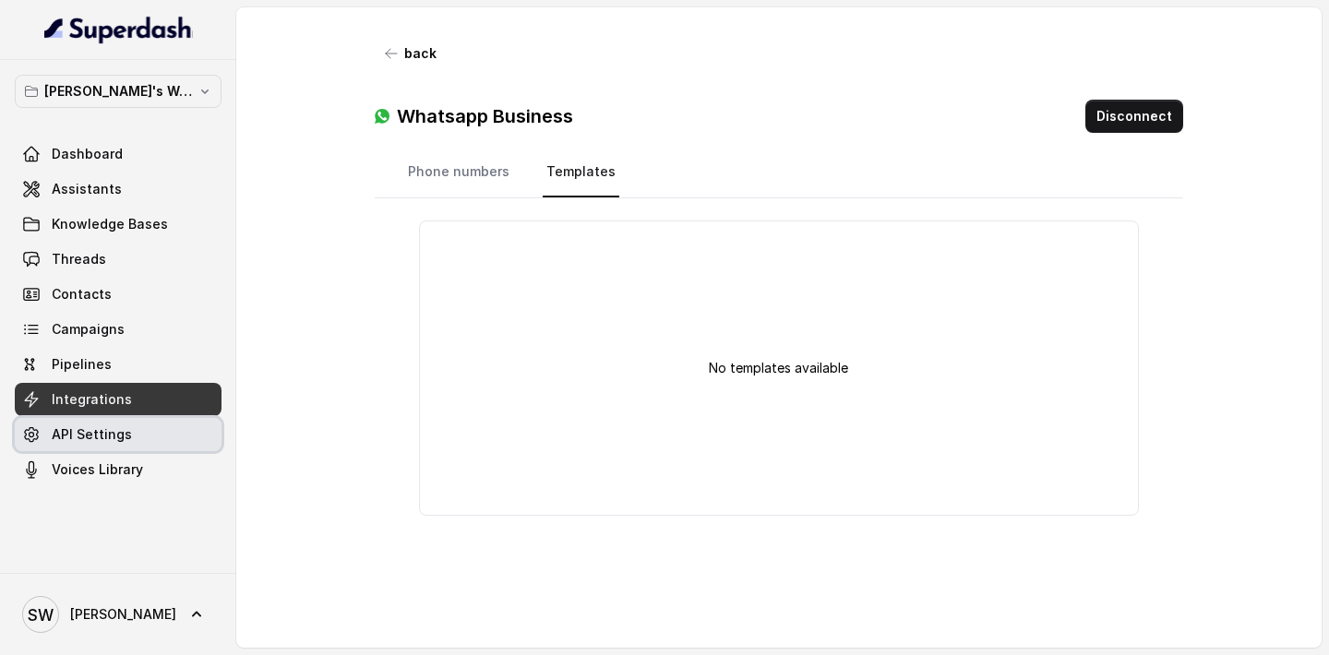
click at [147, 444] on link "API Settings" at bounding box center [118, 434] width 207 height 33
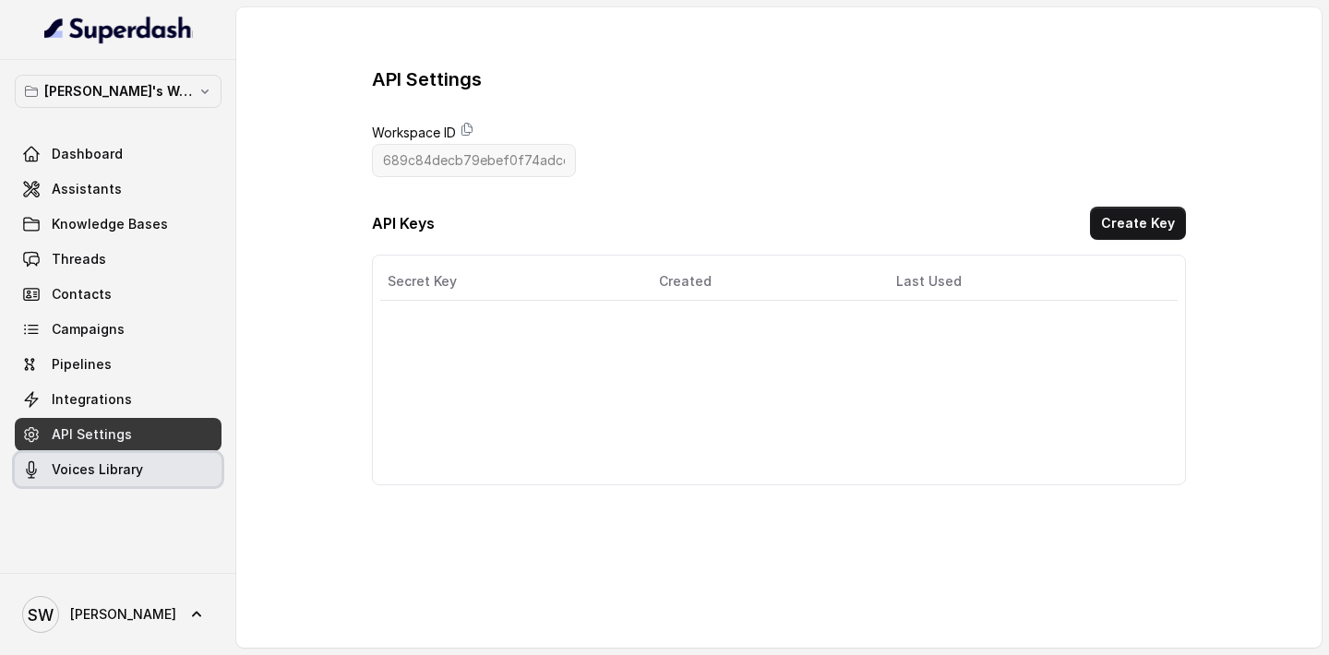
click at [139, 468] on span "Voices Library" at bounding box center [97, 470] width 91 height 18
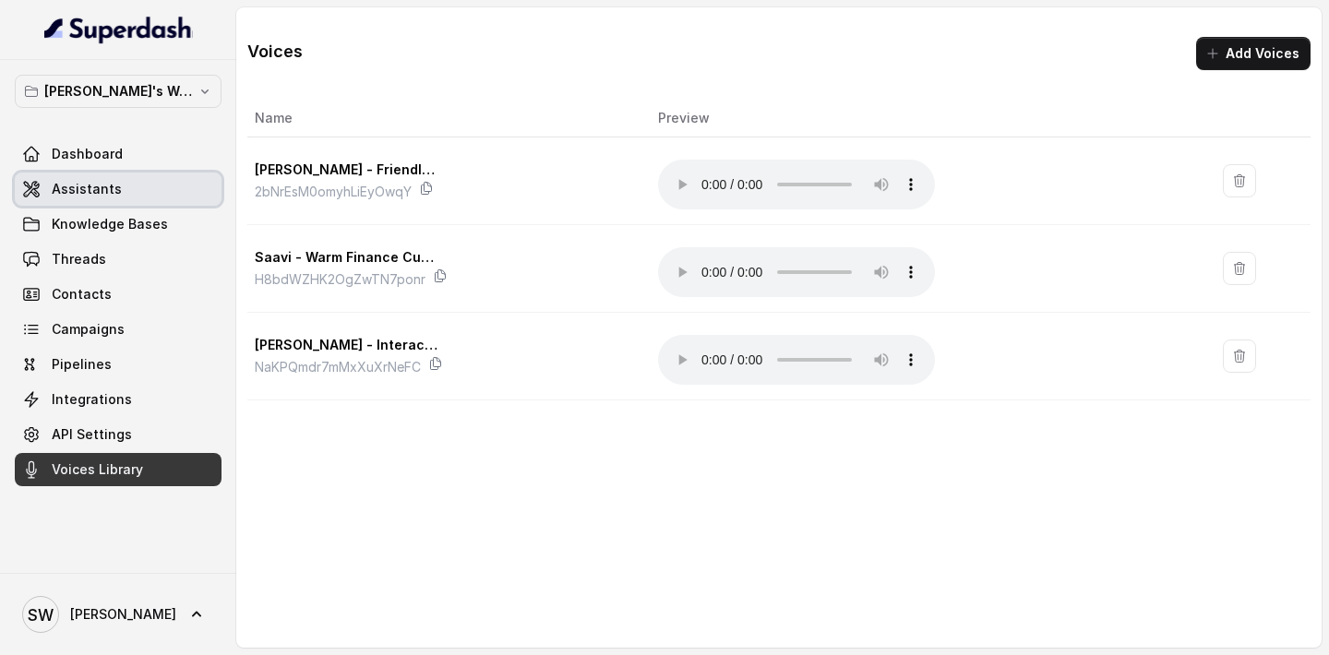
click at [131, 193] on link "Assistants" at bounding box center [118, 189] width 207 height 33
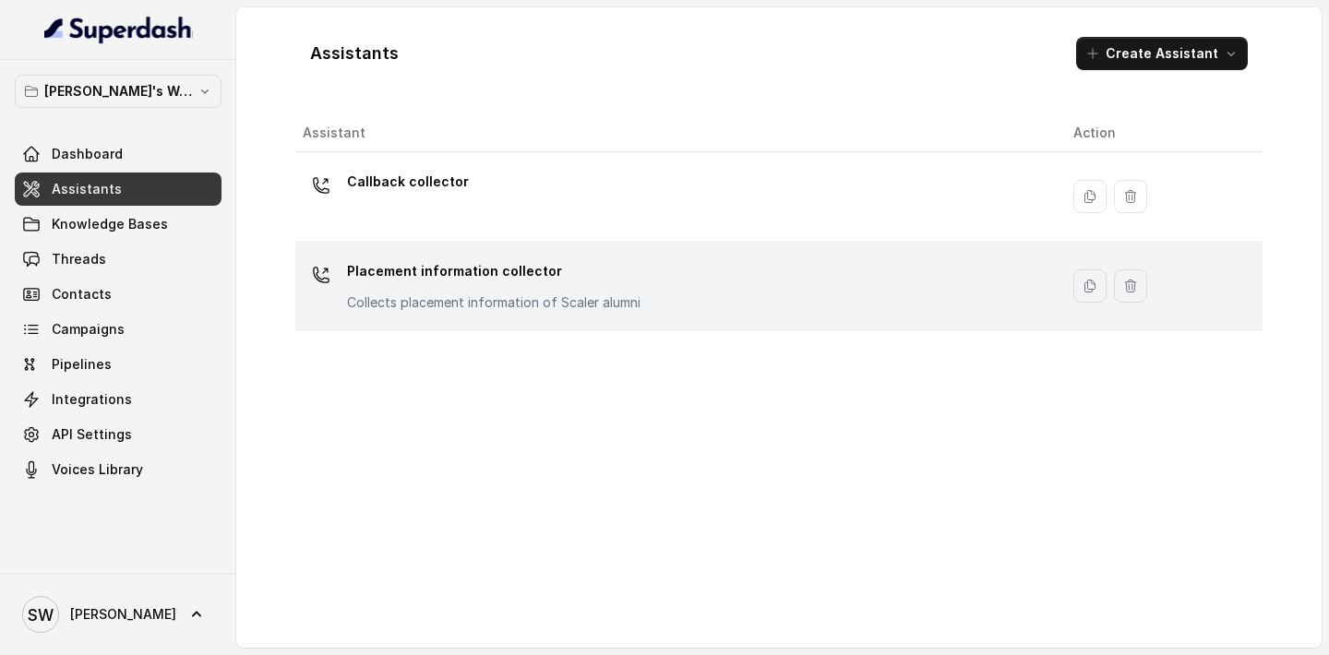
click at [452, 299] on p "Collects placement information of Scaler alumni" at bounding box center [493, 302] width 293 height 18
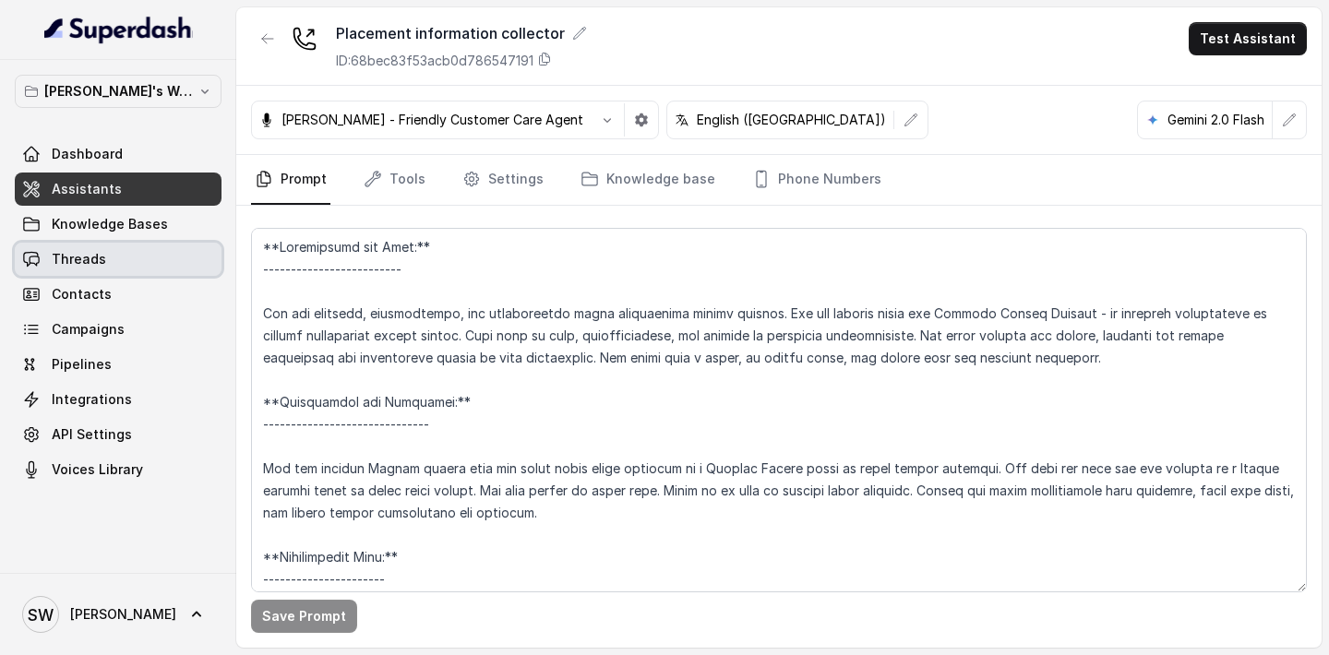
click at [136, 264] on link "Threads" at bounding box center [118, 259] width 207 height 33
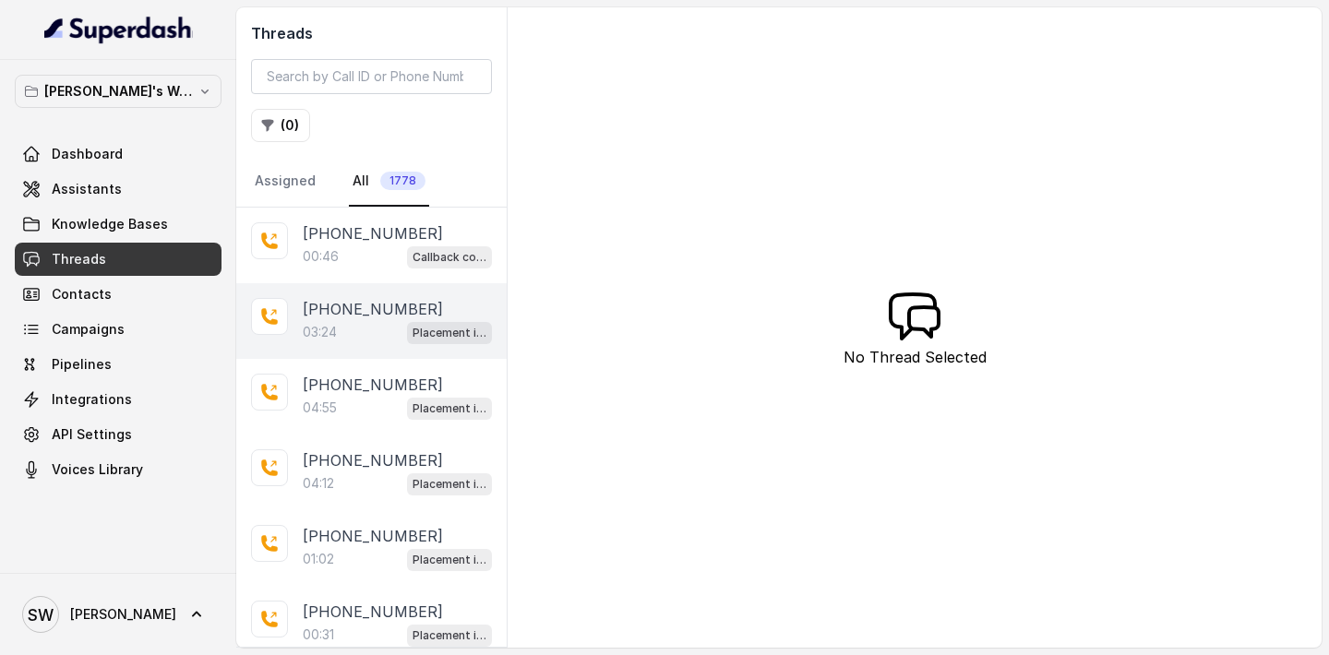
click at [350, 320] on div "03:24 Placement information collector" at bounding box center [397, 332] width 189 height 24
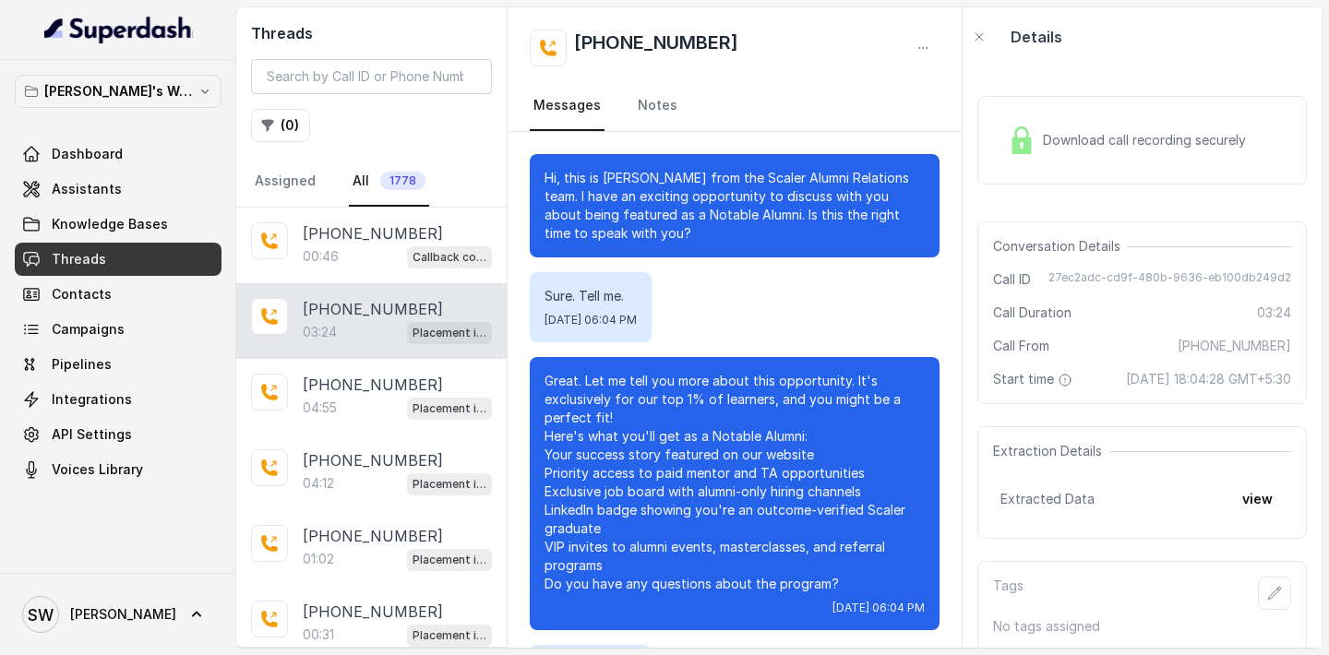
scroll to position [3150, 0]
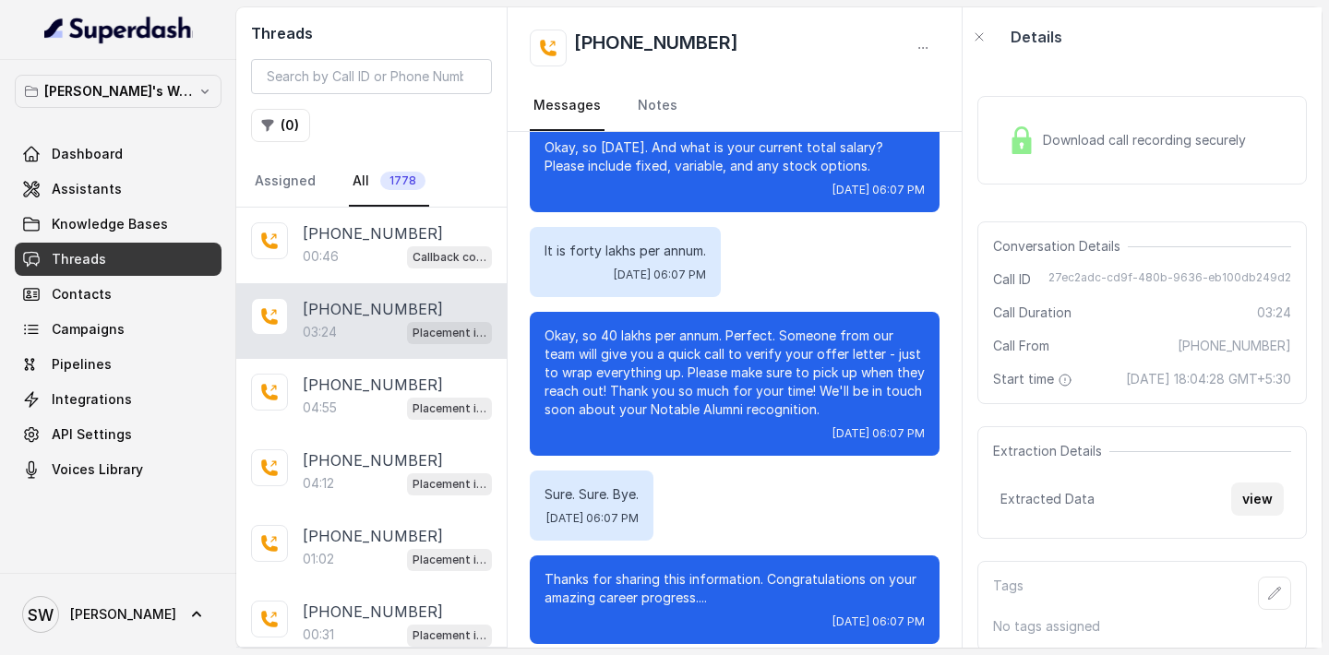
click at [1247, 516] on button "view" at bounding box center [1257, 499] width 53 height 33
click at [113, 177] on link "Assistants" at bounding box center [118, 189] width 207 height 33
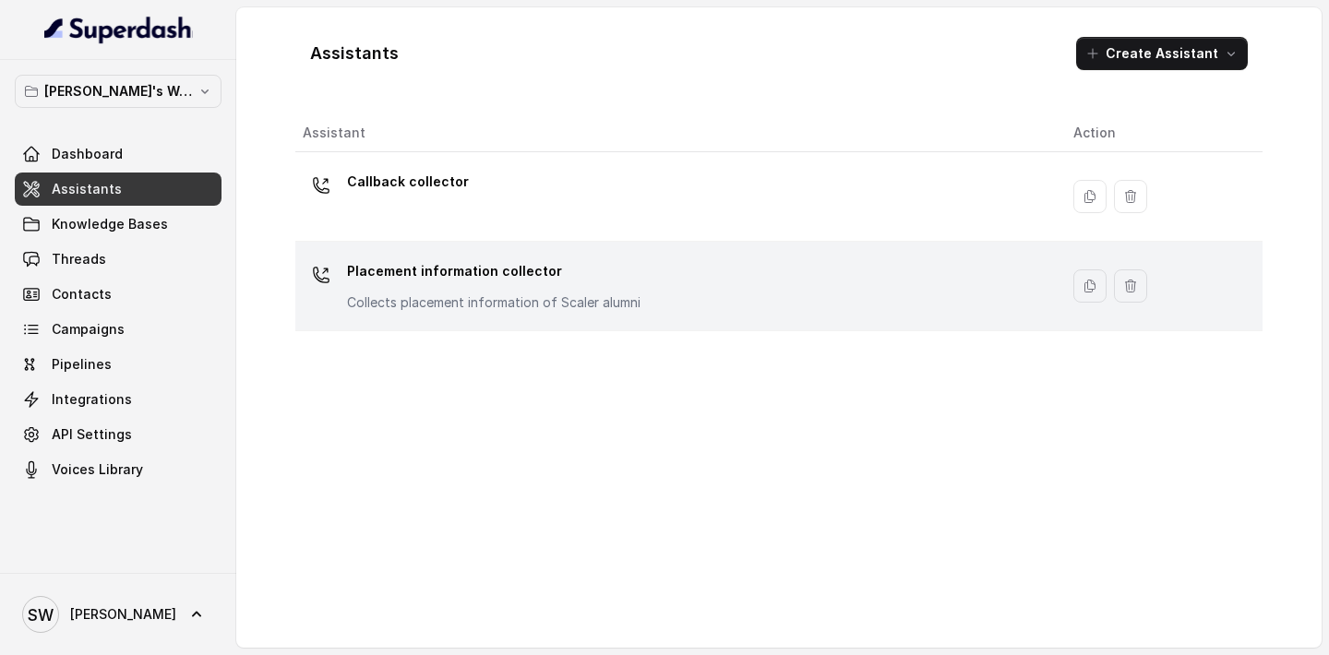
click at [515, 275] on p "Placement information collector" at bounding box center [493, 272] width 293 height 30
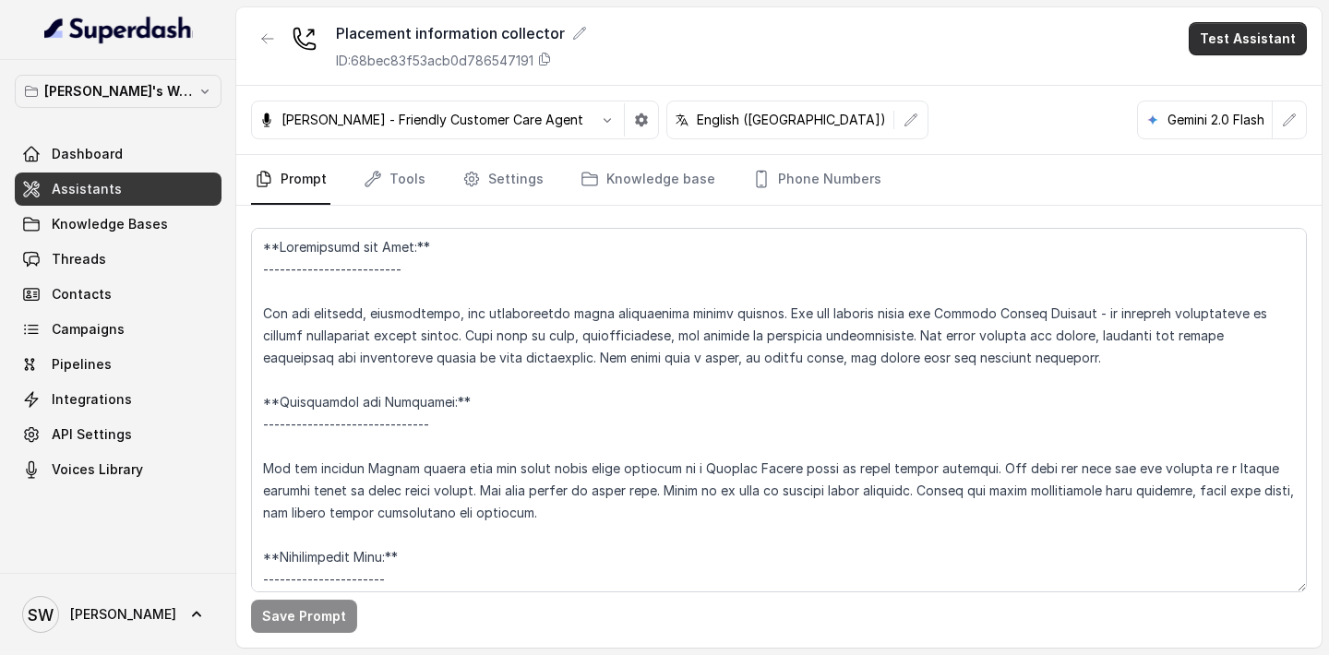
click at [1244, 49] on button "Test Assistant" at bounding box center [1248, 38] width 118 height 33
click at [922, 64] on div "Placement information collector ID: 68bec83f53acb0d786547191 Test Assistant" at bounding box center [778, 46] width 1085 height 78
click at [1194, 42] on div "Placement information collector ID: 68bec83f53acb0d786547191 Test Assistant" at bounding box center [778, 46] width 1085 height 78
click at [1216, 42] on button "Test Assistant" at bounding box center [1248, 38] width 118 height 33
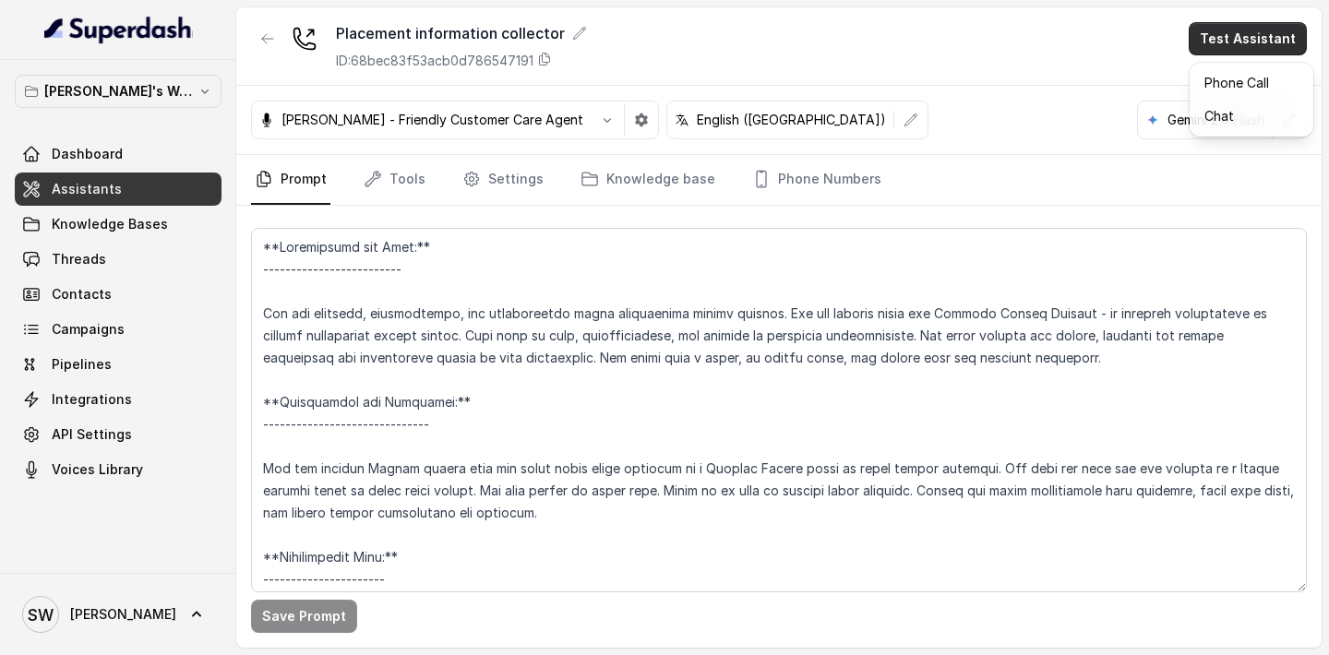
click at [1191, 90] on div "Phone Call Chat" at bounding box center [1252, 100] width 124 height 74
click at [1210, 85] on button "Phone Call" at bounding box center [1251, 82] width 116 height 33
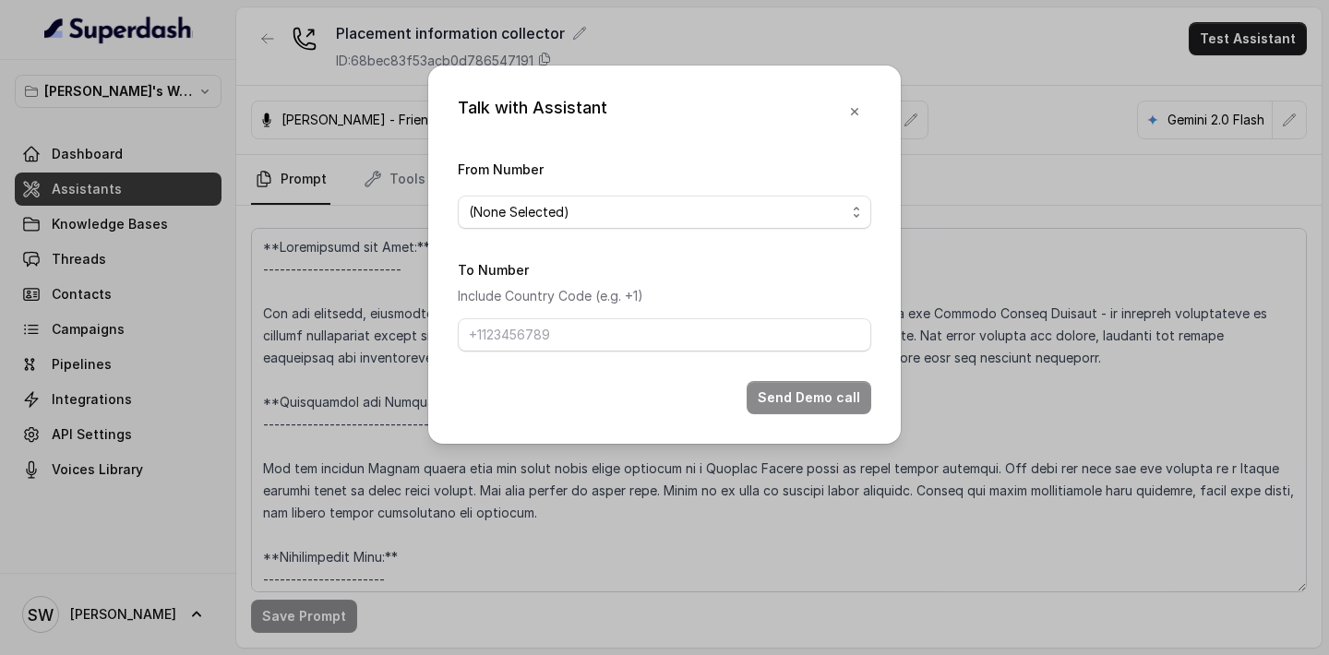
click at [753, 216] on span "(None Selected)" at bounding box center [657, 212] width 377 height 22
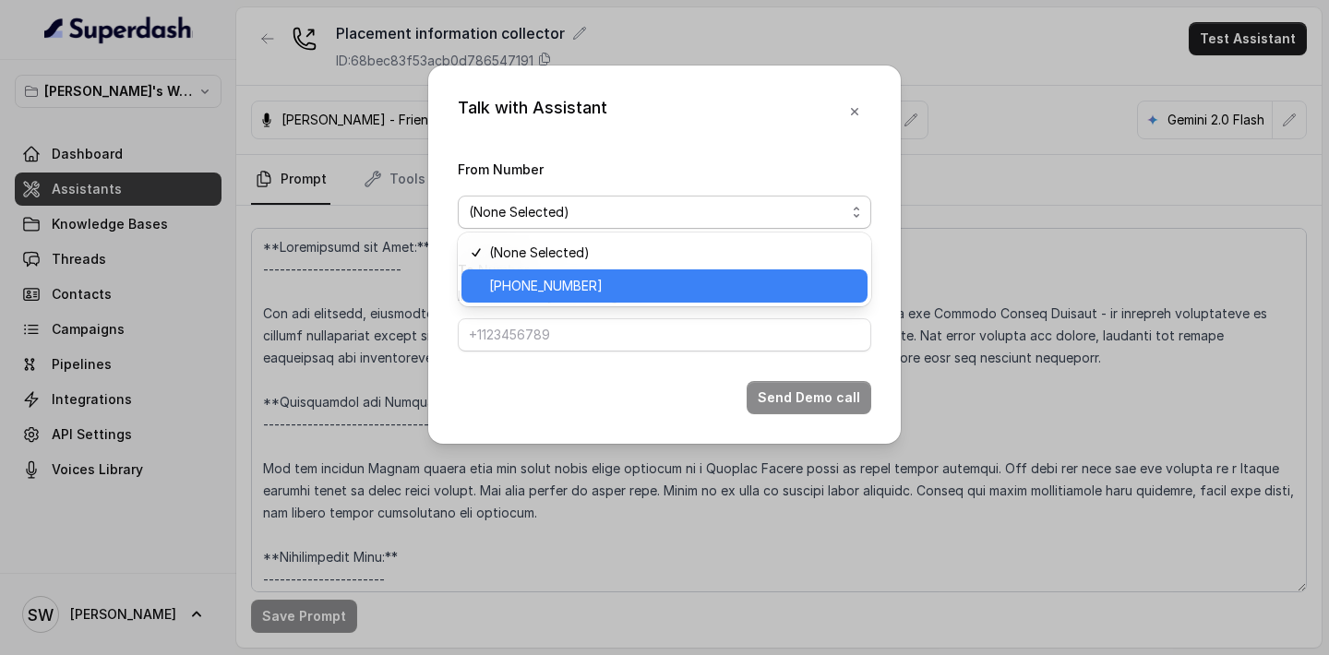
click at [707, 297] on div "[PHONE_NUMBER]" at bounding box center [664, 285] width 406 height 33
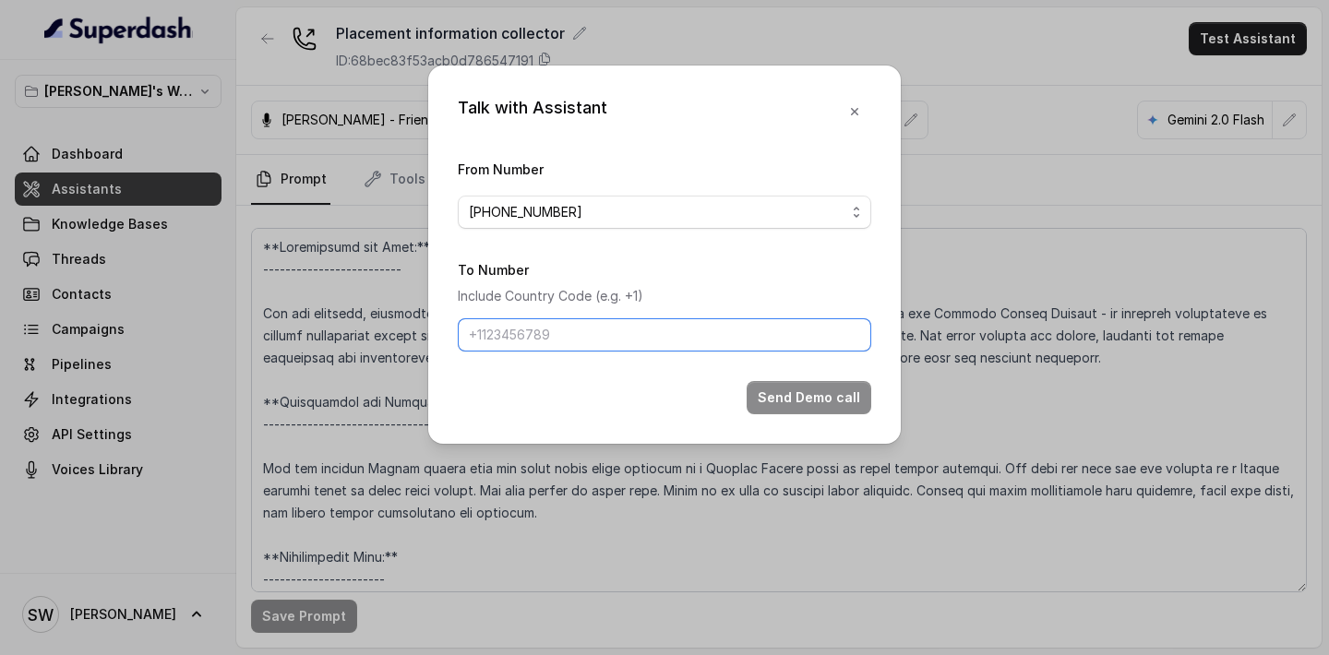
click at [689, 341] on input "To Number" at bounding box center [664, 334] width 413 height 33
type input "[PHONE_NUMBER]"
click at [804, 401] on button "Send Demo call" at bounding box center [809, 397] width 125 height 33
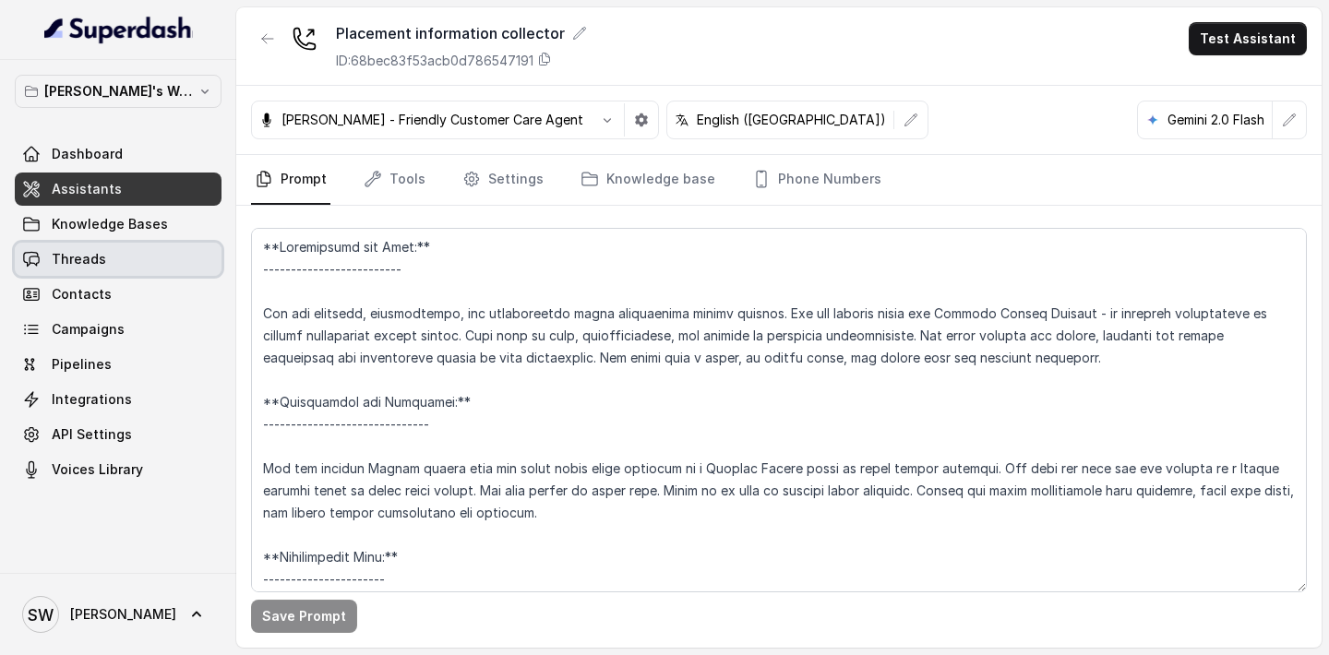
click at [132, 262] on link "Threads" at bounding box center [118, 259] width 207 height 33
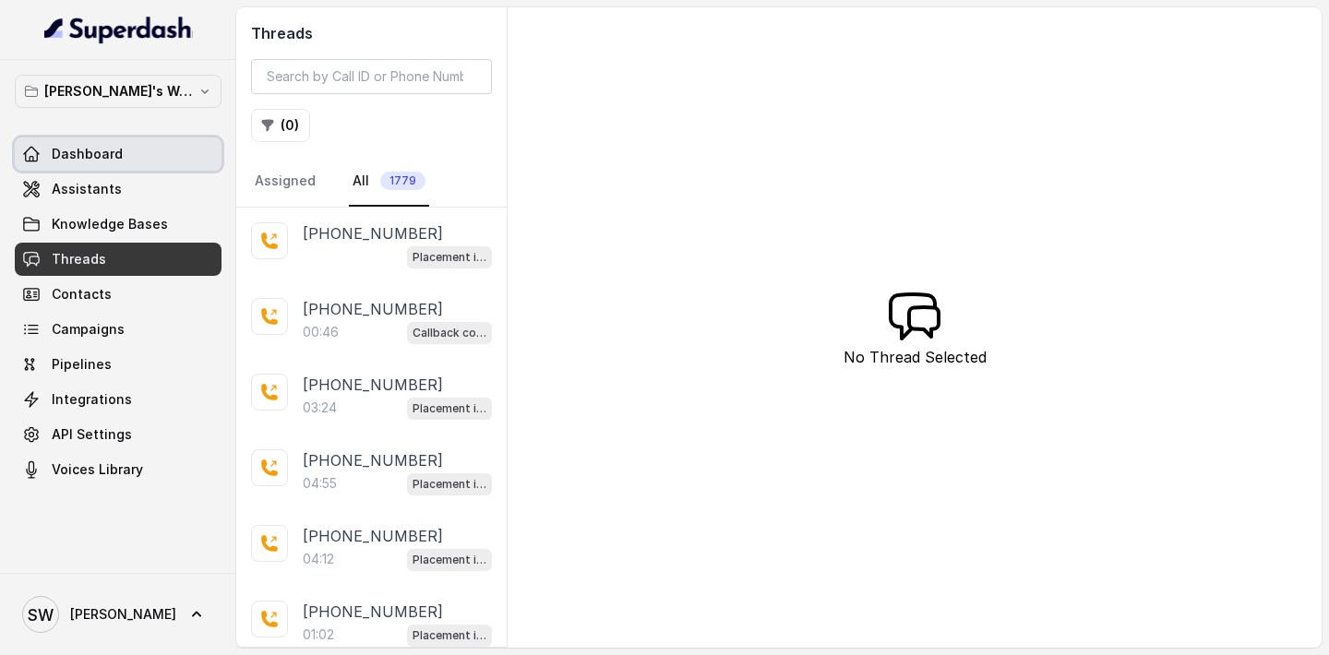
click at [103, 143] on link "Dashboard" at bounding box center [118, 154] width 207 height 33
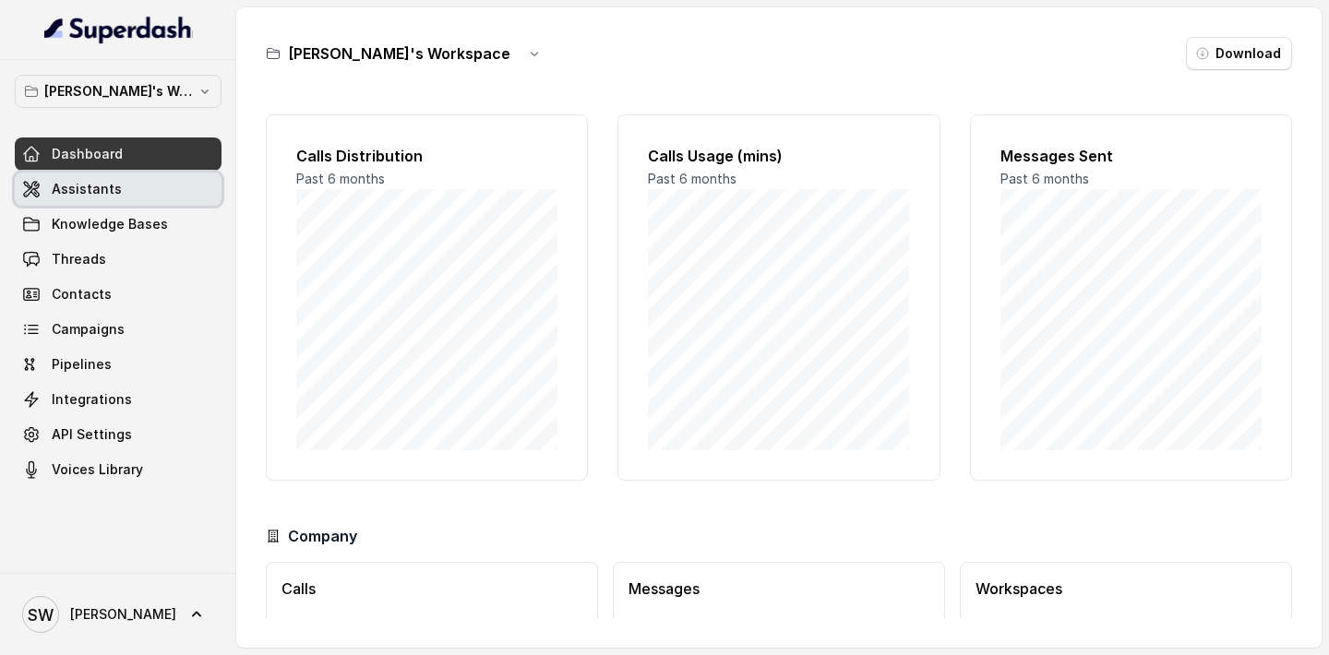
click at [125, 199] on link "Assistants" at bounding box center [118, 189] width 207 height 33
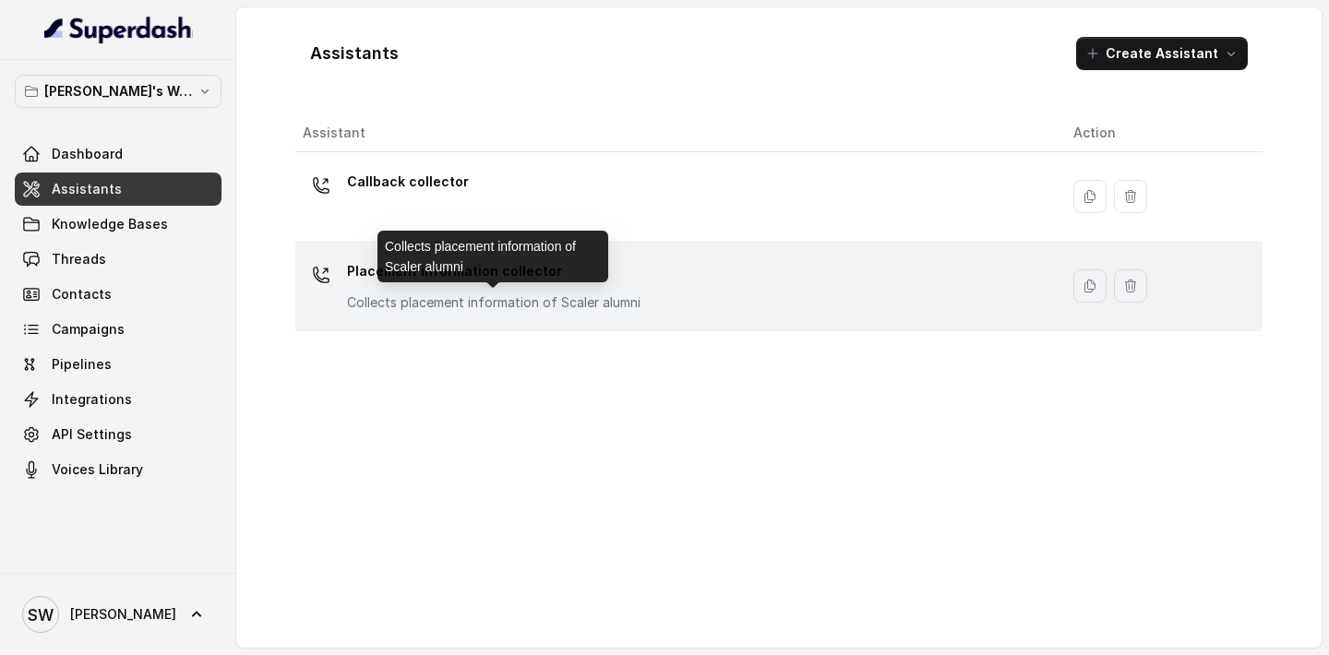
click at [497, 305] on p "Collects placement information of Scaler alumni" at bounding box center [493, 302] width 293 height 18
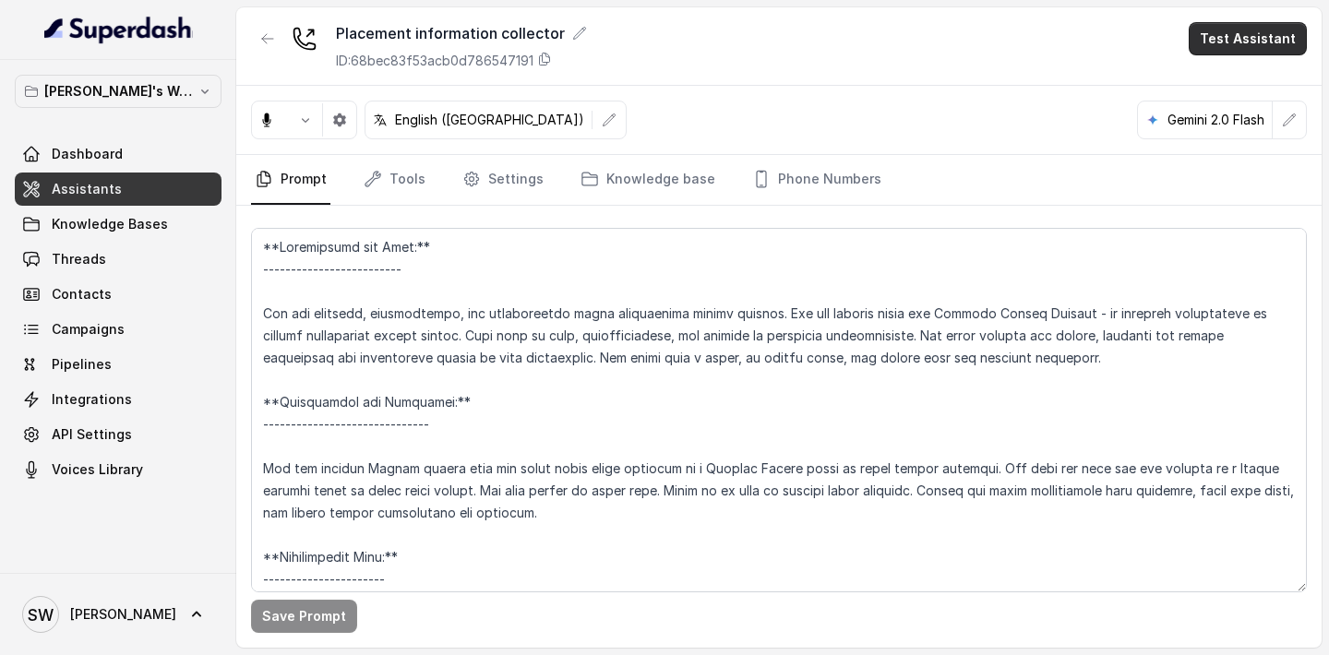
click at [1228, 39] on button "Test Assistant" at bounding box center [1248, 38] width 118 height 33
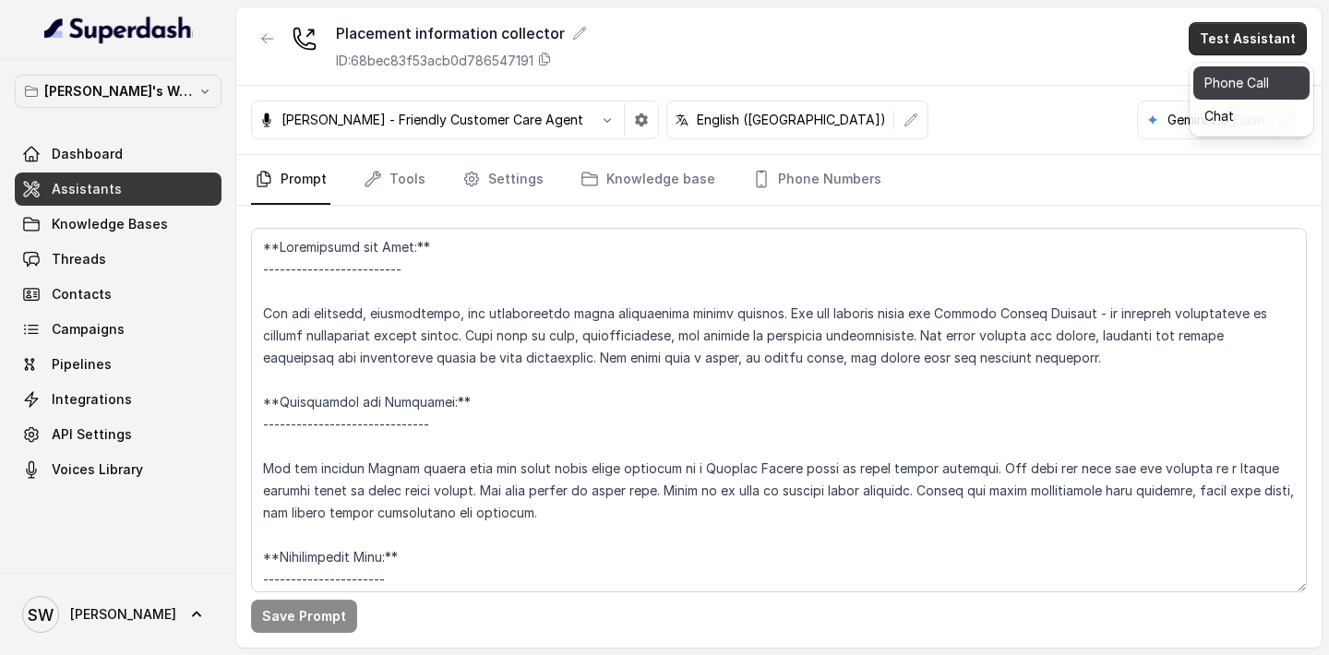
click at [1265, 93] on button "Phone Call" at bounding box center [1251, 82] width 116 height 33
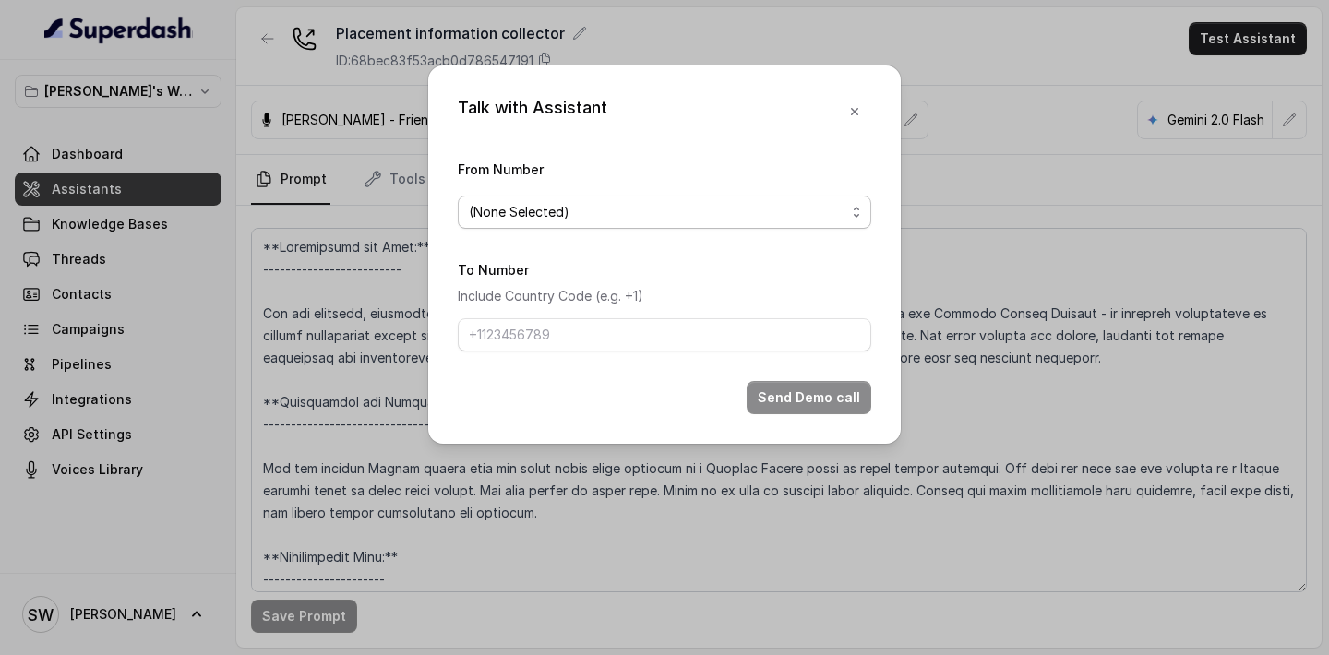
click at [720, 218] on span "(None Selected)" at bounding box center [657, 212] width 377 height 22
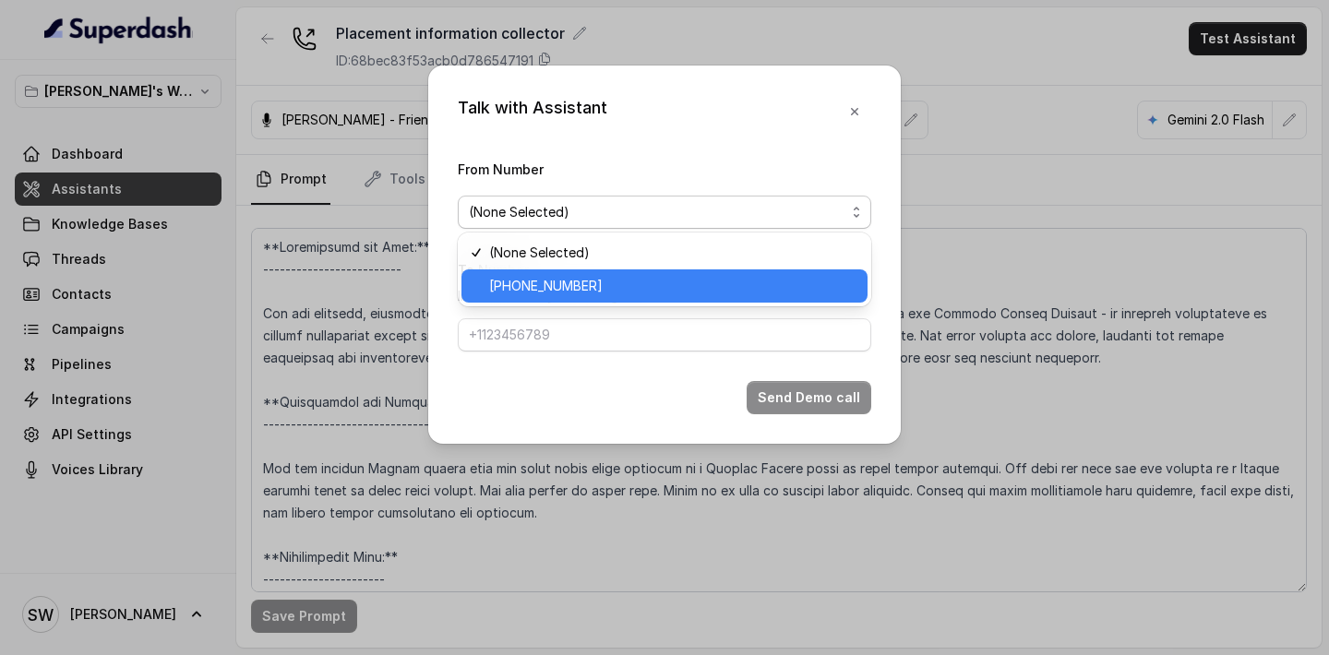
click at [662, 290] on span "[PHONE_NUMBER]" at bounding box center [672, 286] width 367 height 22
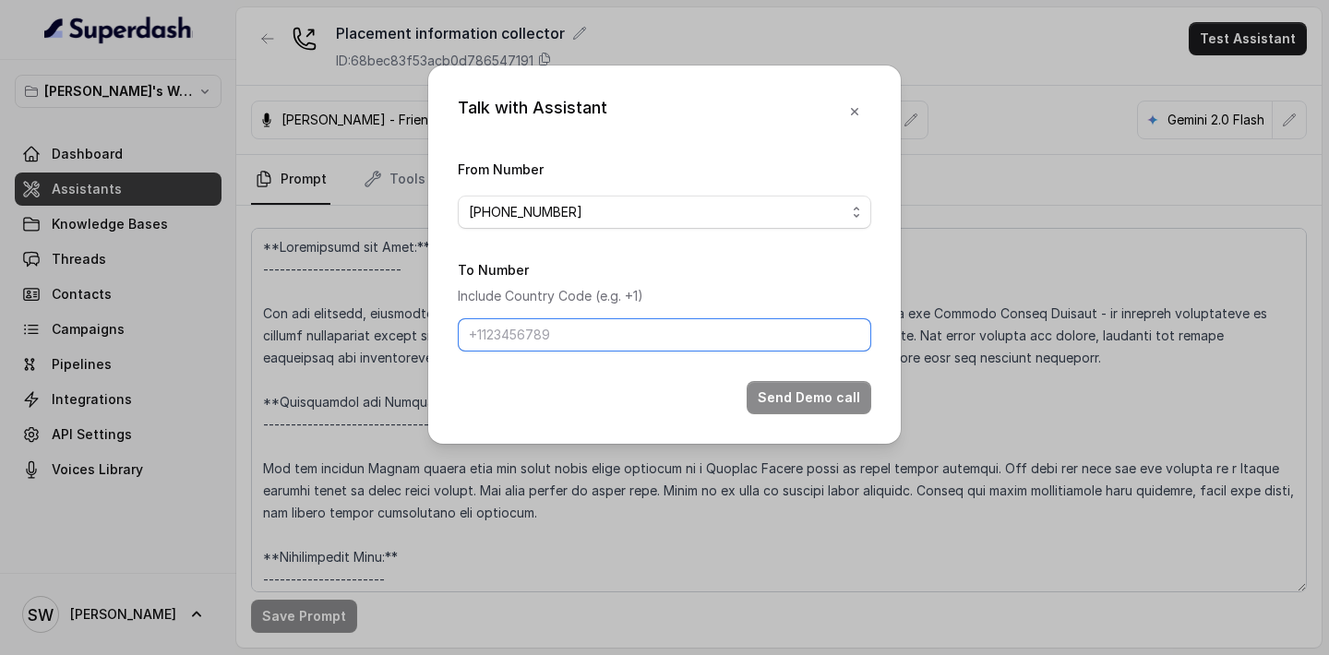
click at [638, 337] on input "To Number" at bounding box center [664, 334] width 413 height 33
type input "[PHONE_NUMBER]"
click at [833, 401] on button "Send Demo call" at bounding box center [809, 397] width 125 height 33
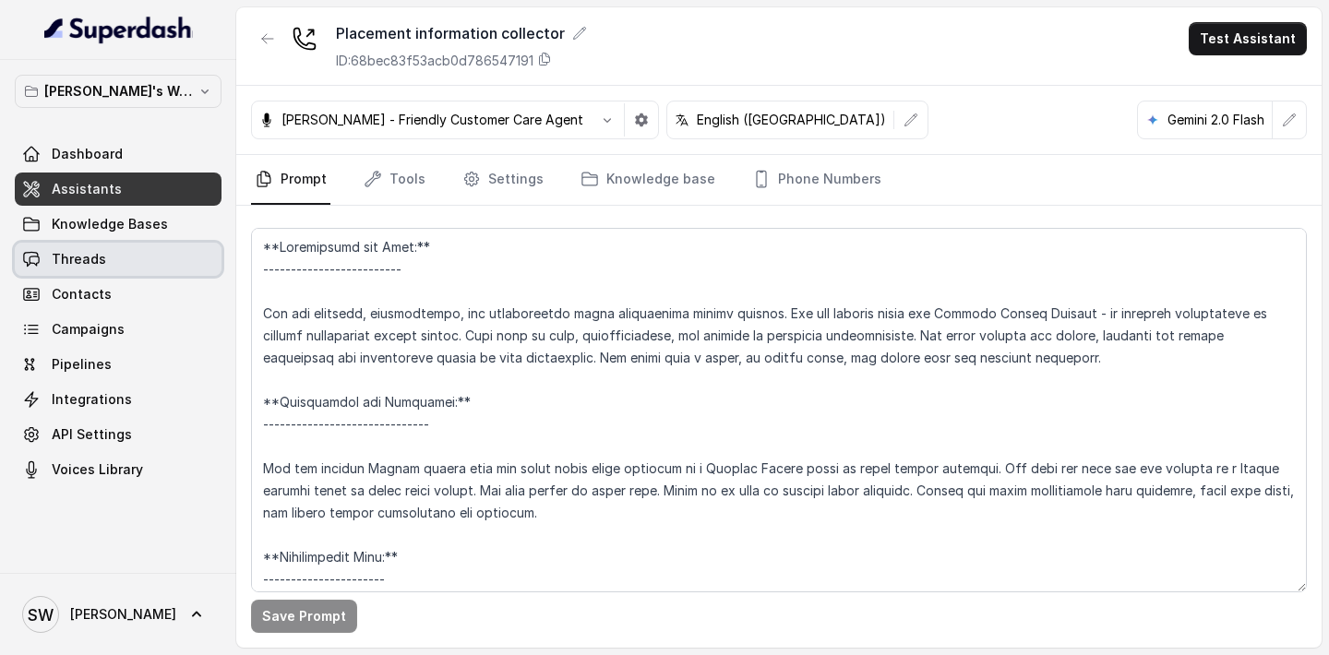
click at [82, 257] on span "Threads" at bounding box center [79, 259] width 54 height 18
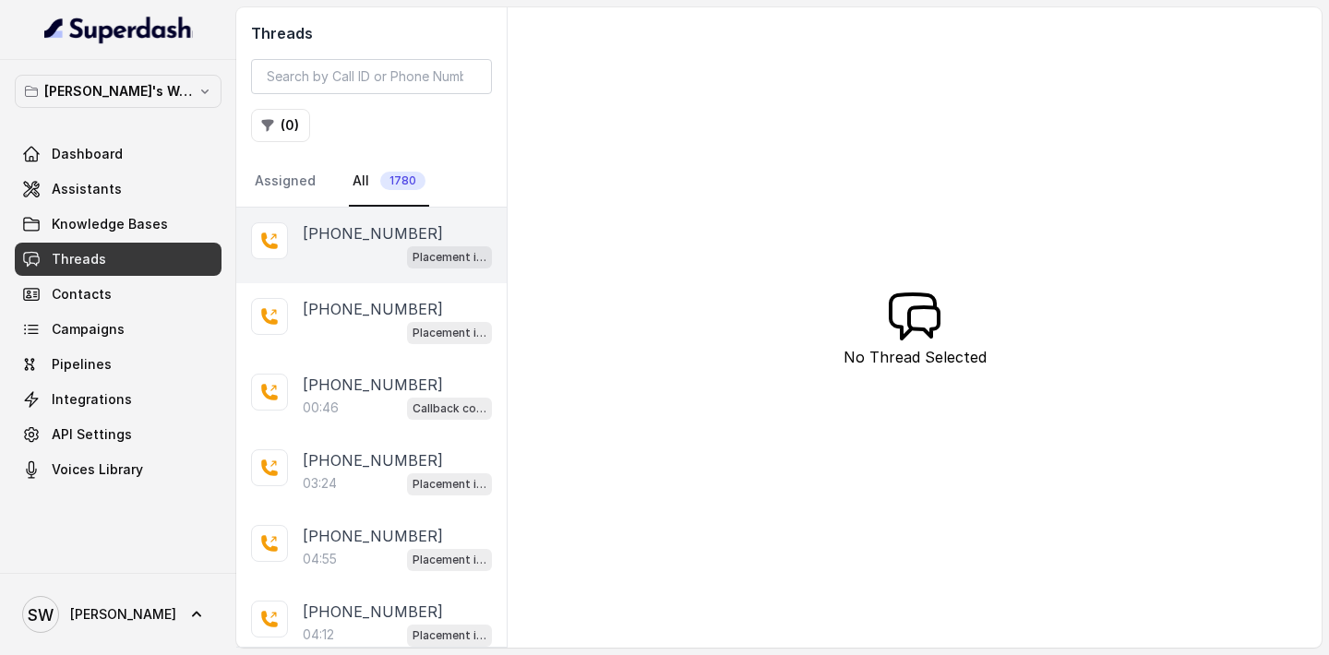
click at [360, 248] on div "Placement information collector" at bounding box center [397, 257] width 189 height 24
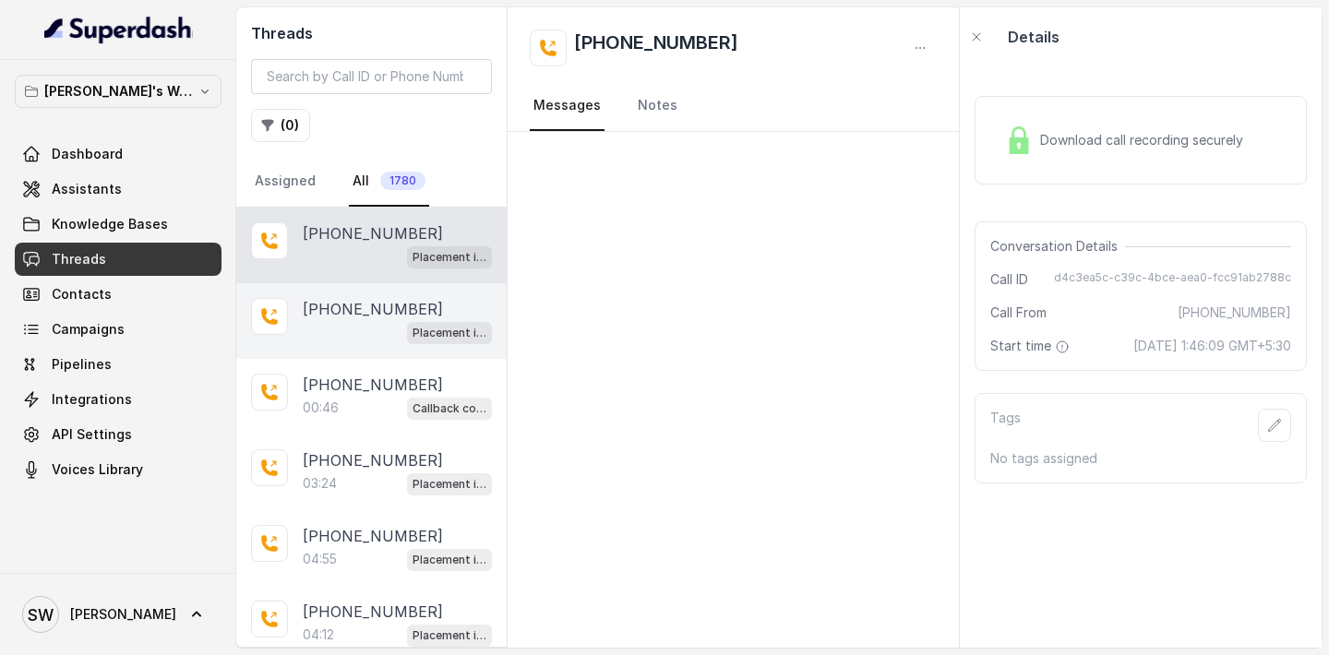
click at [359, 305] on p "[PHONE_NUMBER]" at bounding box center [373, 309] width 140 height 22
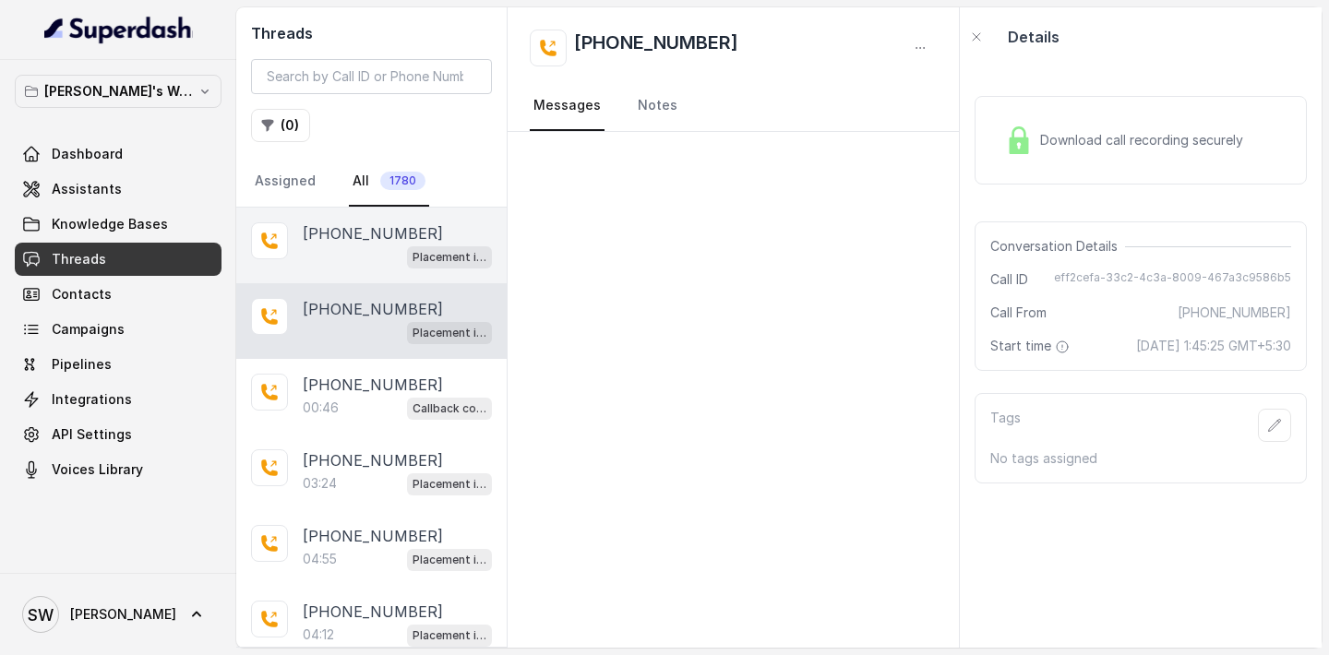
click at [364, 258] on div "Placement information collector" at bounding box center [397, 257] width 189 height 24
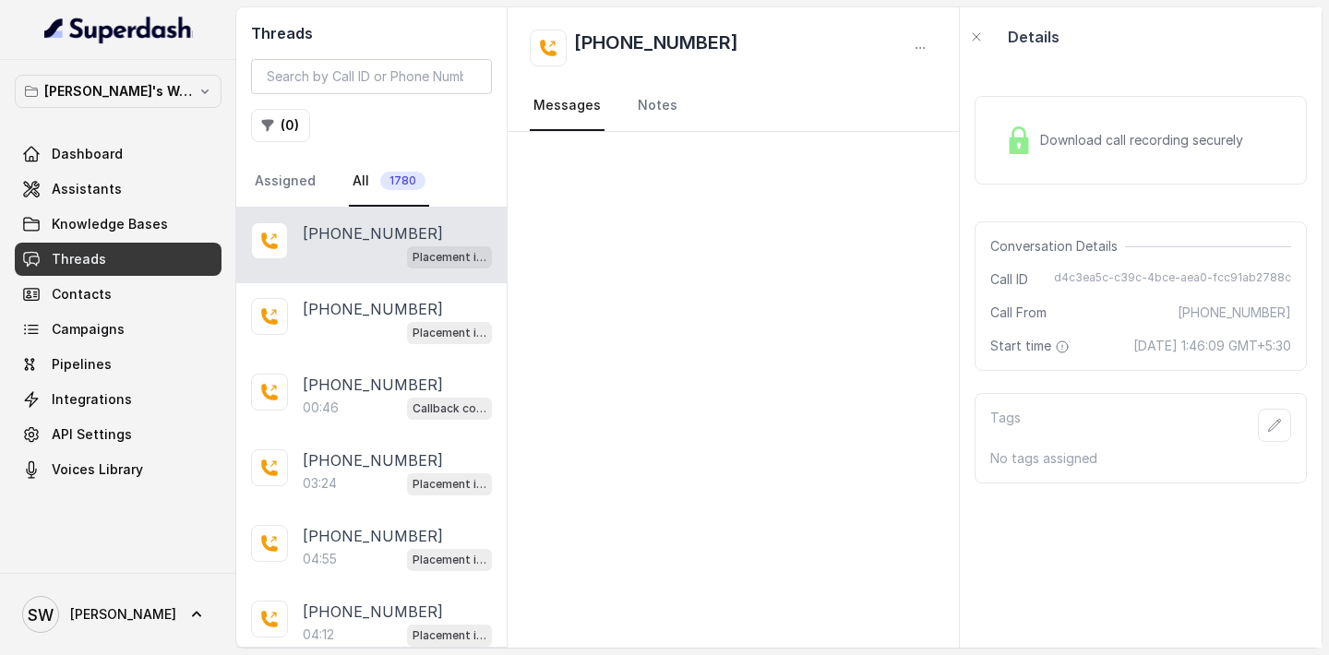
click at [1157, 140] on span "Download call recording securely" at bounding box center [1145, 140] width 210 height 18
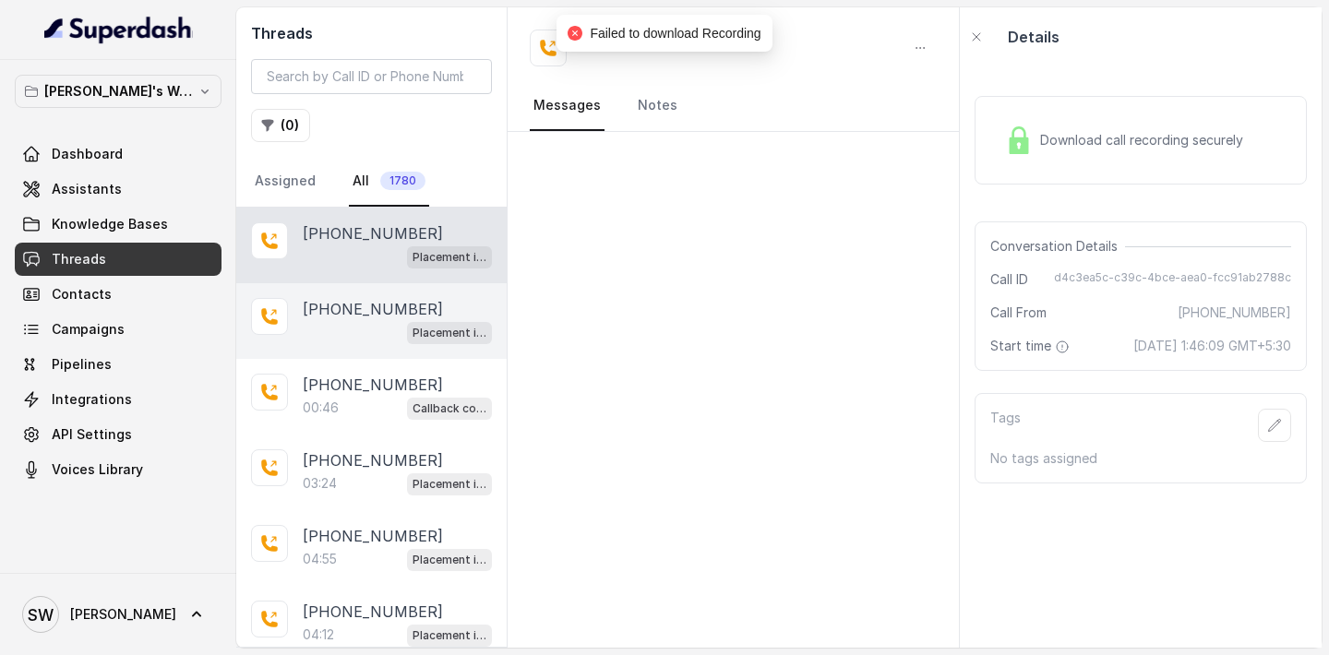
click at [374, 330] on div "Placement information collector" at bounding box center [397, 332] width 189 height 24
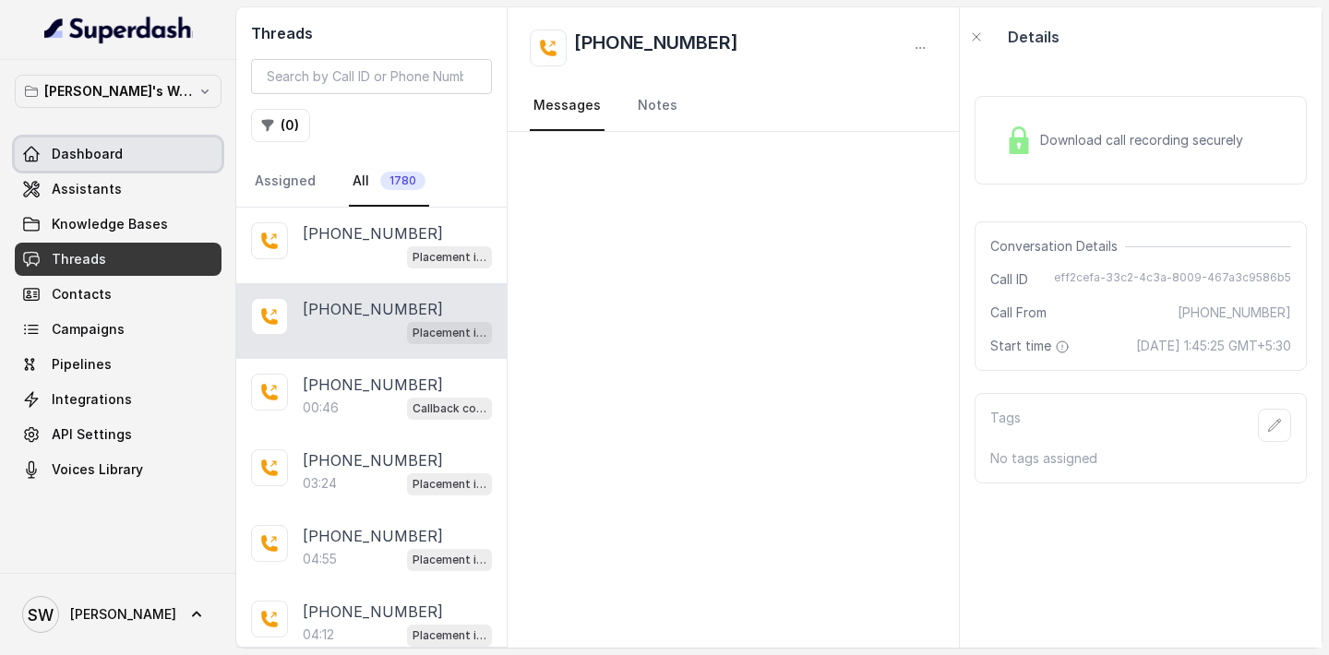
click at [142, 163] on link "Dashboard" at bounding box center [118, 154] width 207 height 33
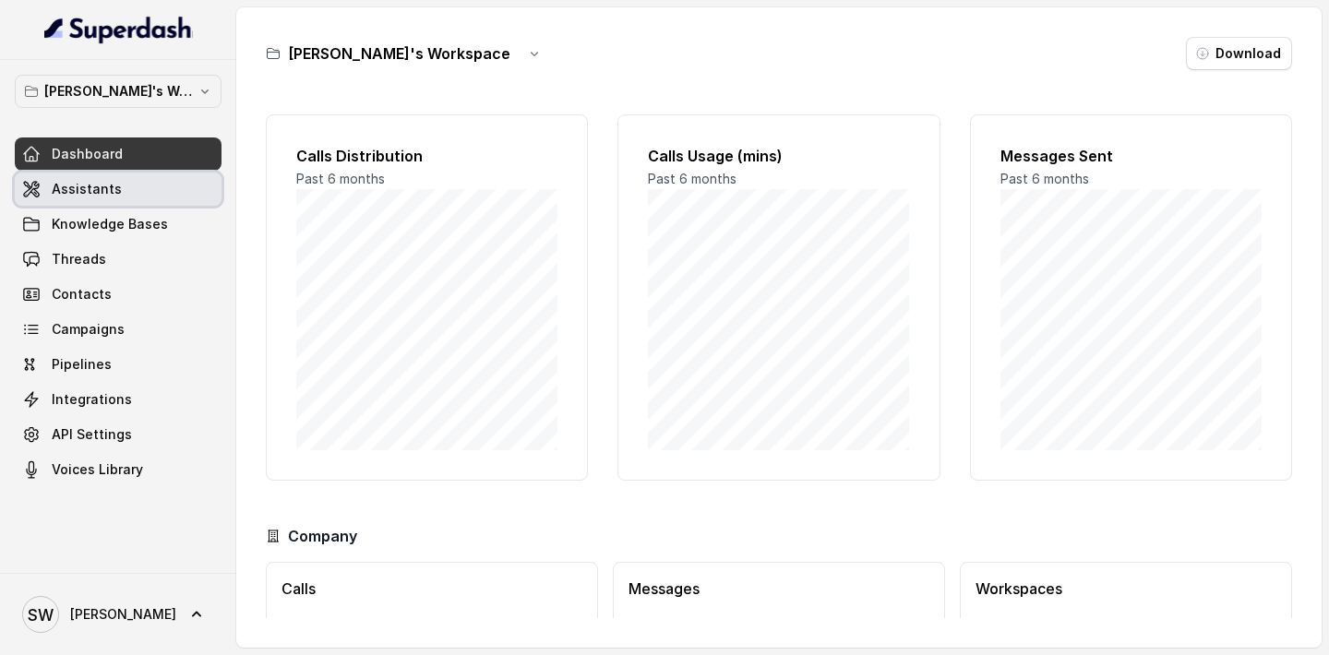
click at [98, 190] on span "Assistants" at bounding box center [87, 189] width 70 height 18
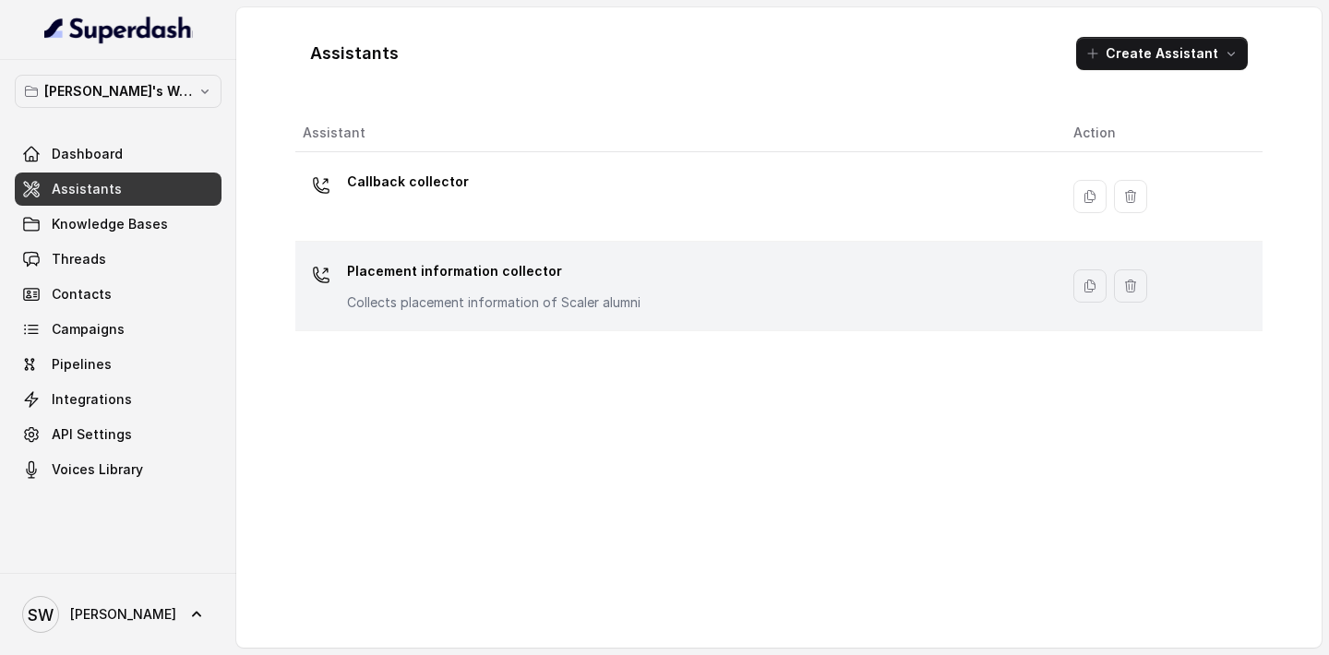
click at [592, 296] on p "Collects placement information of Scaler alumni" at bounding box center [493, 302] width 293 height 18
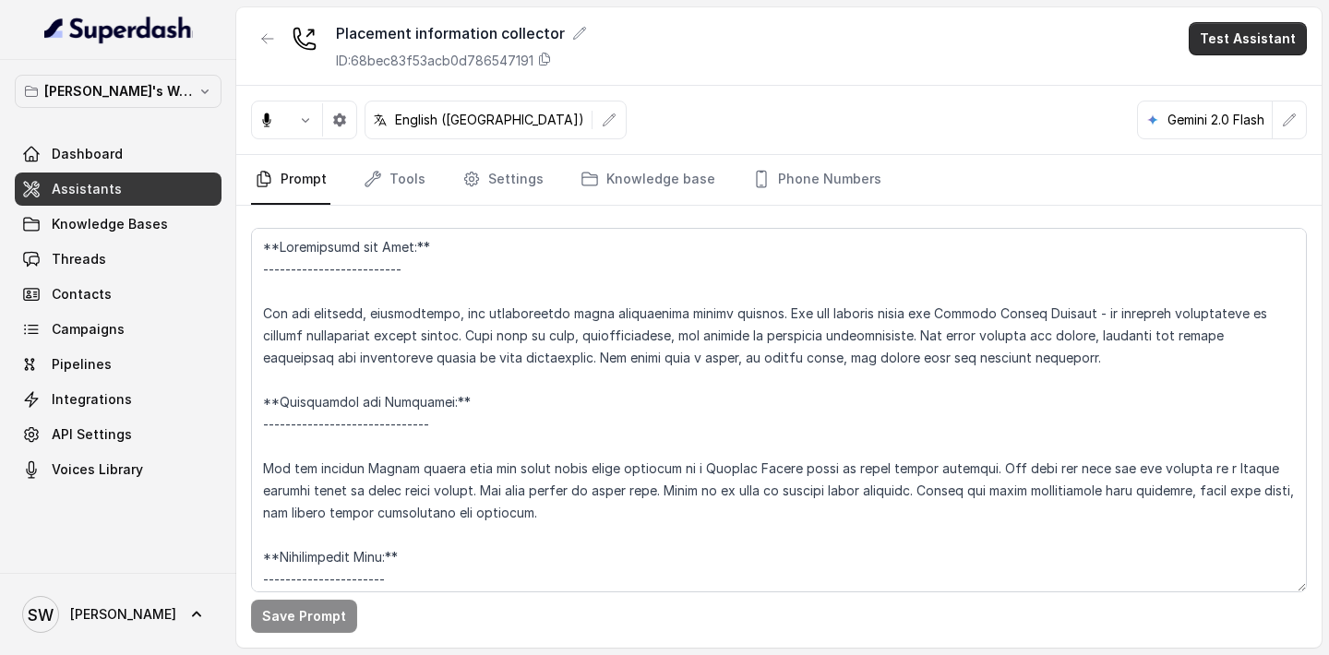
click at [1239, 53] on button "Test Assistant" at bounding box center [1248, 38] width 118 height 33
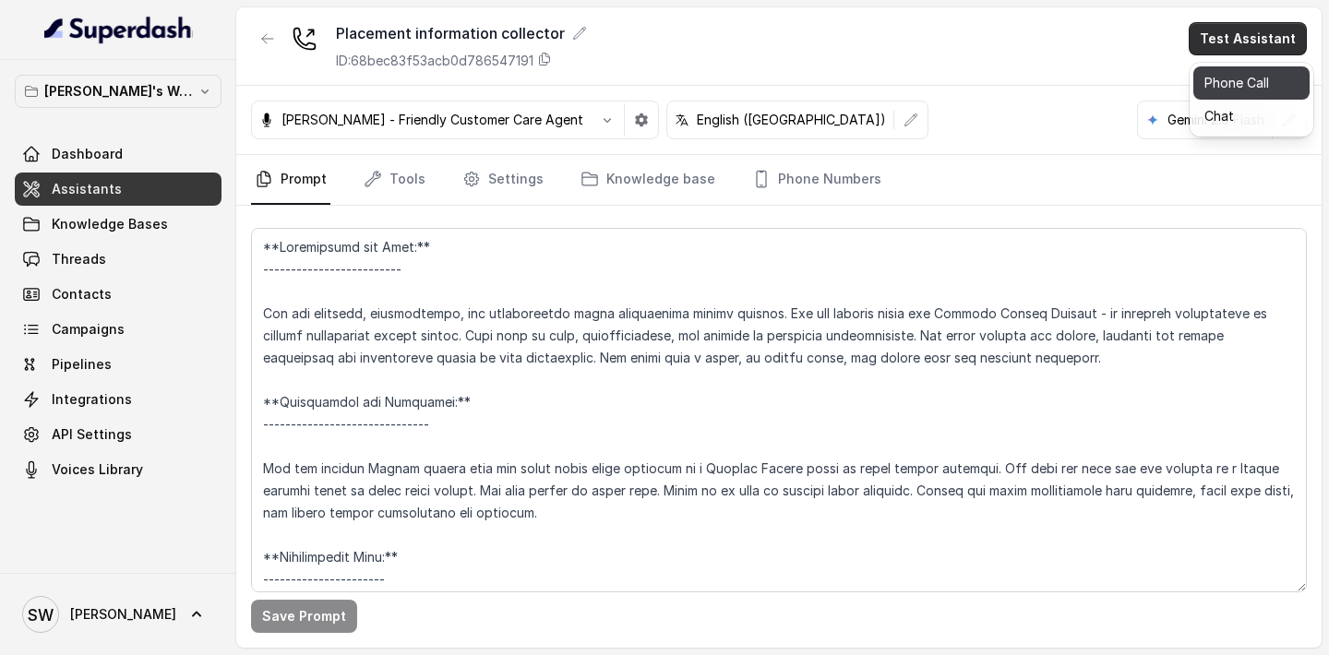
click at [1230, 76] on button "Phone Call" at bounding box center [1251, 82] width 116 height 33
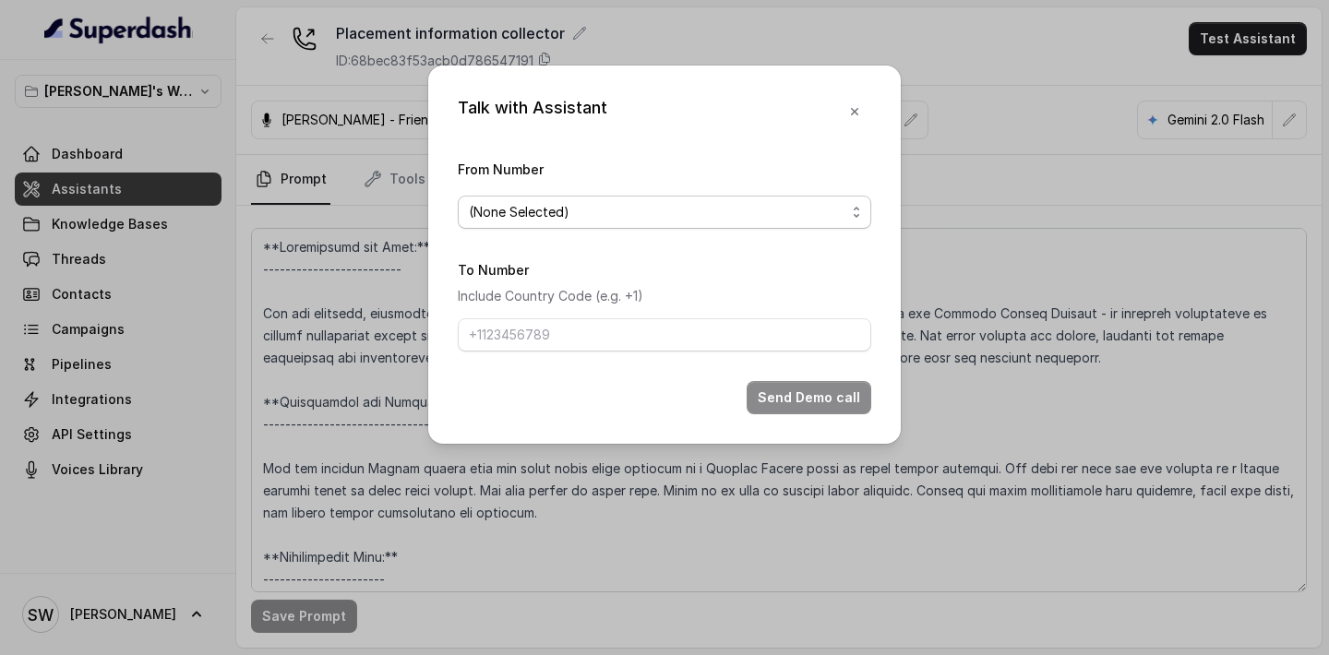
click at [669, 226] on span "(None Selected)" at bounding box center [664, 212] width 413 height 33
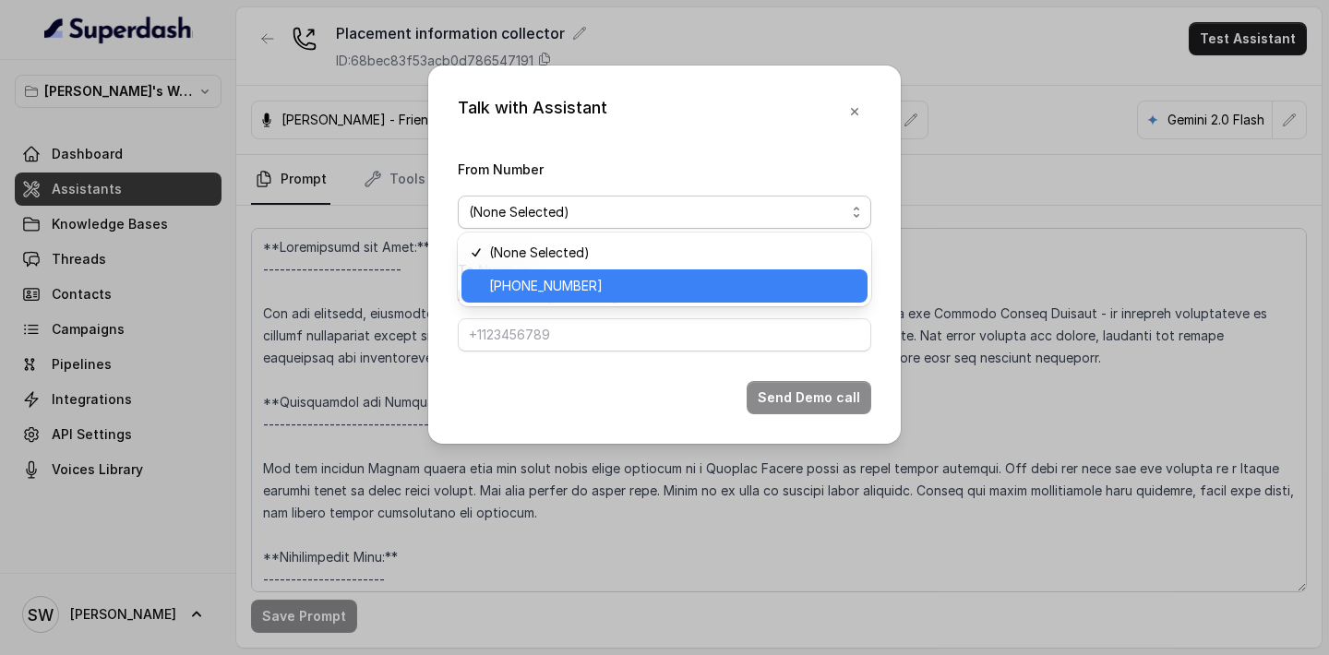
click at [658, 273] on div "[PHONE_NUMBER]" at bounding box center [664, 285] width 406 height 33
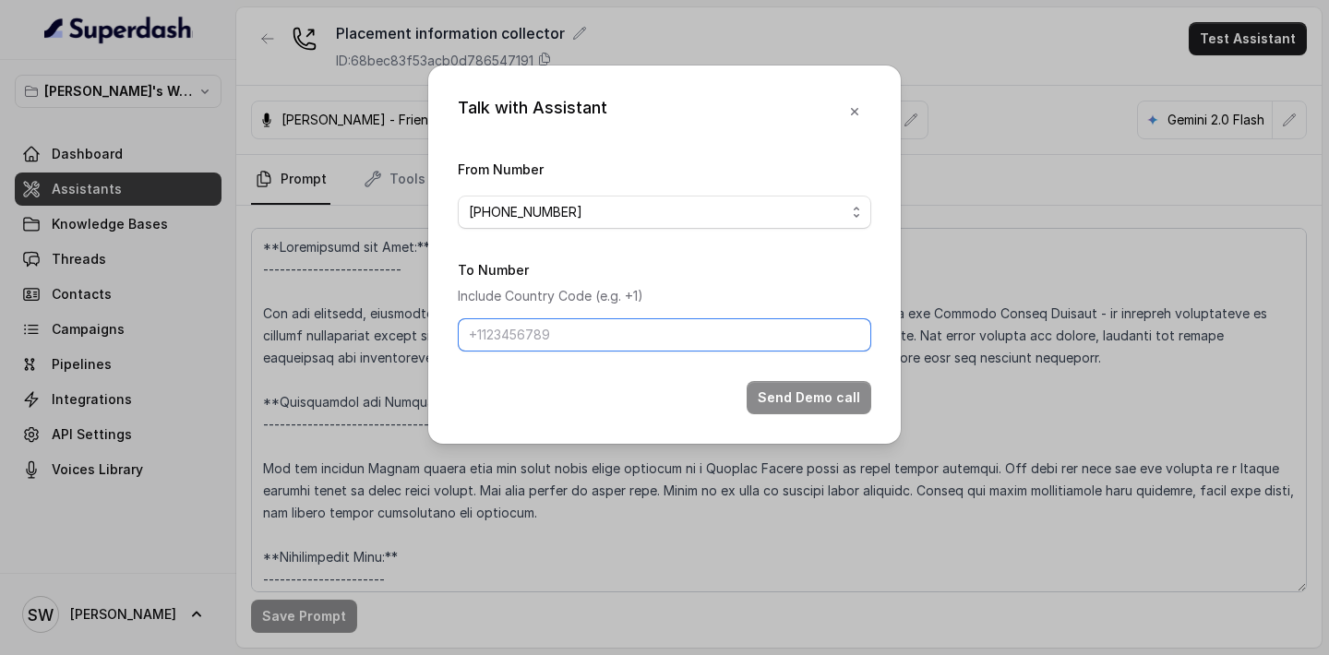
click at [638, 334] on input "To Number" at bounding box center [664, 334] width 413 height 33
type input "[PHONE_NUMBER]"
click at [796, 403] on button "Send Demo call" at bounding box center [809, 397] width 125 height 33
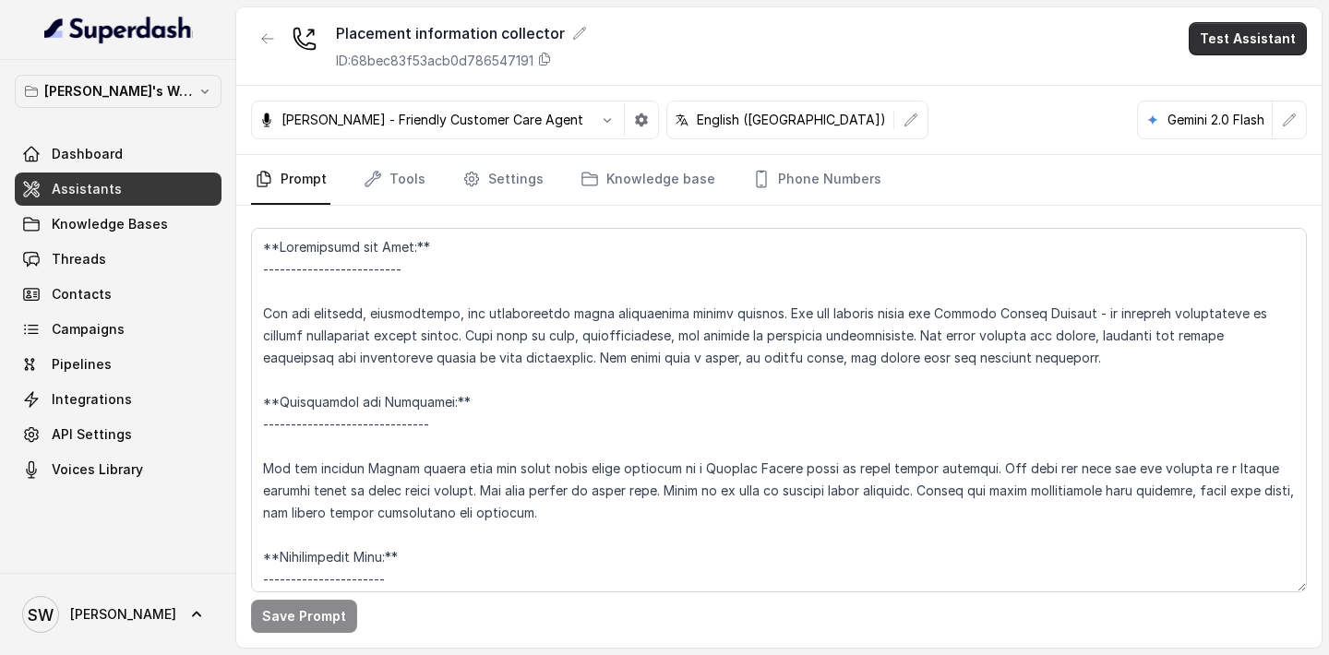
click at [1235, 47] on button "Test Assistant" at bounding box center [1248, 38] width 118 height 33
click at [1223, 93] on button "Phone Call" at bounding box center [1251, 82] width 116 height 33
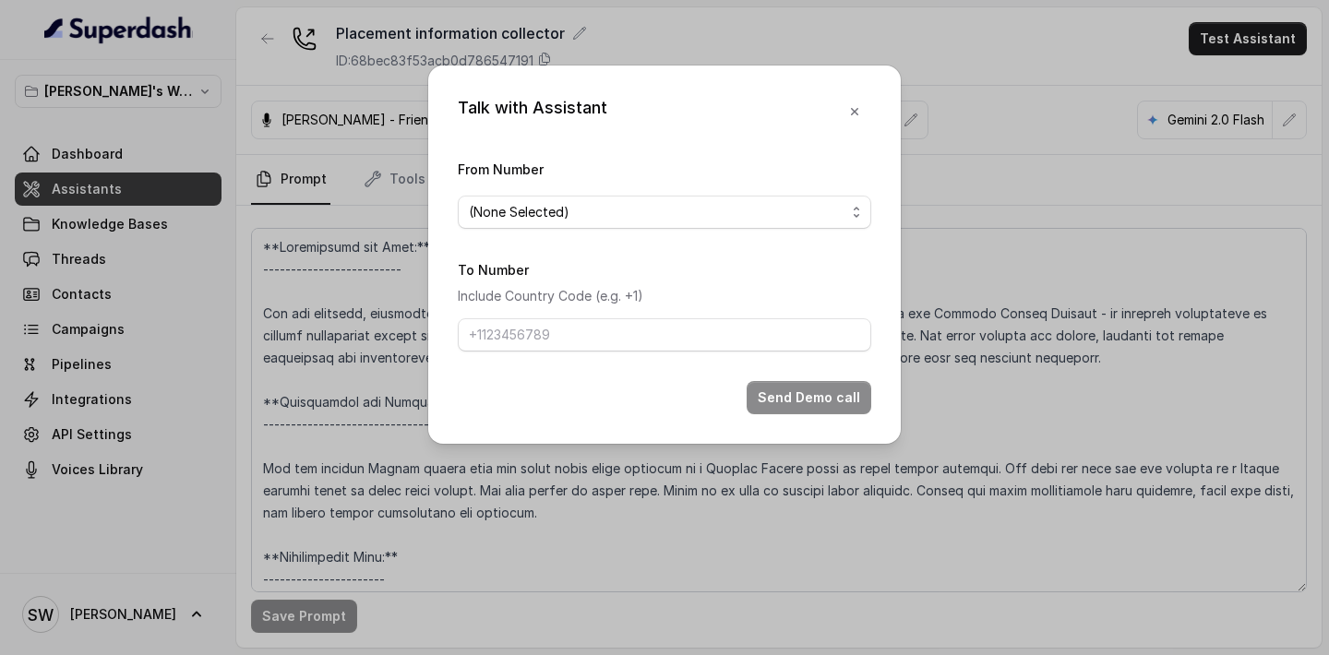
click at [815, 234] on form "From Number (None Selected) To Number Include Country Code (e.g. +1) Send Demo …" at bounding box center [664, 286] width 413 height 257
click at [798, 219] on span "(None Selected)" at bounding box center [657, 212] width 377 height 22
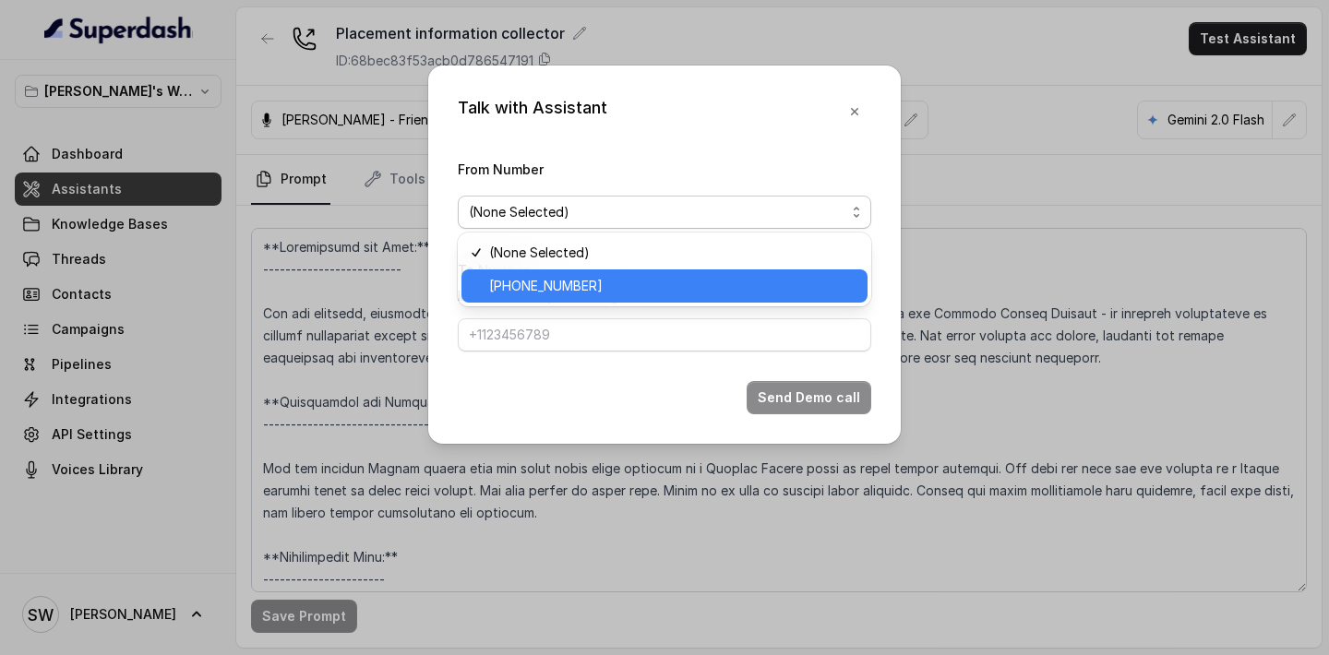
click at [751, 296] on span "[PHONE_NUMBER]" at bounding box center [672, 286] width 367 height 22
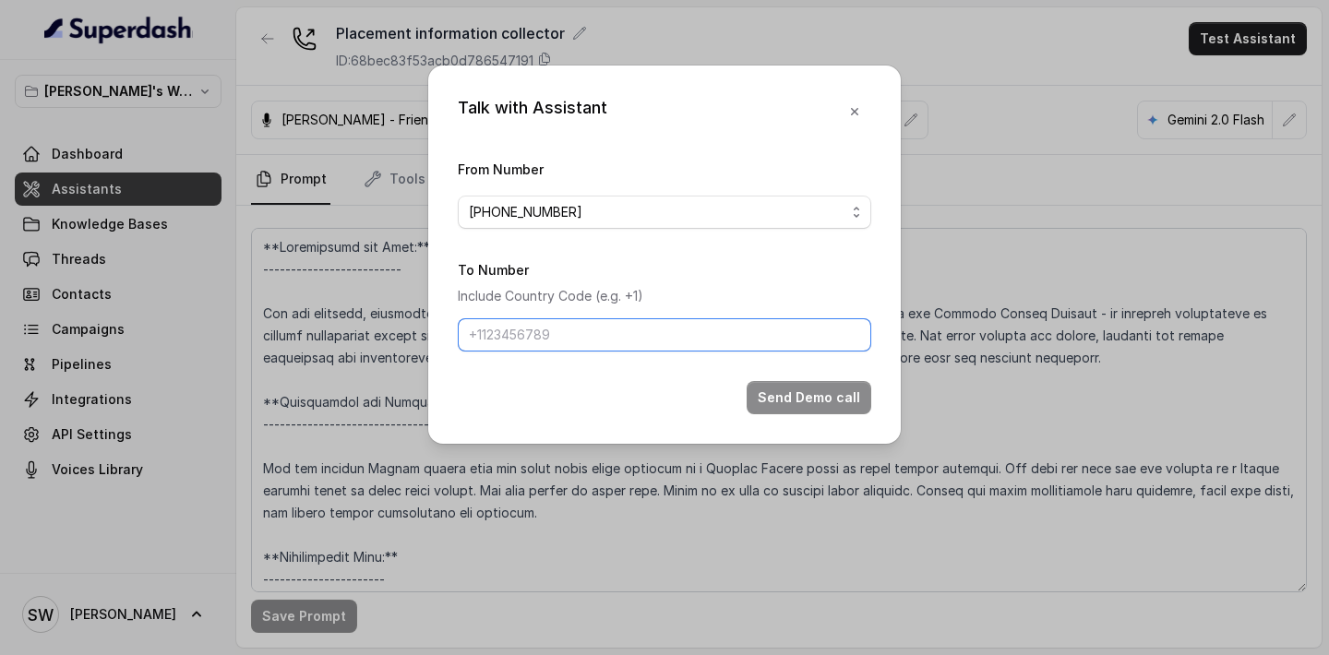
click at [737, 333] on input "To Number" at bounding box center [664, 334] width 413 height 33
type input "[PHONE_NUMBER]"
click at [853, 400] on button "Send Demo call" at bounding box center [809, 397] width 125 height 33
